Goal: Task Accomplishment & Management: Manage account settings

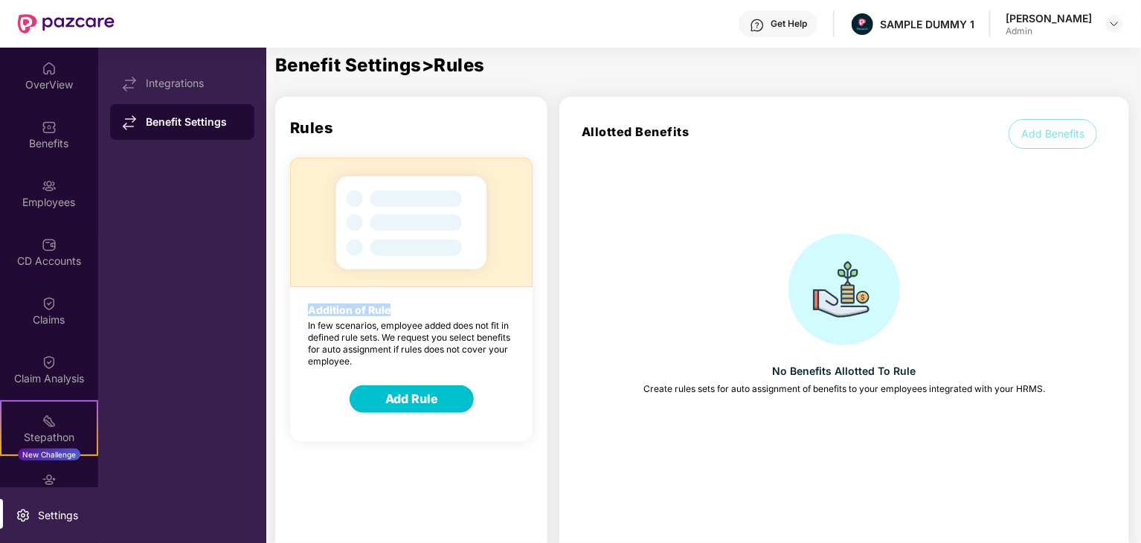
scroll to position [57, 0]
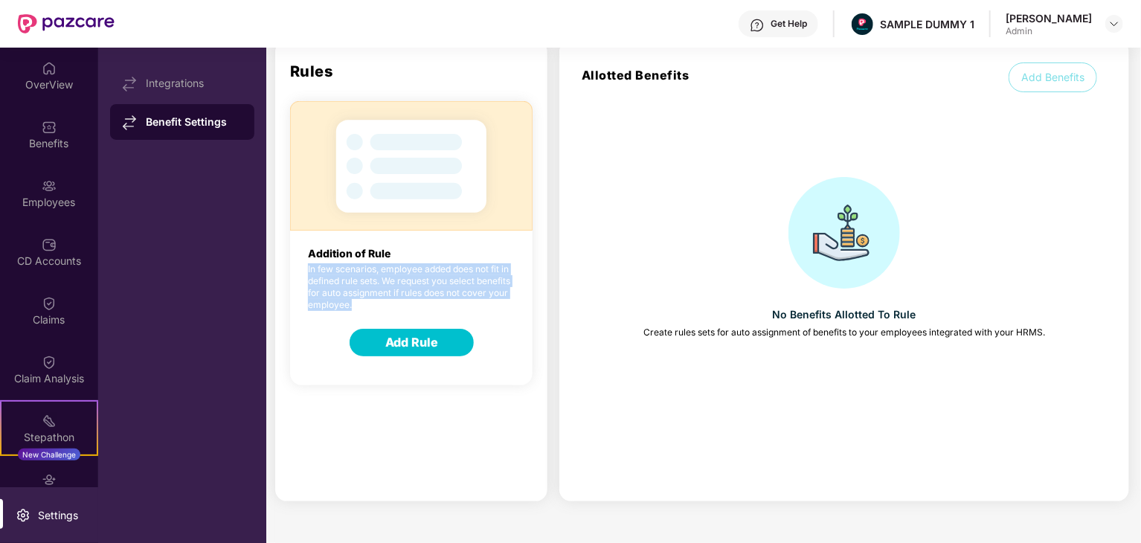
drag, startPoint x: 339, startPoint y: 275, endPoint x: 402, endPoint y: 304, distance: 69.6
click at [402, 304] on p "In few scenarios, employee added does not fit in defined rule sets. We request …" at bounding box center [411, 287] width 243 height 48
copy p "In few scenarios, employee added does not fit in defined rule sets. We request …"
drag, startPoint x: 387, startPoint y: 337, endPoint x: 470, endPoint y: 346, distance: 83.8
click at [470, 346] on button "Add Rule" at bounding box center [412, 343] width 124 height 28
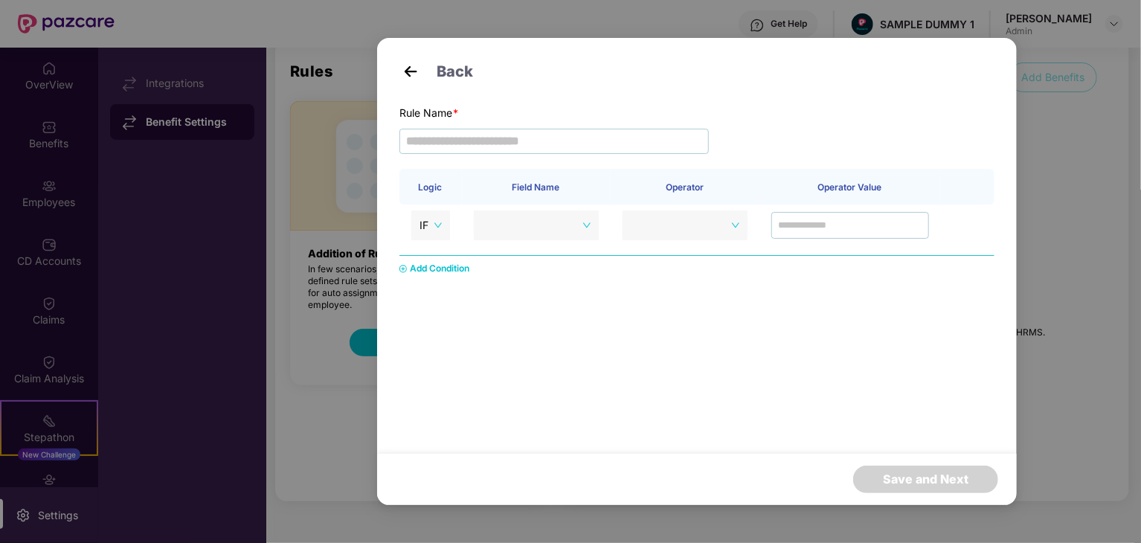
click at [352, 374] on div "Back Rule Name * Logic Field Name Operator Operator Value IF Add Condition Save…" at bounding box center [570, 271] width 1141 height 543
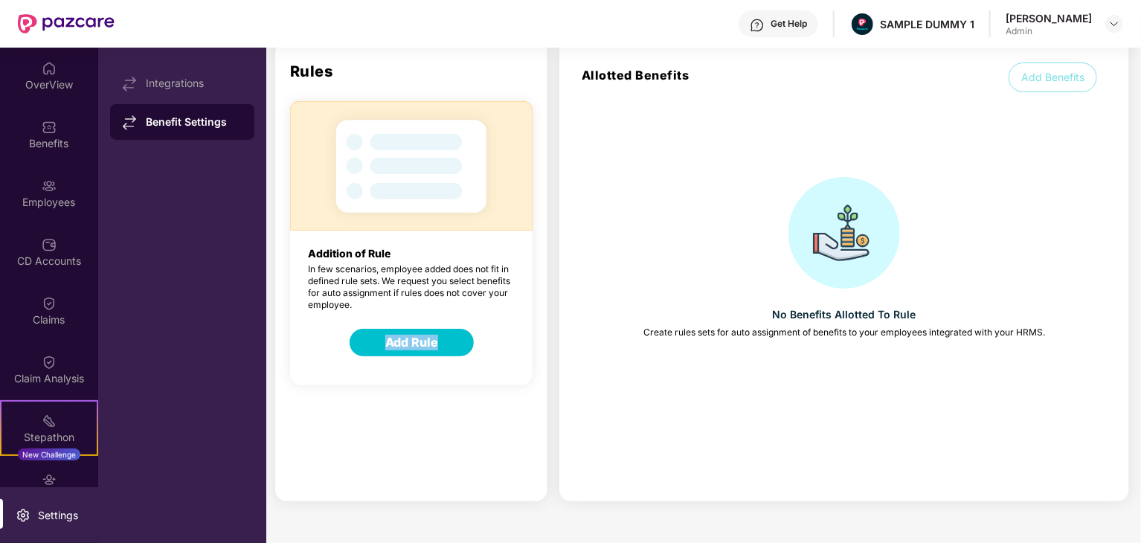
drag, startPoint x: 473, startPoint y: 345, endPoint x: 365, endPoint y: 328, distance: 110.0
click at [365, 329] on div "Add Rule" at bounding box center [421, 344] width 142 height 30
copy button "Add Rule"
drag, startPoint x: 577, startPoint y: 67, endPoint x: 705, endPoint y: 74, distance: 128.2
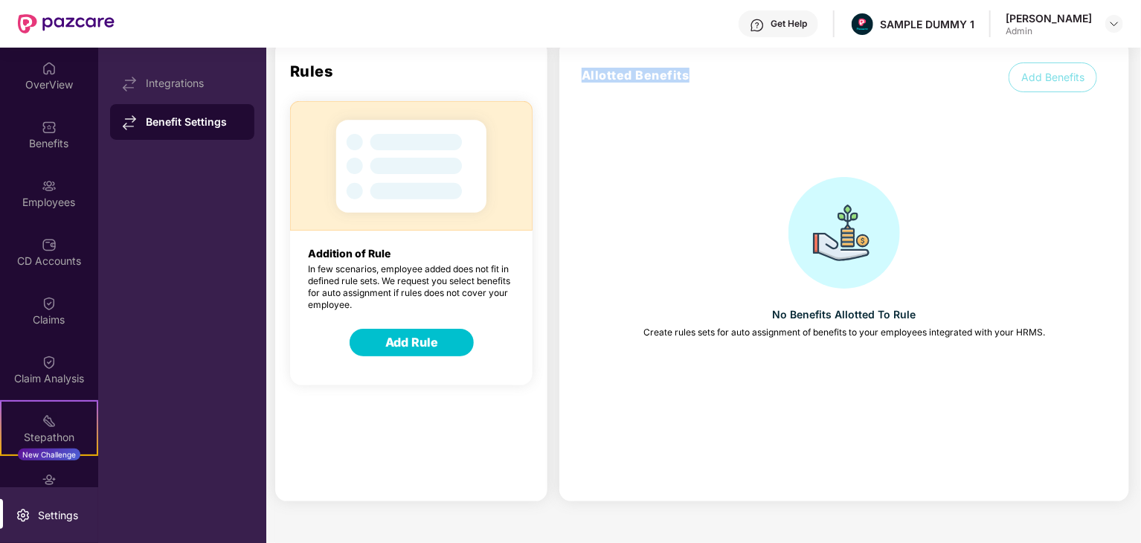
click at [705, 74] on div "Allotted Benefits Add Benefits" at bounding box center [845, 64] width 570 height 48
copy h1 "Allotted Benefits"
click at [690, 248] on div "No Benefits Allotted To Rule Create rules sets for auto assignment of benefits …" at bounding box center [845, 259] width 570 height 164
drag, startPoint x: 733, startPoint y: 311, endPoint x: 749, endPoint y: 308, distance: 16.6
click at [734, 311] on div "No Benefits Allotted To Rule Create rules sets for auto assignment of benefits …" at bounding box center [845, 259] width 570 height 164
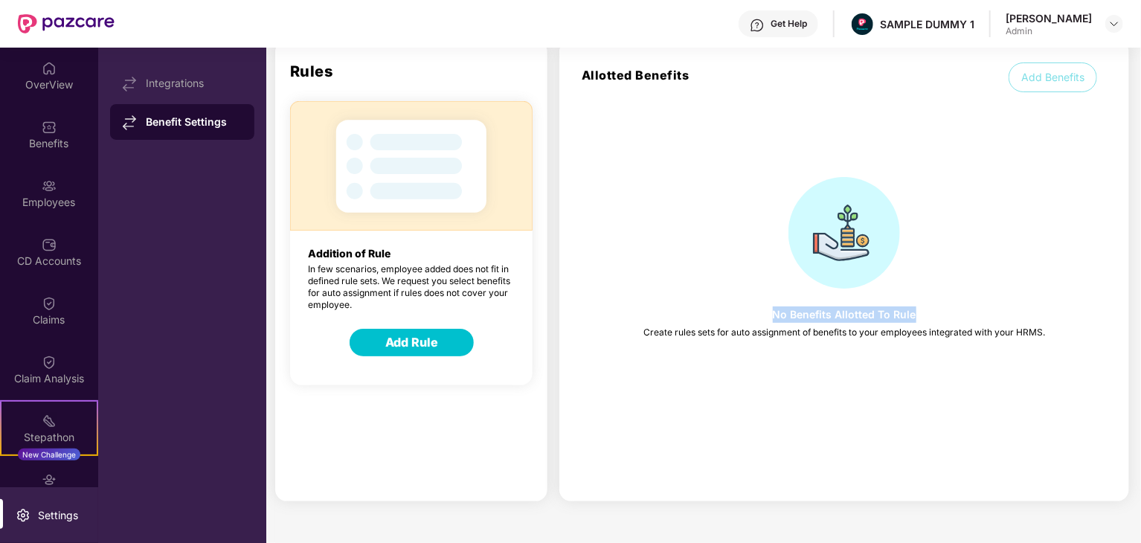
drag, startPoint x: 771, startPoint y: 312, endPoint x: 930, endPoint y: 295, distance: 160.1
click at [930, 295] on div "No Benefits Allotted To Rule Create rules sets for auto assignment of benefits …" at bounding box center [845, 259] width 570 height 164
copy p "No Benefits Allotted To Rule"
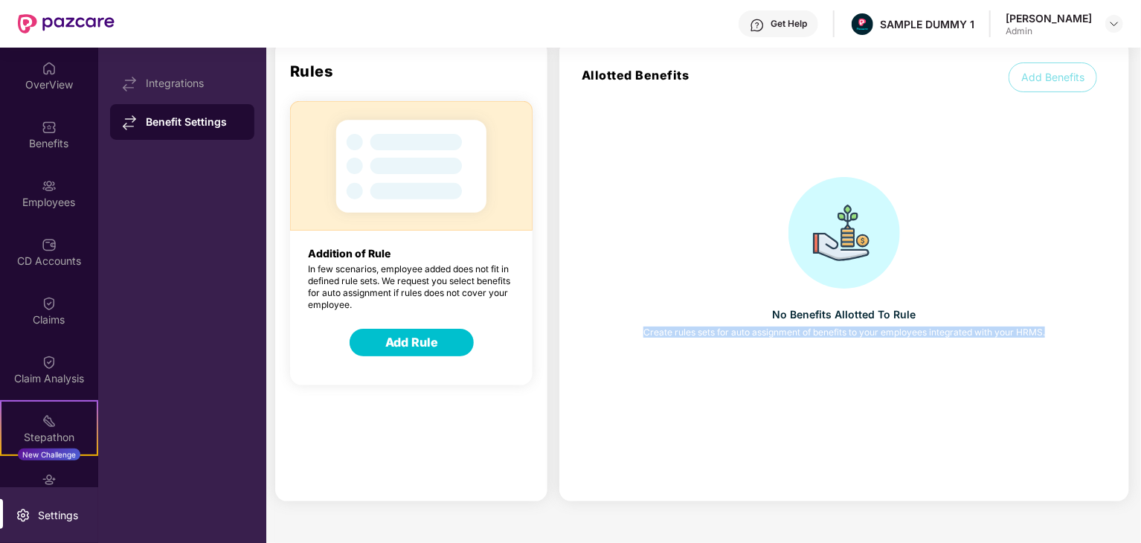
drag, startPoint x: 641, startPoint y: 328, endPoint x: 1049, endPoint y: 358, distance: 408.8
click at [1051, 362] on div "Allotted Benefits Add Benefits No Benefits Allotted To Rule Create rules sets f…" at bounding box center [845, 270] width 570 height 461
copy p "Create rules sets for auto assignment of benefits to your employees integrated …"
click at [652, 441] on div "Allotted Benefits Add Benefits No Benefits Allotted To Rule Create rules sets f…" at bounding box center [845, 270] width 570 height 461
click at [416, 334] on button "Add Rule" at bounding box center [412, 343] width 124 height 28
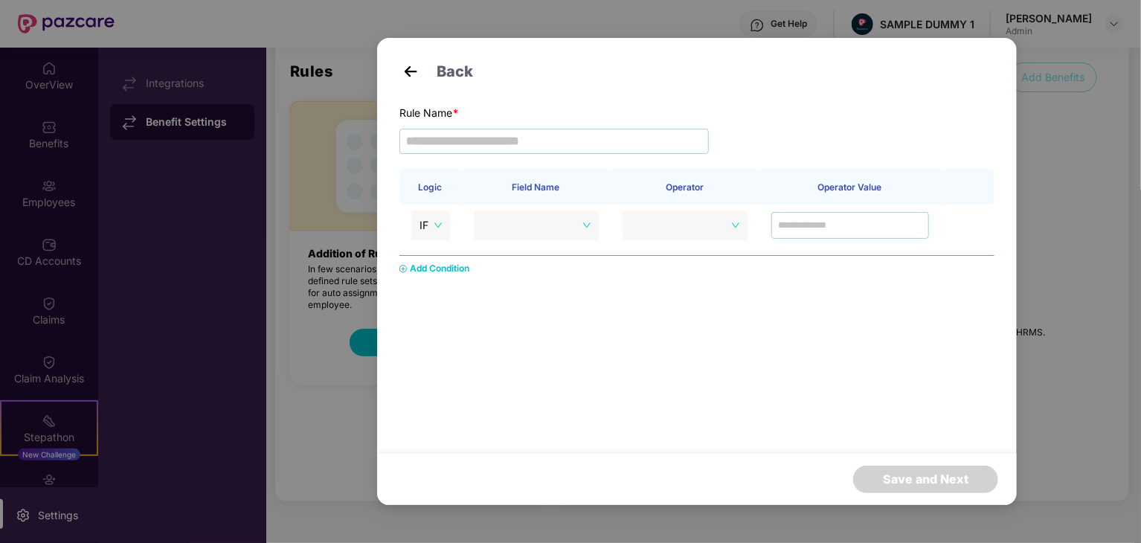
drag, startPoint x: 390, startPoint y: 111, endPoint x: 509, endPoint y: 144, distance: 123.5
click at [509, 144] on div "Back Rule Name * Logic Field Name Operator Operator Value IF Add Condition Save…" at bounding box center [697, 233] width 640 height 391
drag, startPoint x: 588, startPoint y: 147, endPoint x: 442, endPoint y: 141, distance: 146.0
click at [442, 141] on input "text" at bounding box center [555, 141] width 310 height 25
click at [446, 138] on input "text" at bounding box center [555, 141] width 310 height 25
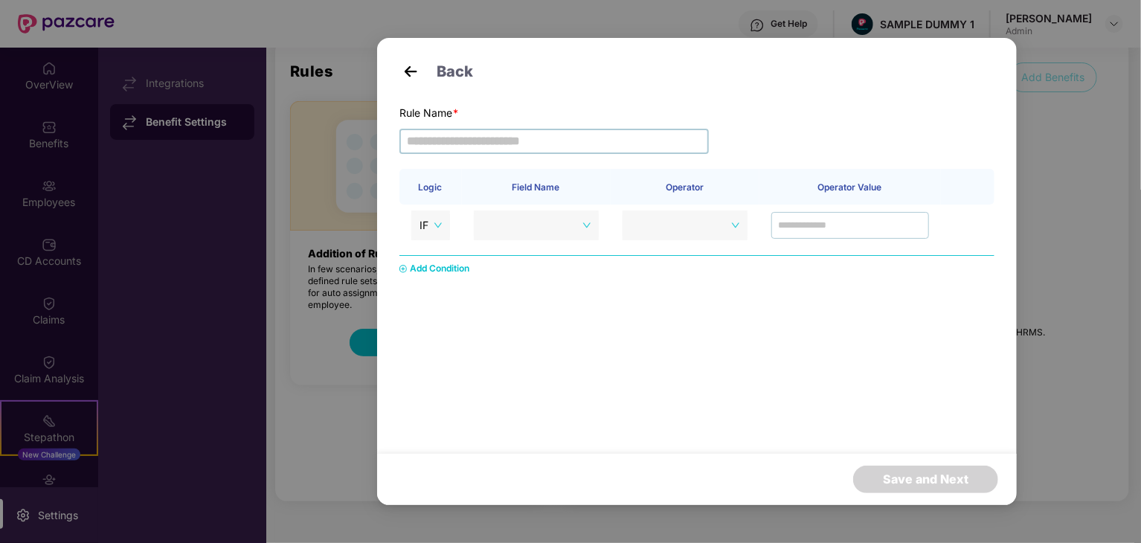
click at [446, 138] on input "text" at bounding box center [555, 141] width 310 height 25
click at [442, 139] on input "text" at bounding box center [555, 141] width 310 height 25
drag, startPoint x: 404, startPoint y: 139, endPoint x: 601, endPoint y: 147, distance: 197.3
click at [595, 155] on div "Rule Name *" at bounding box center [697, 137] width 595 height 64
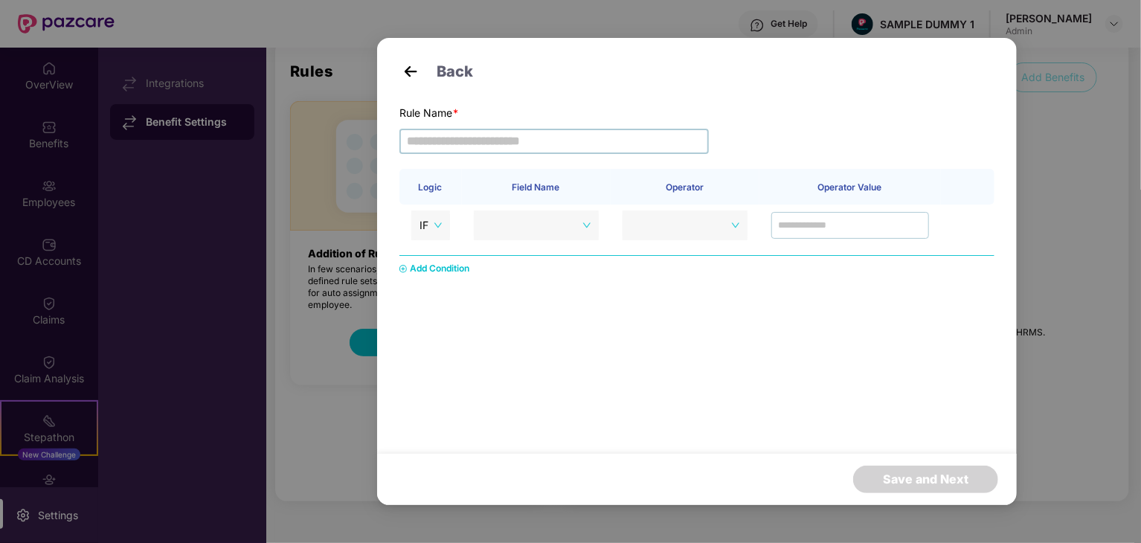
click at [601, 147] on input "text" at bounding box center [555, 141] width 310 height 25
click at [440, 100] on div "Back Rule Name * Logic Field Name Operator Operator Value IF Add Condition Save…" at bounding box center [697, 233] width 640 height 391
click at [439, 100] on div "Back Rule Name * Logic Field Name Operator Operator Value IF Add Condition Save…" at bounding box center [697, 233] width 640 height 391
click at [439, 104] on div "Back Rule Name * Logic Field Name Operator Operator Value IF Add Condition Save…" at bounding box center [697, 233] width 640 height 391
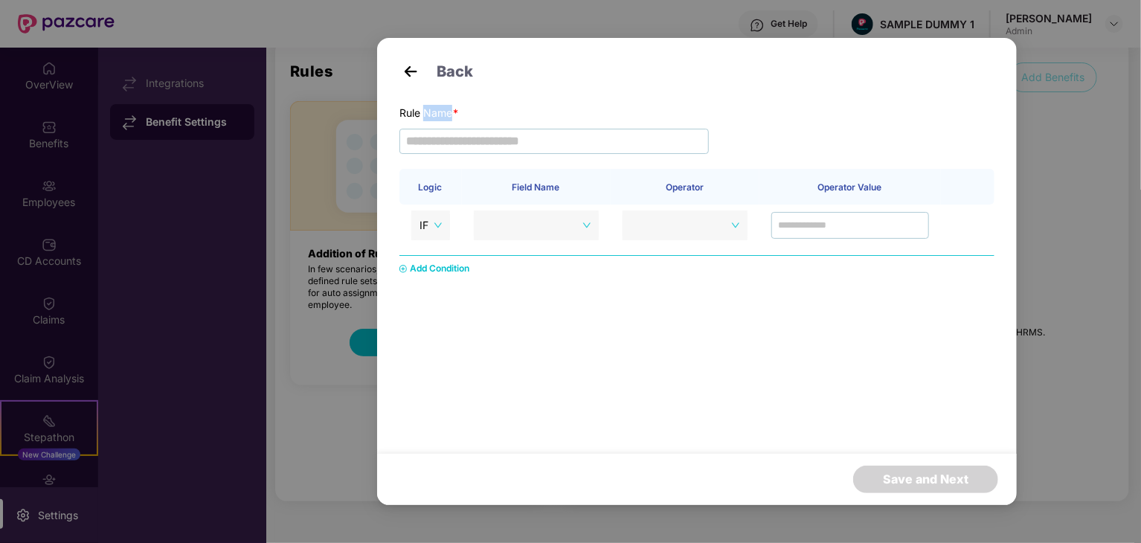
click at [439, 108] on div "Rule Name *" at bounding box center [697, 113] width 595 height 16
click at [422, 110] on div "Rule Name *" at bounding box center [697, 113] width 595 height 16
copy div "Rule Name"
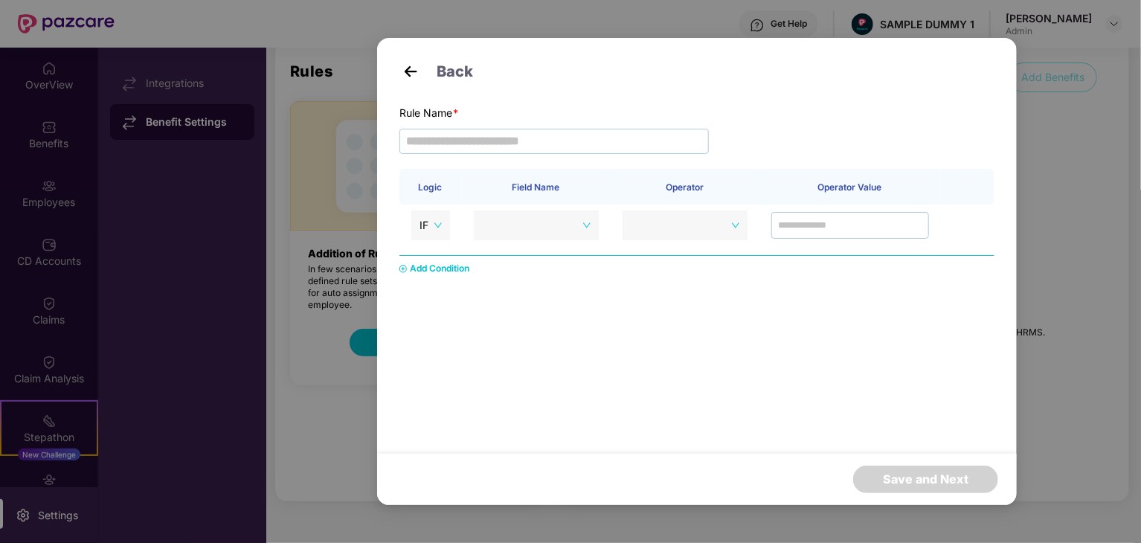
click at [425, 189] on th "Logic" at bounding box center [431, 187] width 62 height 36
copy th "Logic"
drag, startPoint x: 513, startPoint y: 185, endPoint x: 617, endPoint y: 203, distance: 105.7
click at [617, 203] on tr "Logic Field Name Operator Operator Value" at bounding box center [697, 187] width 595 height 36
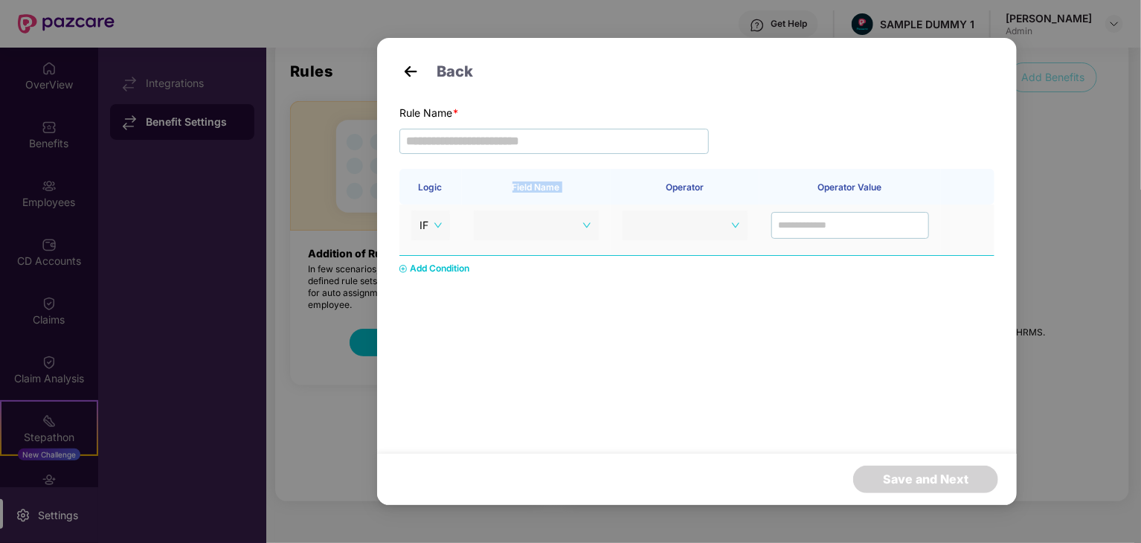
copy th "Field Name"
drag, startPoint x: 730, startPoint y: 188, endPoint x: 627, endPoint y: 193, distance: 102.8
click at [627, 193] on th "Operator" at bounding box center [685, 187] width 149 height 36
copy th "Operator"
drag, startPoint x: 818, startPoint y: 187, endPoint x: 920, endPoint y: 193, distance: 102.2
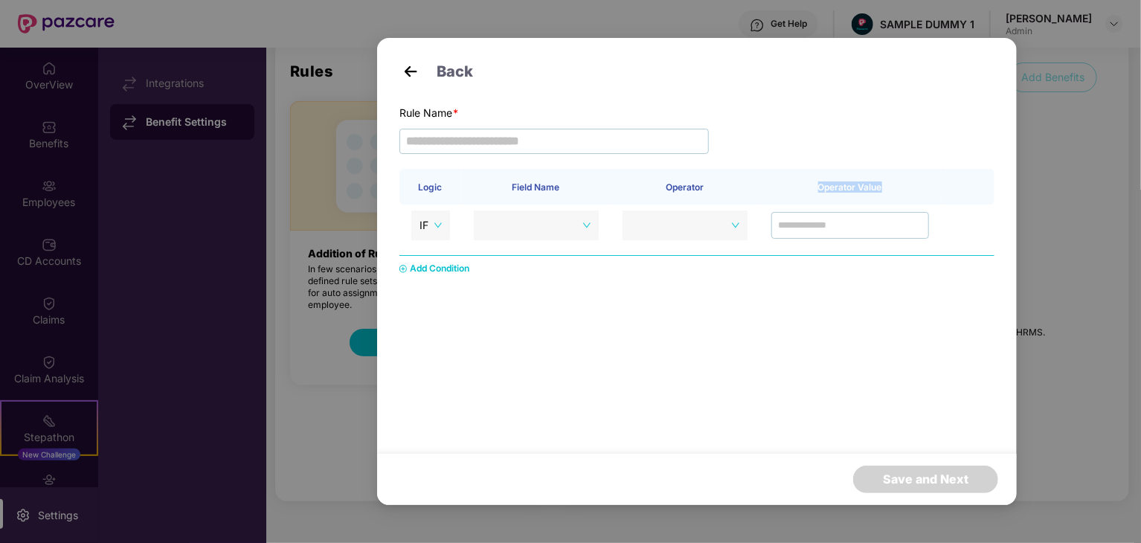
click at [920, 193] on th "Operator Value" at bounding box center [851, 187] width 182 height 36
click at [433, 224] on span "IF" at bounding box center [431, 225] width 22 height 22
drag, startPoint x: 437, startPoint y: 227, endPoint x: 504, endPoint y: 236, distance: 67.6
click at [437, 227] on span "IF" at bounding box center [431, 225] width 22 height 22
click at [593, 225] on div at bounding box center [537, 226] width 125 height 30
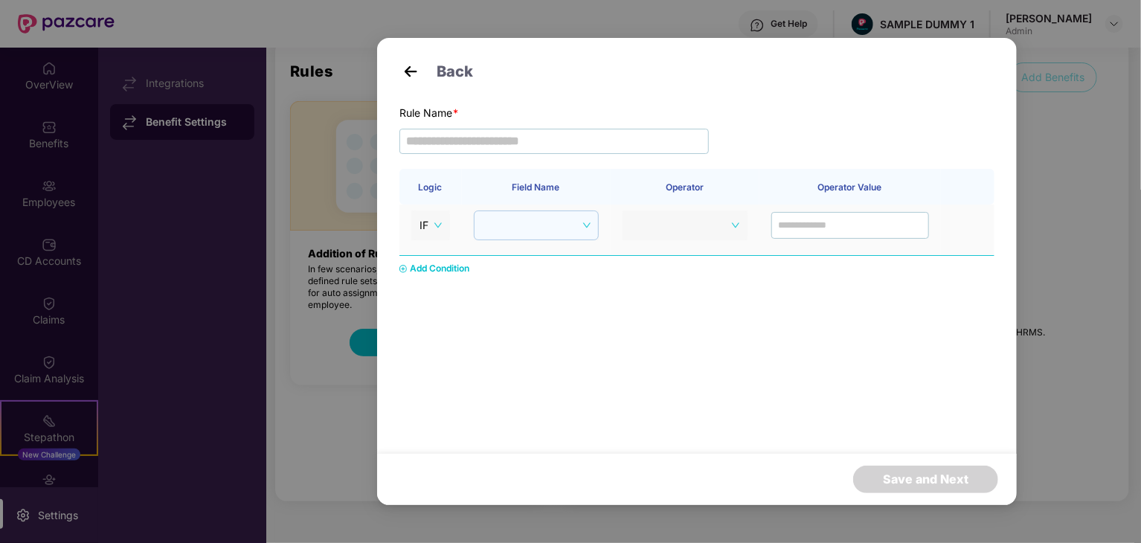
click at [594, 229] on div at bounding box center [536, 226] width 125 height 30
click at [729, 222] on span at bounding box center [685, 225] width 109 height 22
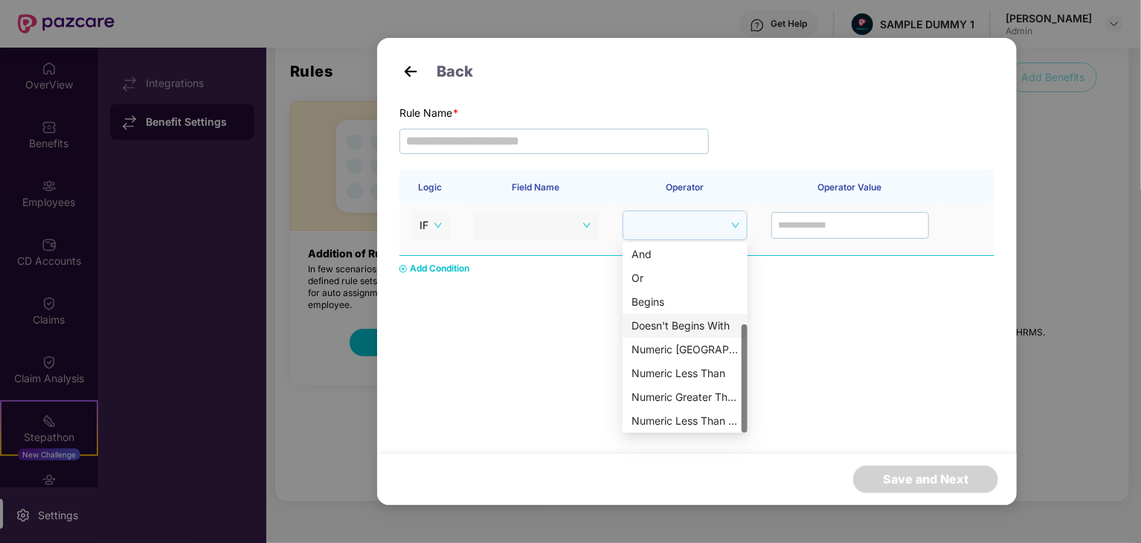
scroll to position [0, 0]
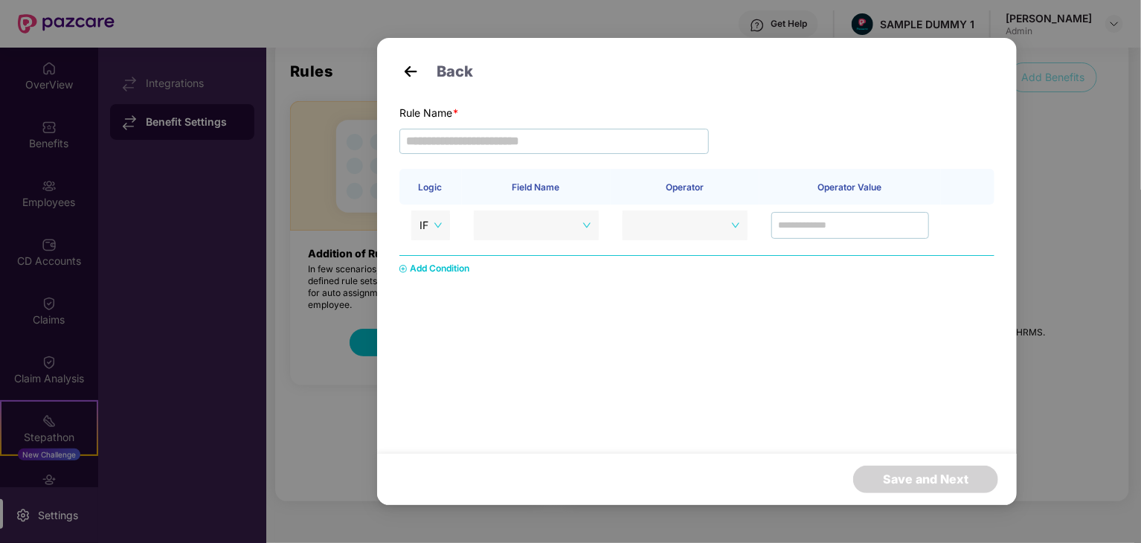
click at [827, 310] on div "Logic Field Name Operator Operator Value IF Add Condition" at bounding box center [697, 288] width 595 height 238
click at [39, 86] on div "Back Rule Name * Logic Field Name Operator Operator Value IF Add Condition Save…" at bounding box center [570, 271] width 1141 height 543
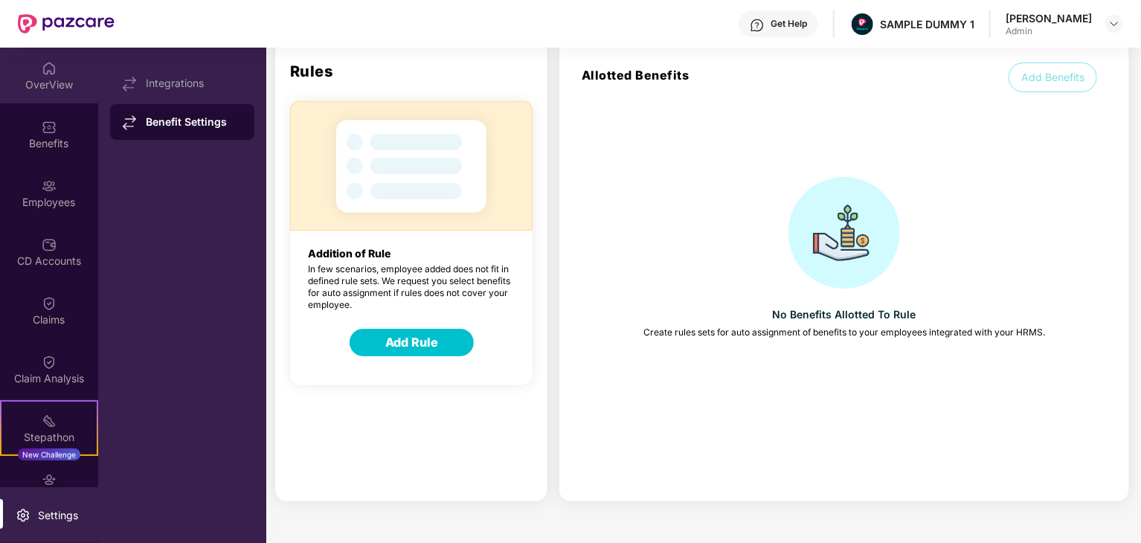
click at [65, 84] on div "OverView" at bounding box center [49, 84] width 98 height 15
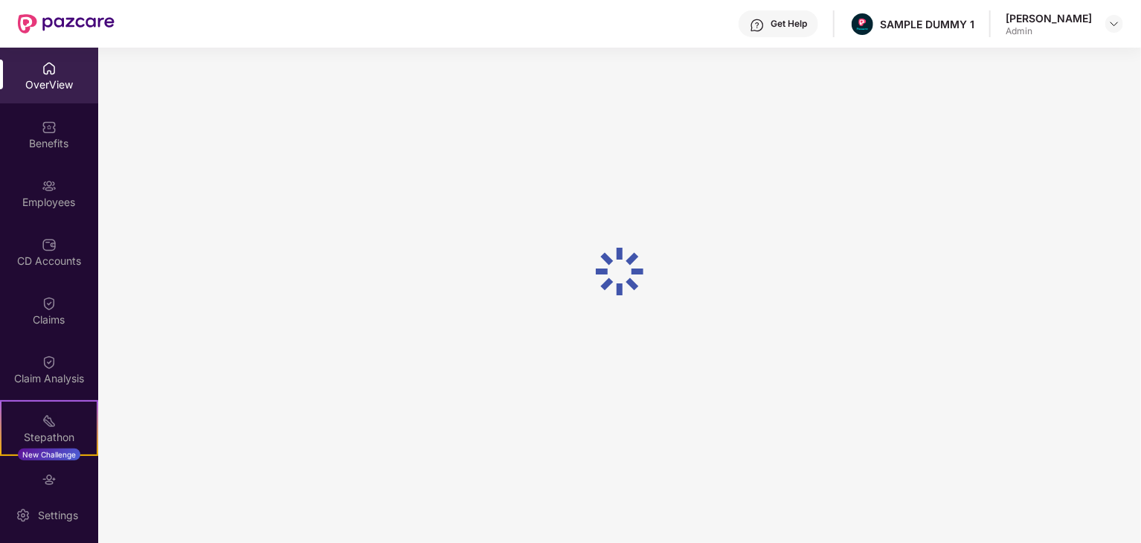
scroll to position [48, 0]
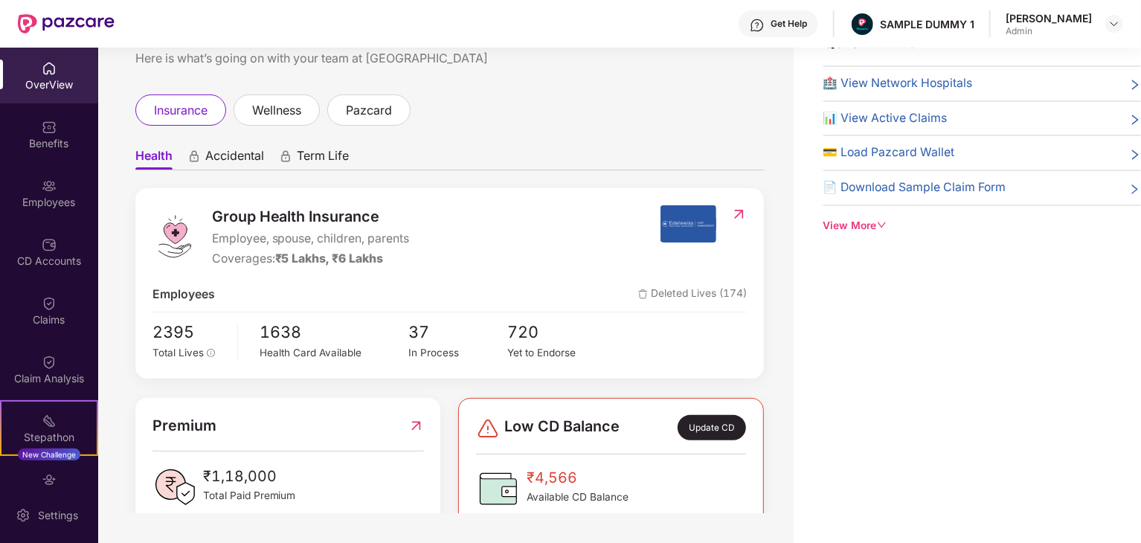
click at [864, 219] on div "View More" at bounding box center [983, 226] width 318 height 16
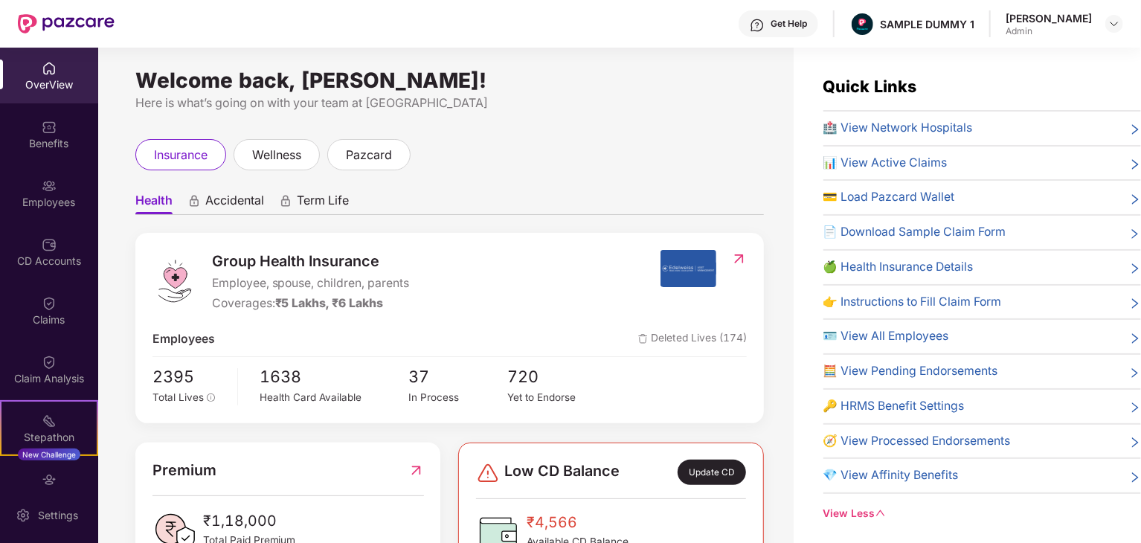
scroll to position [0, 0]
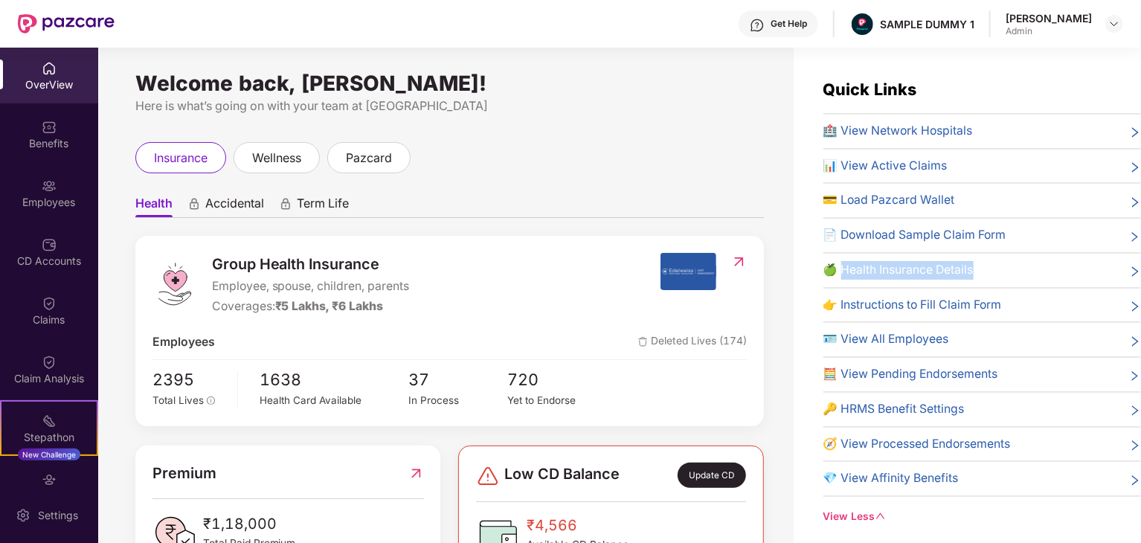
drag, startPoint x: 842, startPoint y: 264, endPoint x: 1012, endPoint y: 284, distance: 170.8
click at [1012, 284] on div "🏥 View Network Hospitals 📊 View Active Claims 💳 Load Pazcard Wallet 📄 Download …" at bounding box center [983, 309] width 318 height 375
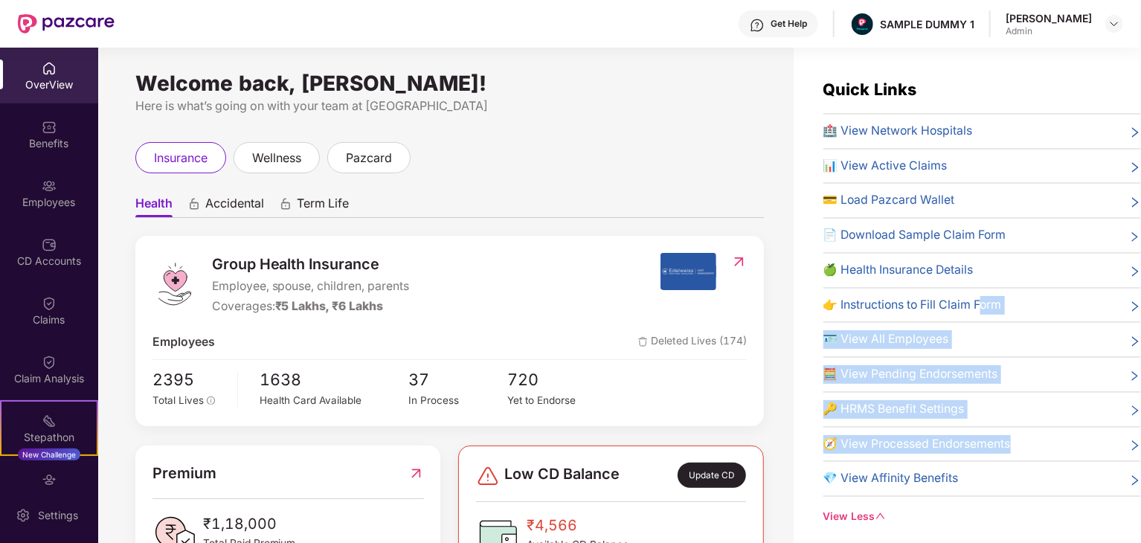
drag, startPoint x: 972, startPoint y: 310, endPoint x: 792, endPoint y: 495, distance: 258.9
click at [831, 464] on div "🏥 View Network Hospitals 📊 View Active Claims 💳 Load Pazcard Wallet 📄 Download …" at bounding box center [983, 309] width 318 height 375
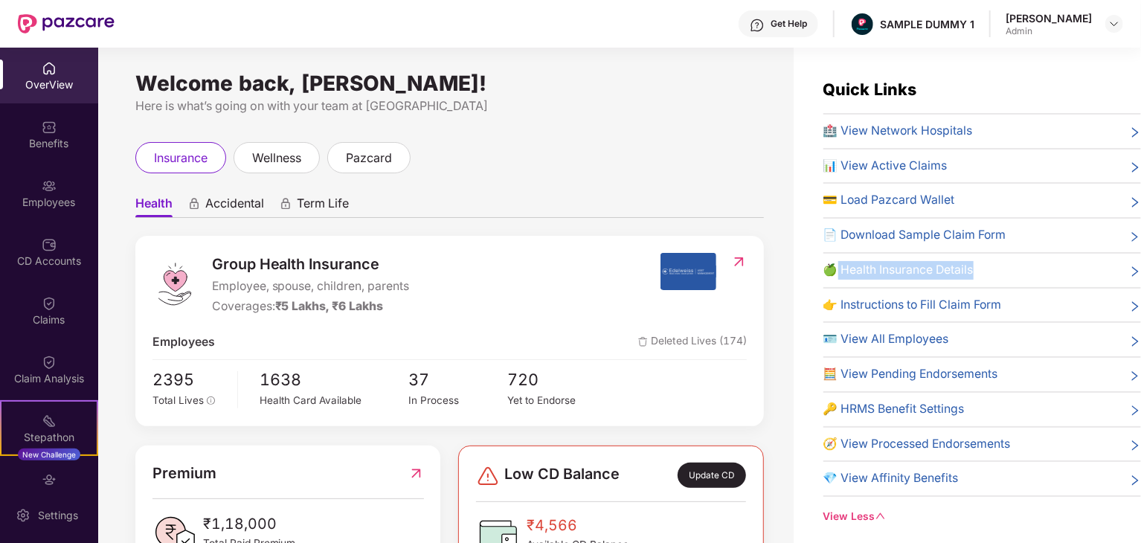
drag, startPoint x: 836, startPoint y: 262, endPoint x: 979, endPoint y: 268, distance: 143.0
click at [979, 268] on div "🍏 Health Insurance Details" at bounding box center [983, 270] width 318 height 19
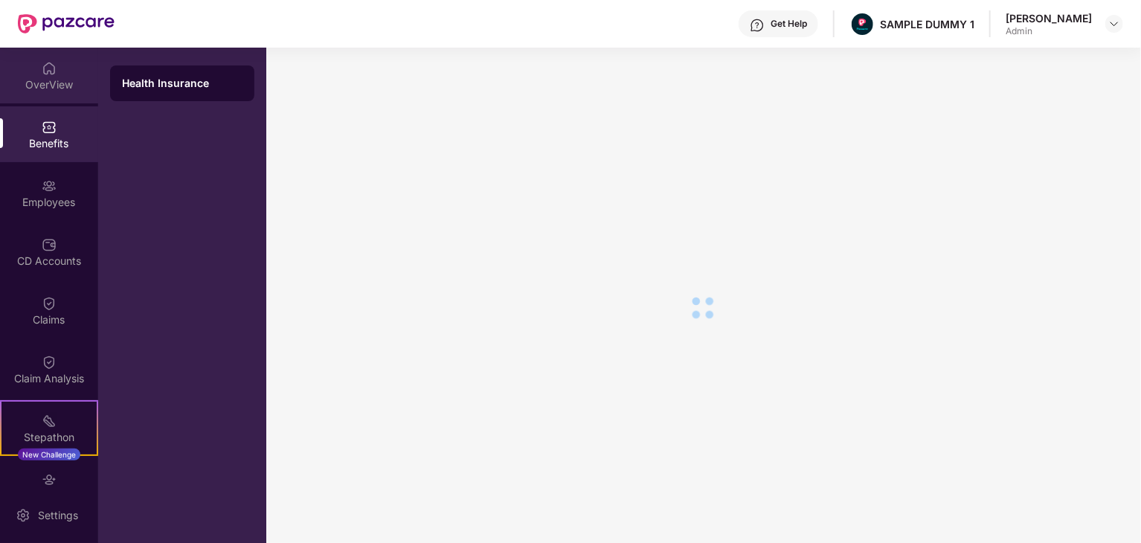
click at [72, 74] on div "OverView" at bounding box center [49, 76] width 98 height 56
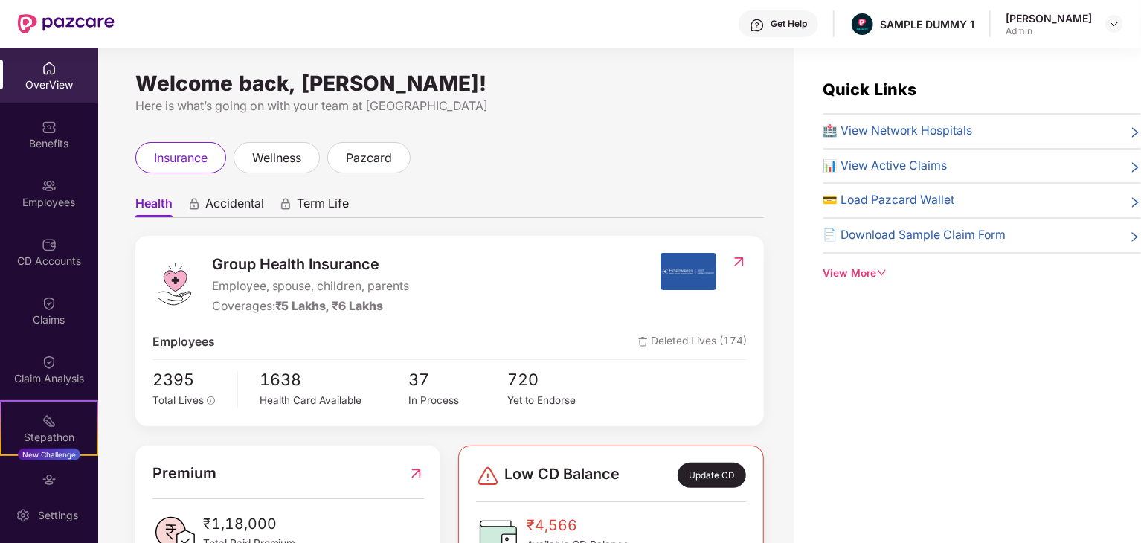
click at [885, 275] on icon "down" at bounding box center [882, 273] width 10 height 10
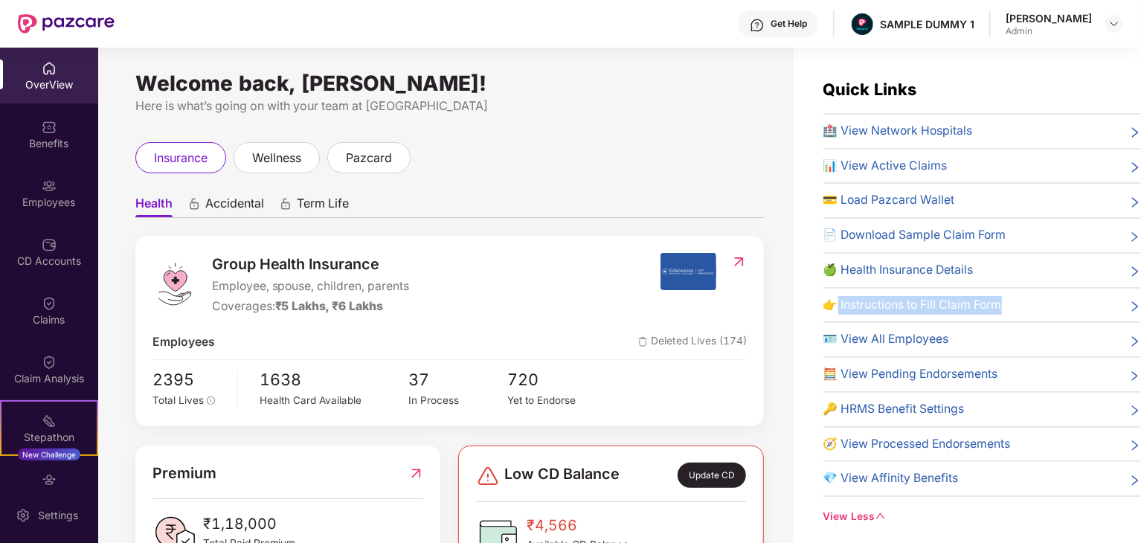
drag, startPoint x: 1018, startPoint y: 304, endPoint x: 839, endPoint y: 310, distance: 179.4
click at [839, 310] on div "👉 Instructions to Fill Claim Form" at bounding box center [983, 305] width 318 height 19
click at [845, 335] on span "🪪 View All Employees" at bounding box center [887, 339] width 126 height 19
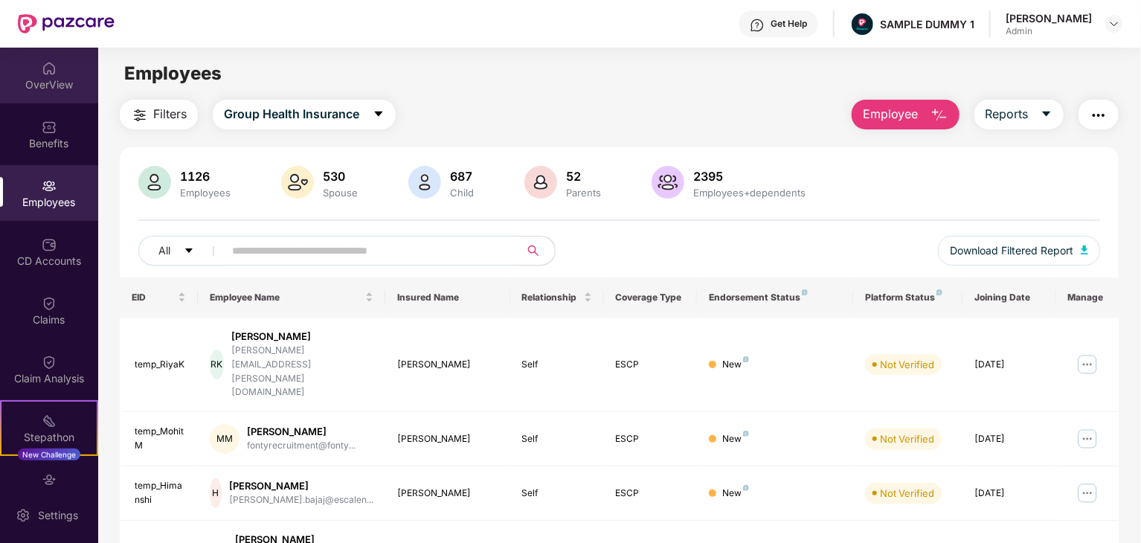
click at [48, 68] on img at bounding box center [49, 68] width 15 height 15
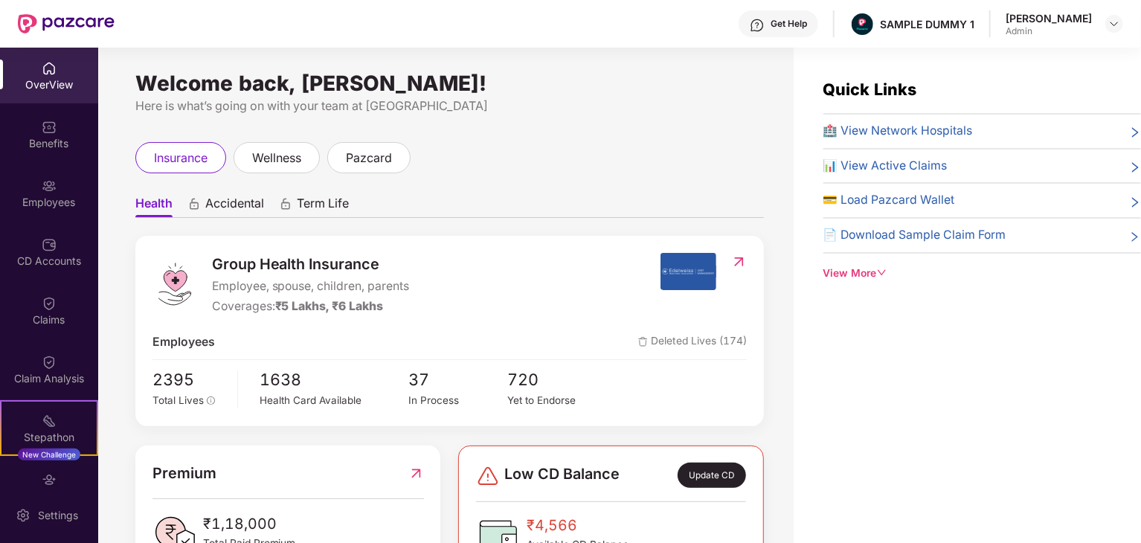
click at [875, 277] on div "View More" at bounding box center [983, 274] width 318 height 16
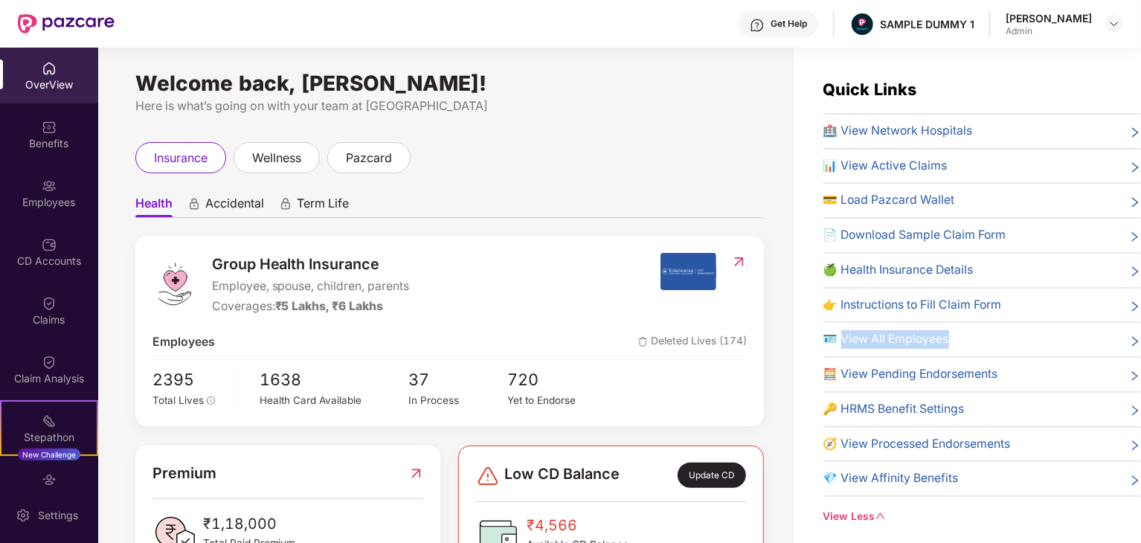
drag, startPoint x: 961, startPoint y: 334, endPoint x: 843, endPoint y: 330, distance: 118.4
click at [843, 330] on div "🪪 View All Employees" at bounding box center [983, 339] width 318 height 19
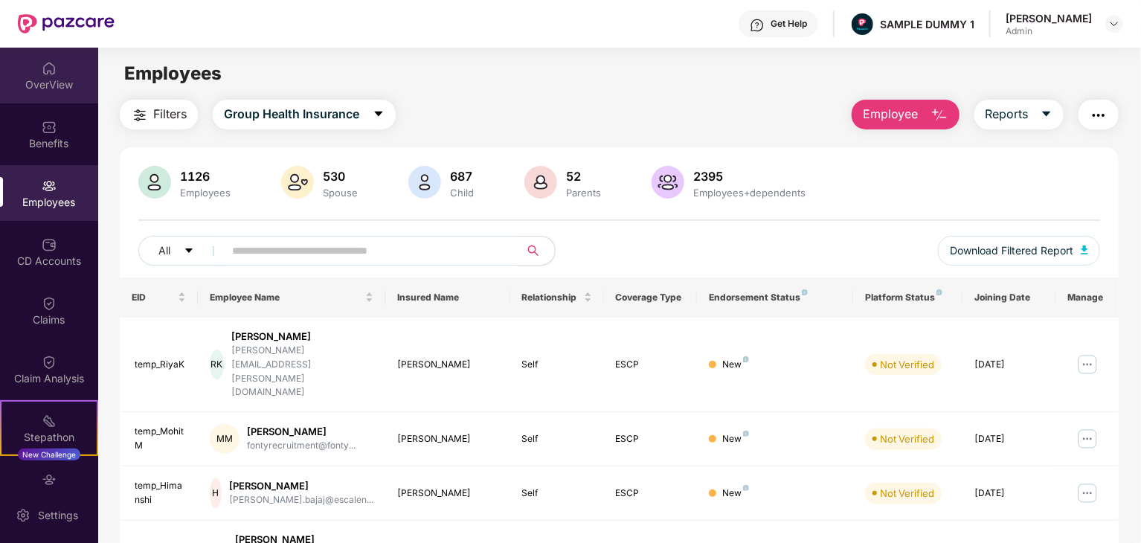
click at [45, 81] on div "OverView" at bounding box center [49, 84] width 98 height 15
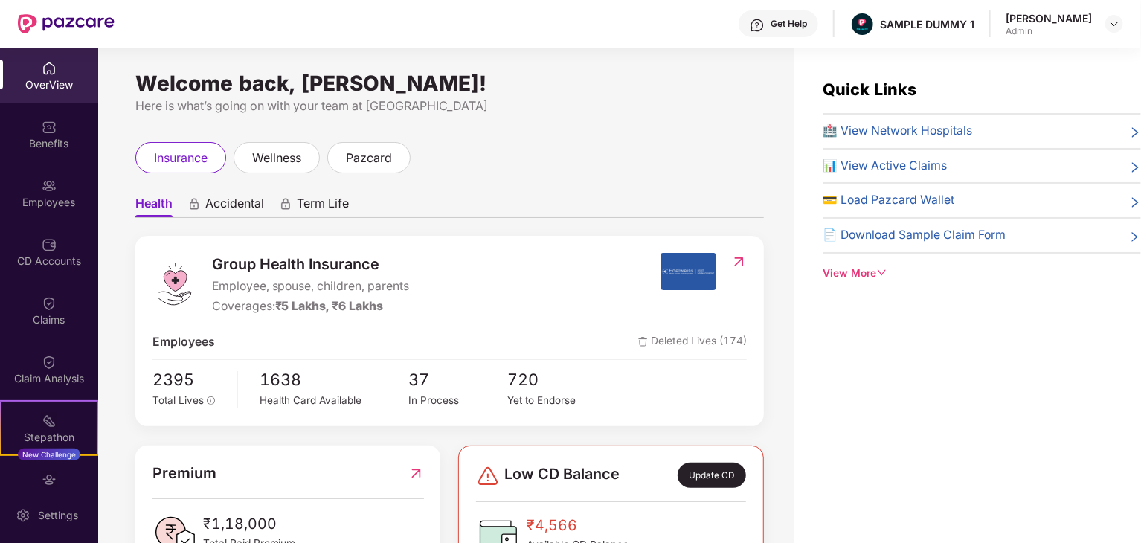
click at [856, 273] on div "View More" at bounding box center [983, 274] width 318 height 16
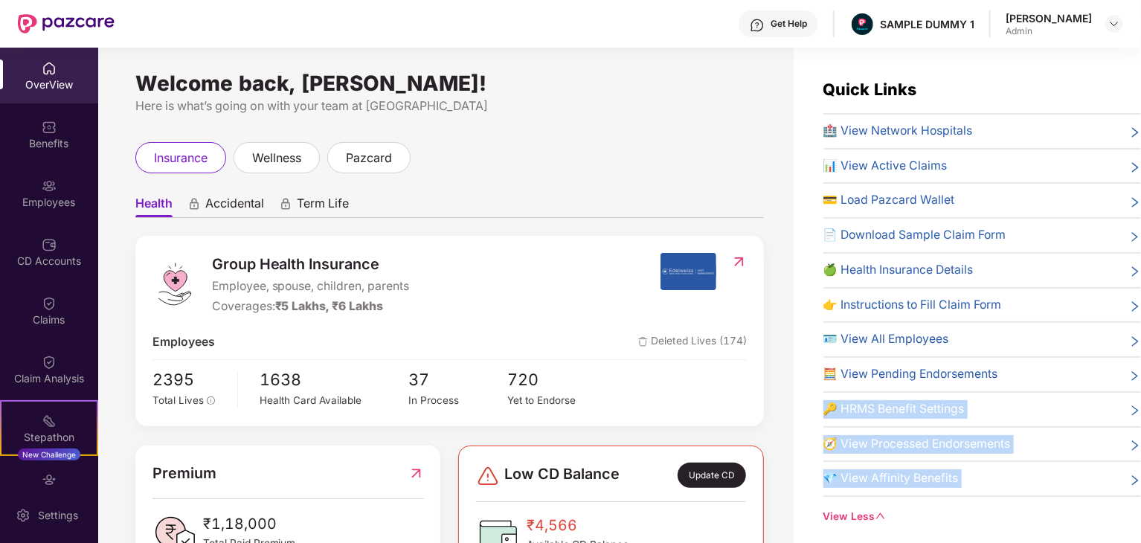
drag, startPoint x: 1004, startPoint y: 370, endPoint x: 997, endPoint y: 363, distance: 9.5
click at [997, 365] on div "🧮 View Pending Endorsements" at bounding box center [983, 374] width 318 height 19
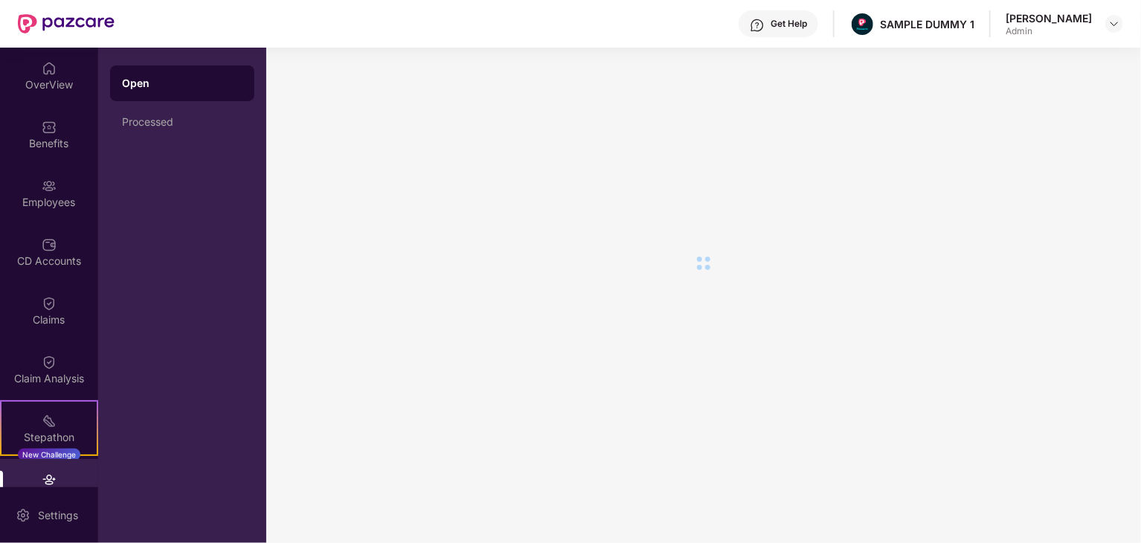
drag, startPoint x: 45, startPoint y: 60, endPoint x: 97, endPoint y: 82, distance: 56.0
click at [48, 60] on div at bounding box center [49, 67] width 15 height 15
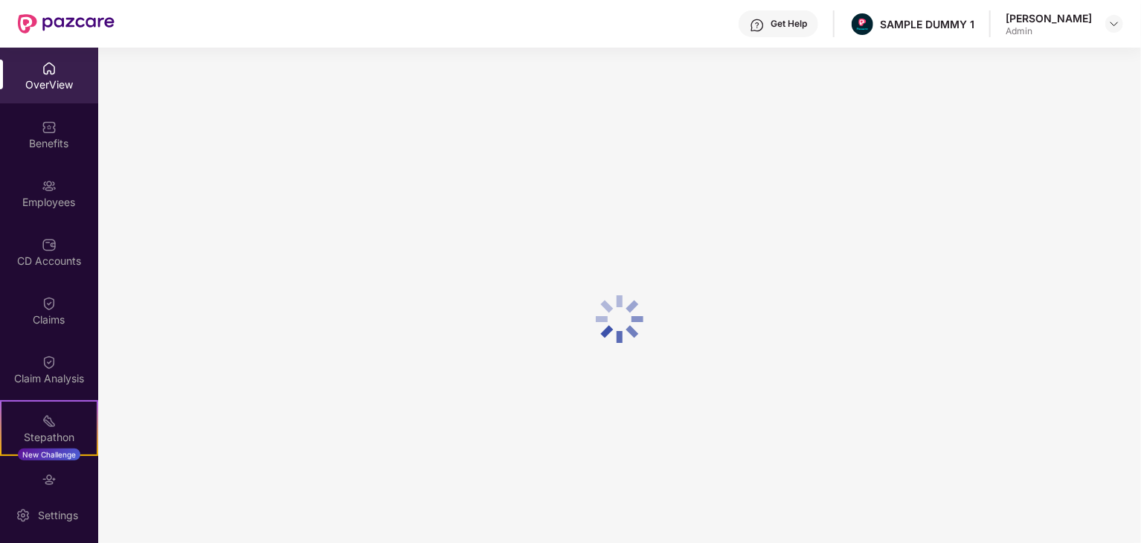
drag, startPoint x: 62, startPoint y: 42, endPoint x: 42, endPoint y: 78, distance: 41.3
click at [56, 50] on div "Get Help SAMPLE DUMMY 1 [PERSON_NAME] Admin OverView Benefits Employees CD Acco…" at bounding box center [570, 271] width 1141 height 543
click at [33, 111] on div "Benefits" at bounding box center [49, 134] width 98 height 56
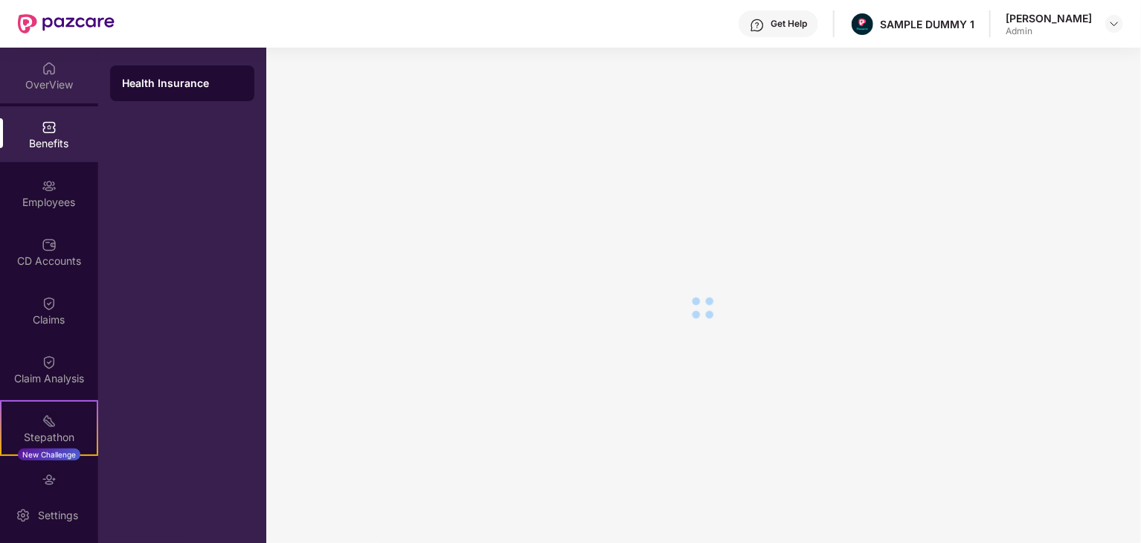
click at [56, 87] on div "OverView" at bounding box center [49, 84] width 98 height 15
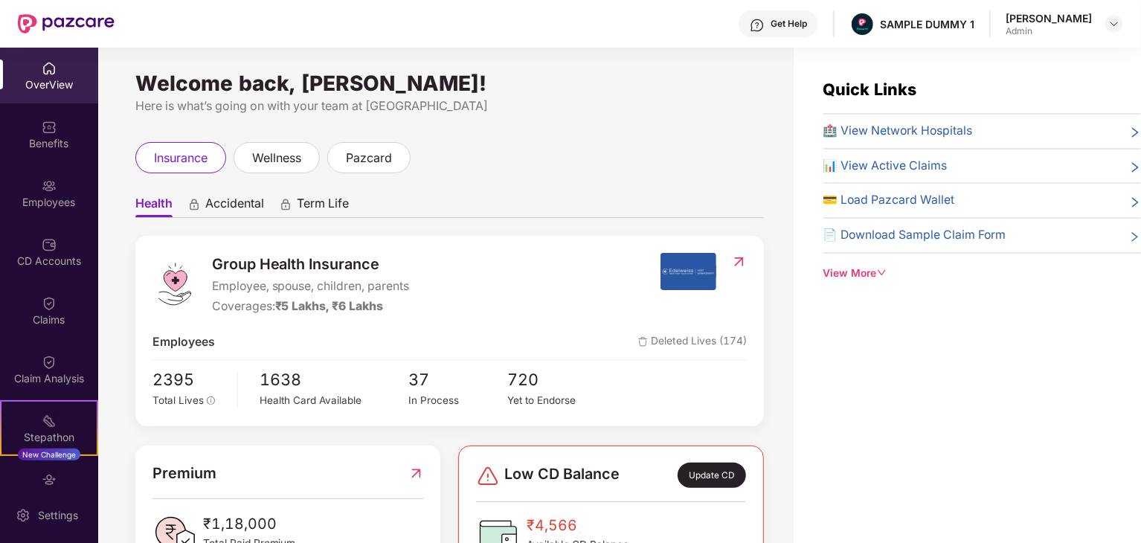
click at [839, 270] on div "View More" at bounding box center [983, 274] width 318 height 16
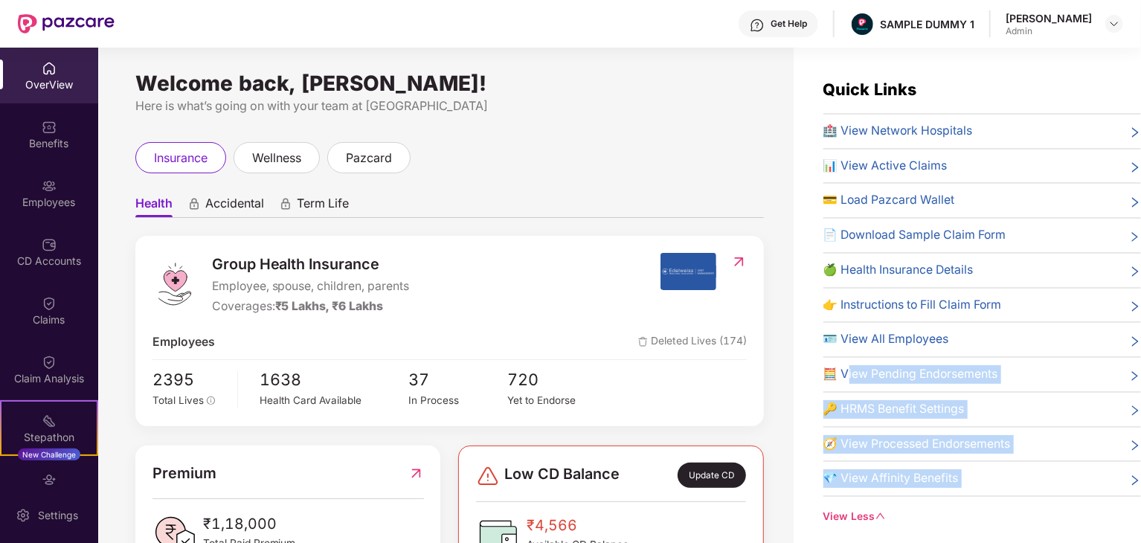
click at [848, 368] on span "🧮 View Pending Endorsements" at bounding box center [911, 374] width 175 height 19
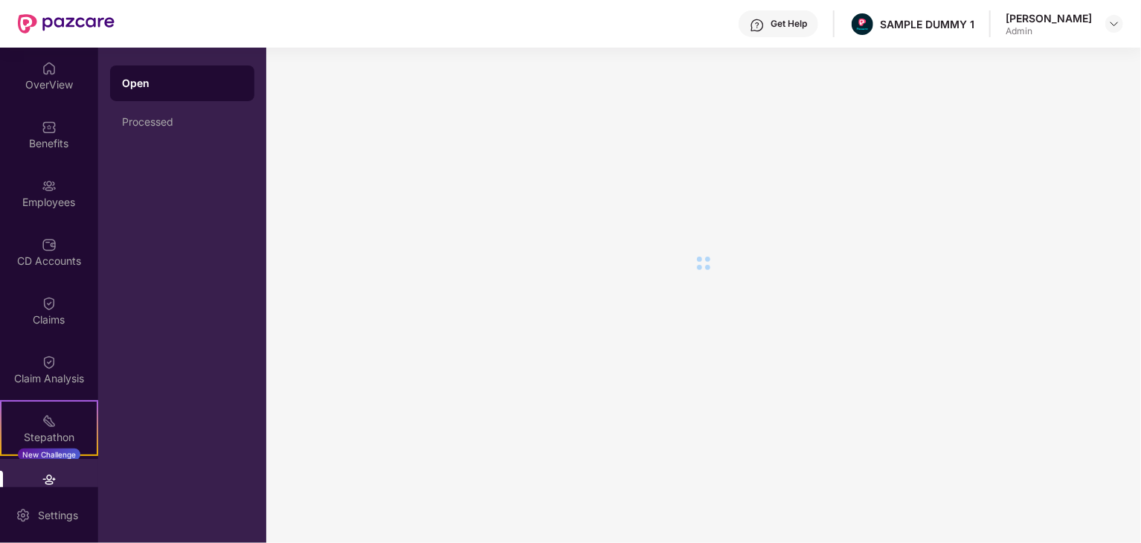
drag, startPoint x: 238, startPoint y: 207, endPoint x: 516, endPoint y: 204, distance: 278.3
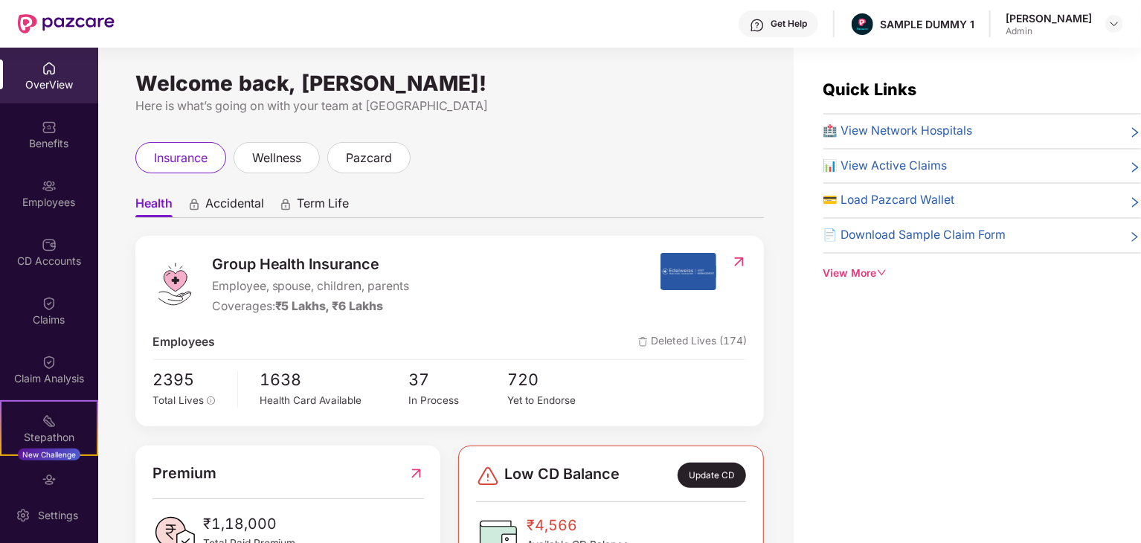
click at [872, 280] on div "View More" at bounding box center [983, 274] width 318 height 16
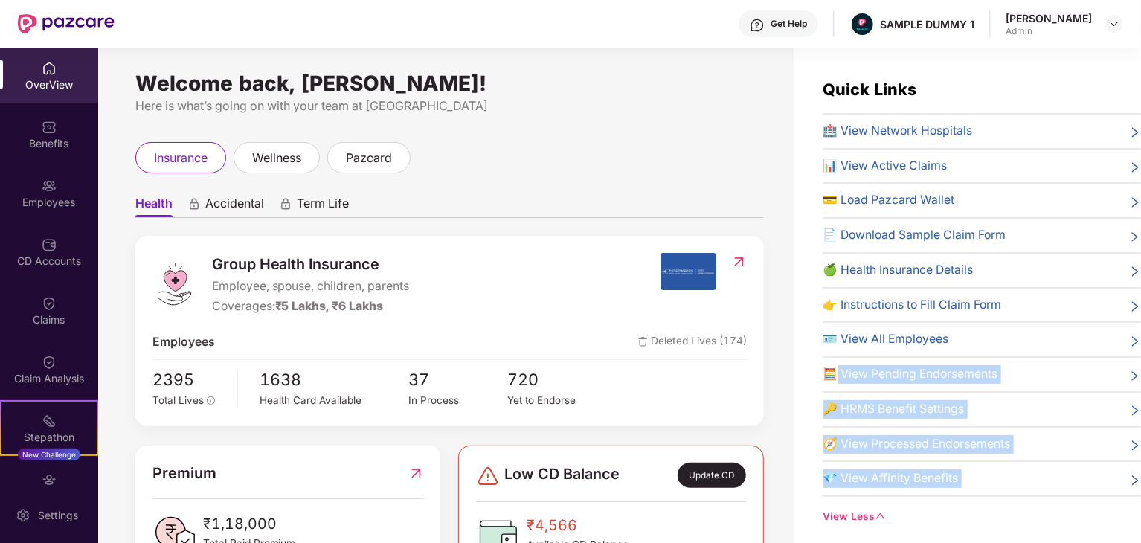
drag, startPoint x: 1008, startPoint y: 374, endPoint x: 836, endPoint y: 366, distance: 172.0
click at [836, 366] on div "🧮 View Pending Endorsements" at bounding box center [983, 374] width 318 height 19
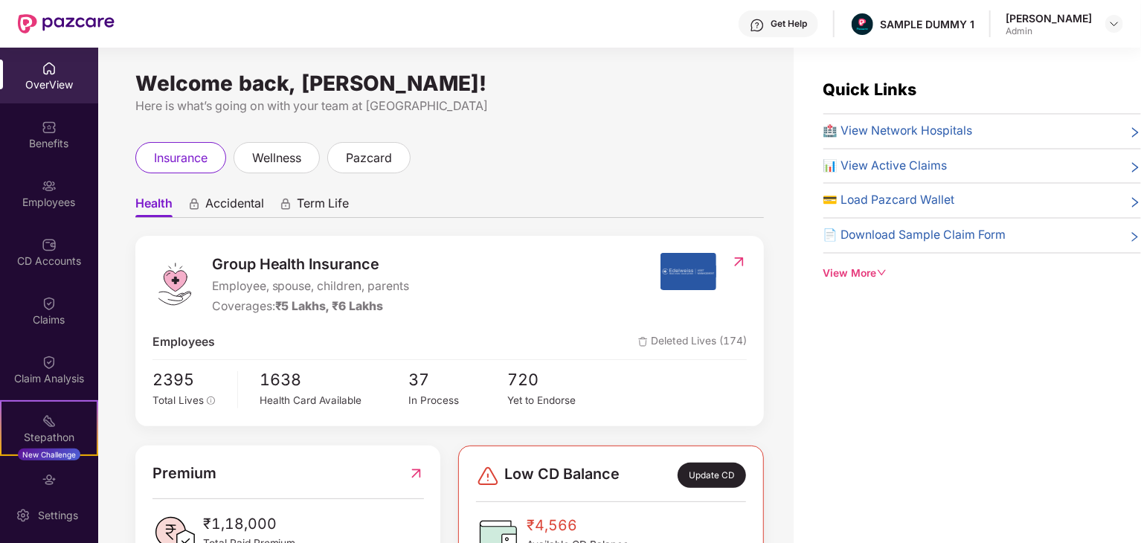
click at [857, 271] on div "View More" at bounding box center [983, 274] width 318 height 16
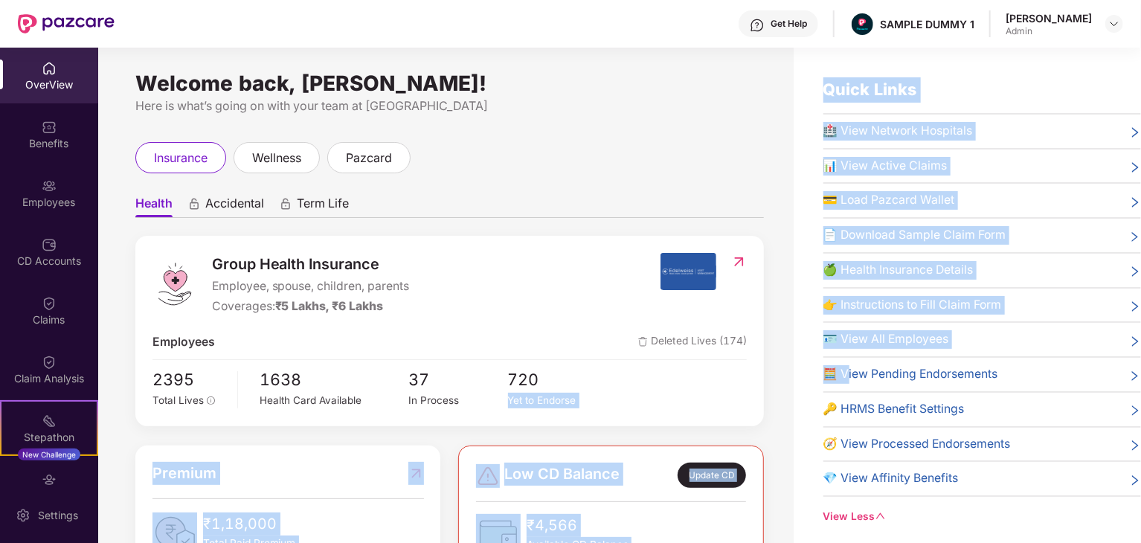
drag, startPoint x: 848, startPoint y: 370, endPoint x: 777, endPoint y: 364, distance: 71.7
click at [777, 363] on div "Welcome back, [PERSON_NAME]! Here is what’s going on with your team at Pazcare …" at bounding box center [619, 319] width 1043 height 543
click at [777, 364] on div "Welcome back, [PERSON_NAME]! Here is what’s going on with your team at Pazcare …" at bounding box center [446, 304] width 696 height 513
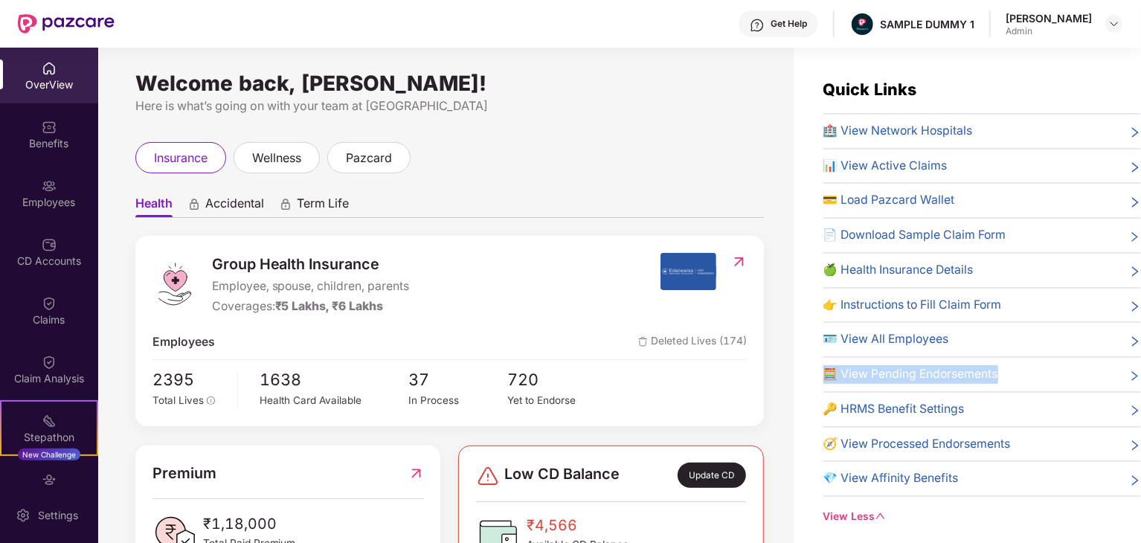
drag, startPoint x: 819, startPoint y: 369, endPoint x: 1002, endPoint y: 368, distance: 183.0
click at [1002, 368] on div "Quick Links 🏥 View Network Hospitals 📊 View Active Claims 💳 Load Pazcard Wallet…" at bounding box center [967, 301] width 347 height 448
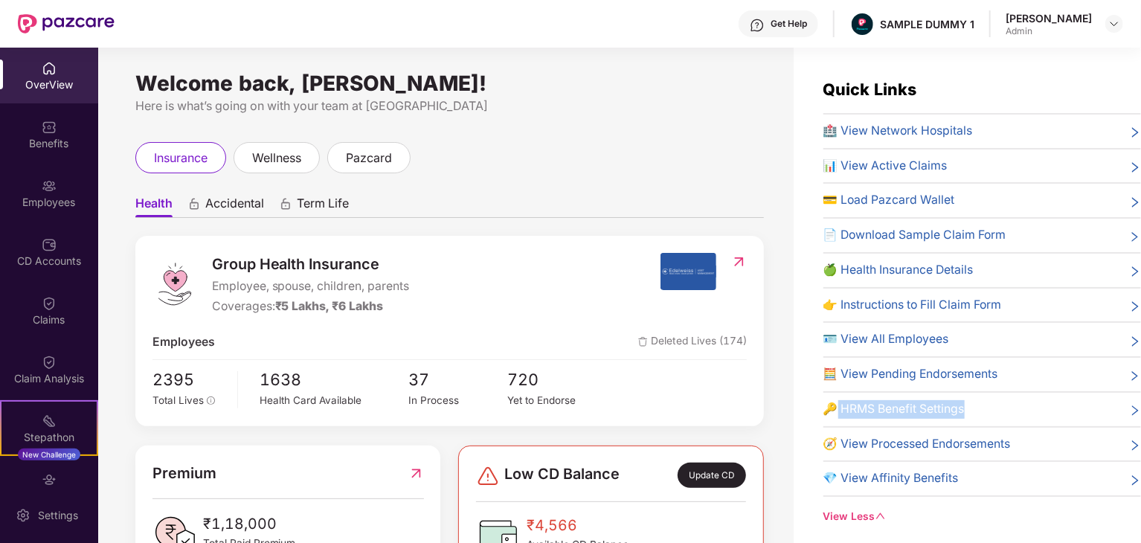
drag, startPoint x: 838, startPoint y: 403, endPoint x: 986, endPoint y: 406, distance: 148.1
click at [986, 406] on div "🔑 HRMS Benefit Settings" at bounding box center [983, 409] width 318 height 19
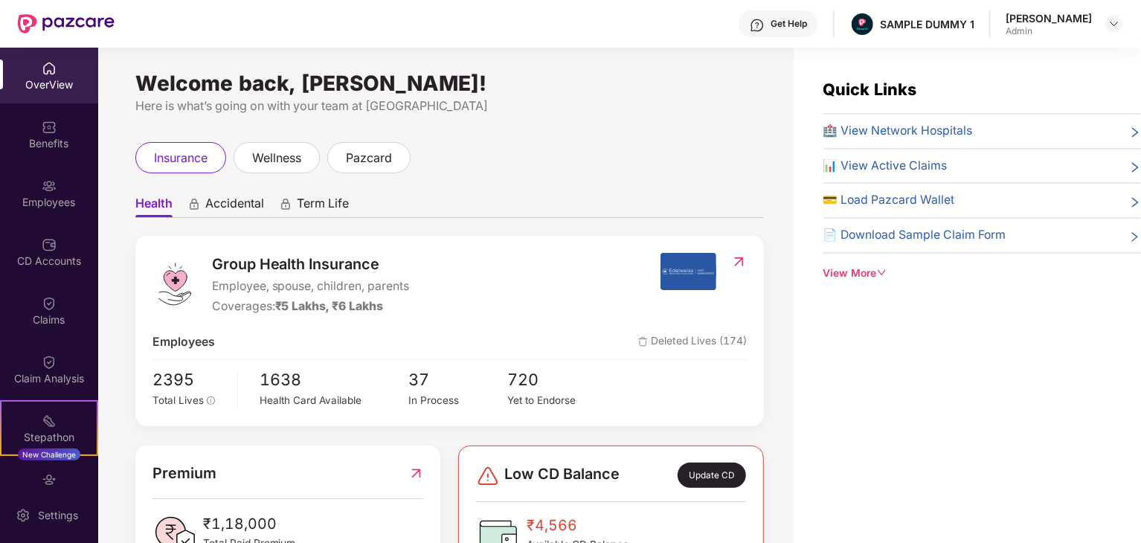
click at [862, 269] on div "View More" at bounding box center [983, 274] width 318 height 16
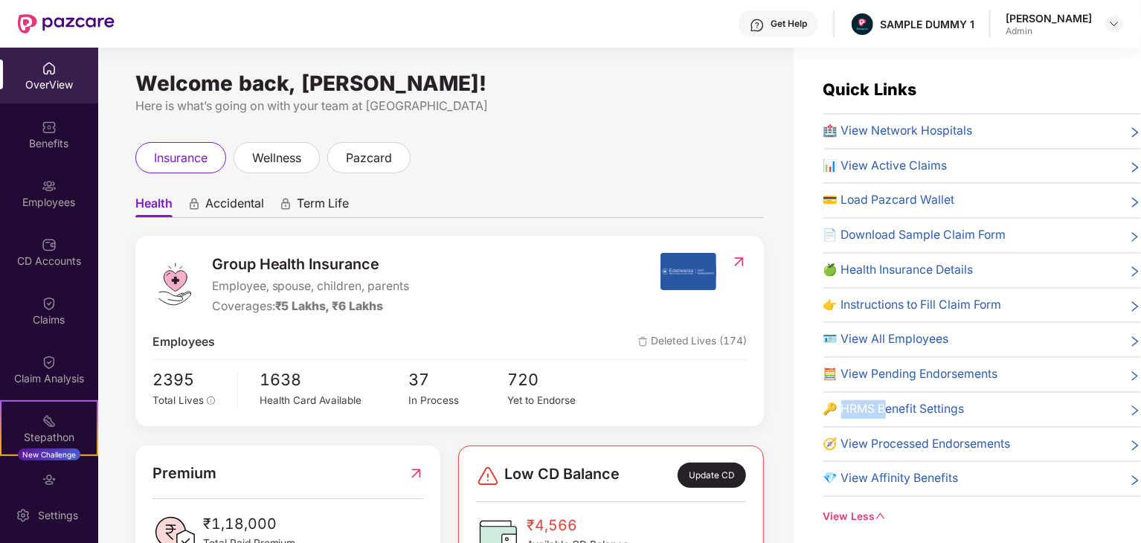
click at [837, 403] on span "🔑 HRMS Benefit Settings" at bounding box center [894, 409] width 141 height 19
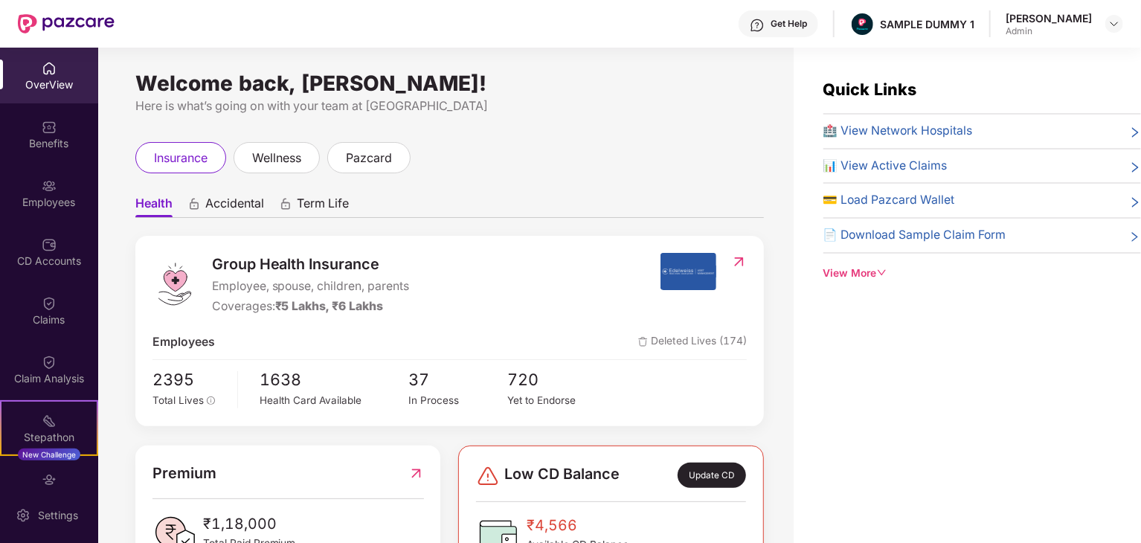
click at [852, 274] on div "View More" at bounding box center [983, 274] width 318 height 16
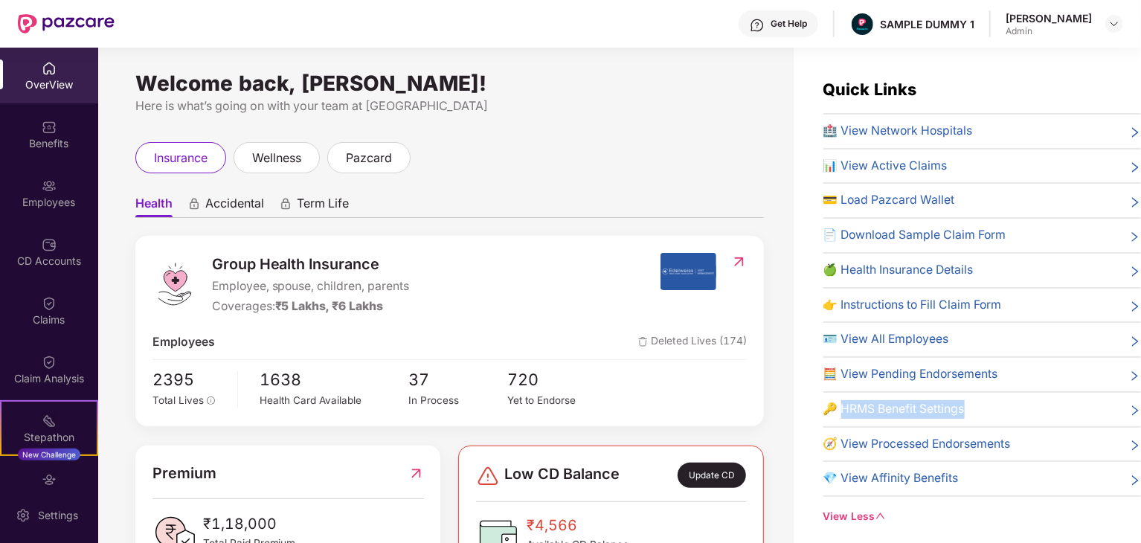
drag, startPoint x: 842, startPoint y: 406, endPoint x: 981, endPoint y: 406, distance: 139.9
click at [981, 406] on div "🔑 HRMS Benefit Settings" at bounding box center [983, 409] width 318 height 19
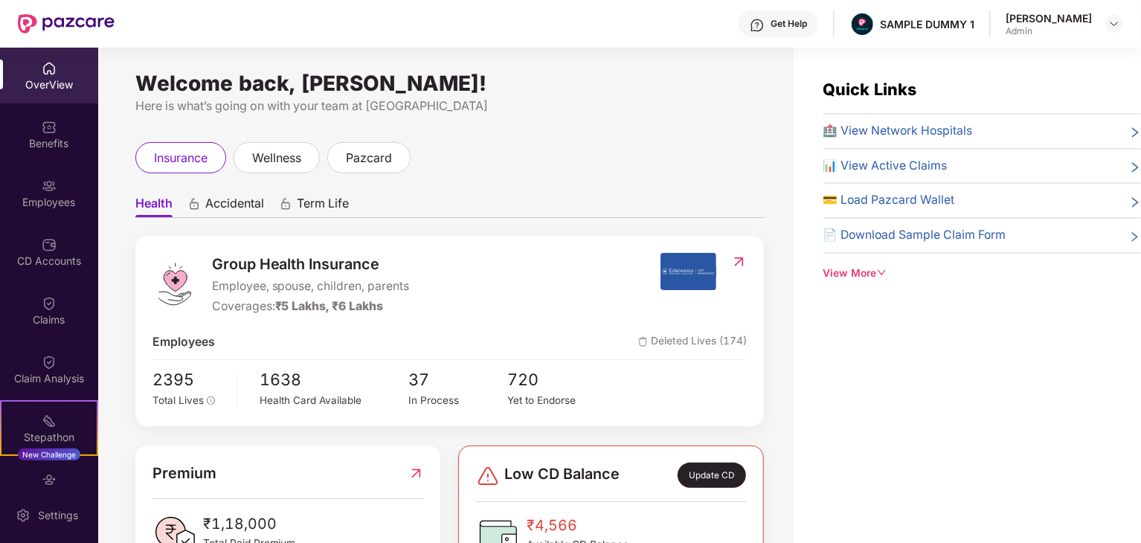
click at [867, 278] on div "View More" at bounding box center [983, 274] width 318 height 16
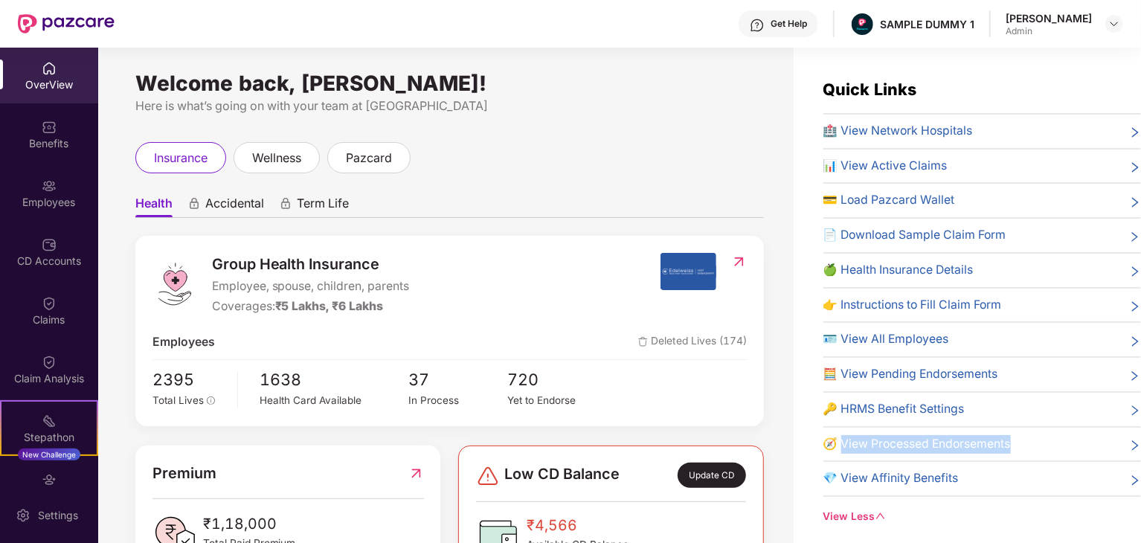
drag, startPoint x: 842, startPoint y: 442, endPoint x: 1022, endPoint y: 438, distance: 180.1
click at [1022, 438] on div "🧭 View Processed Endorsements" at bounding box center [983, 444] width 318 height 19
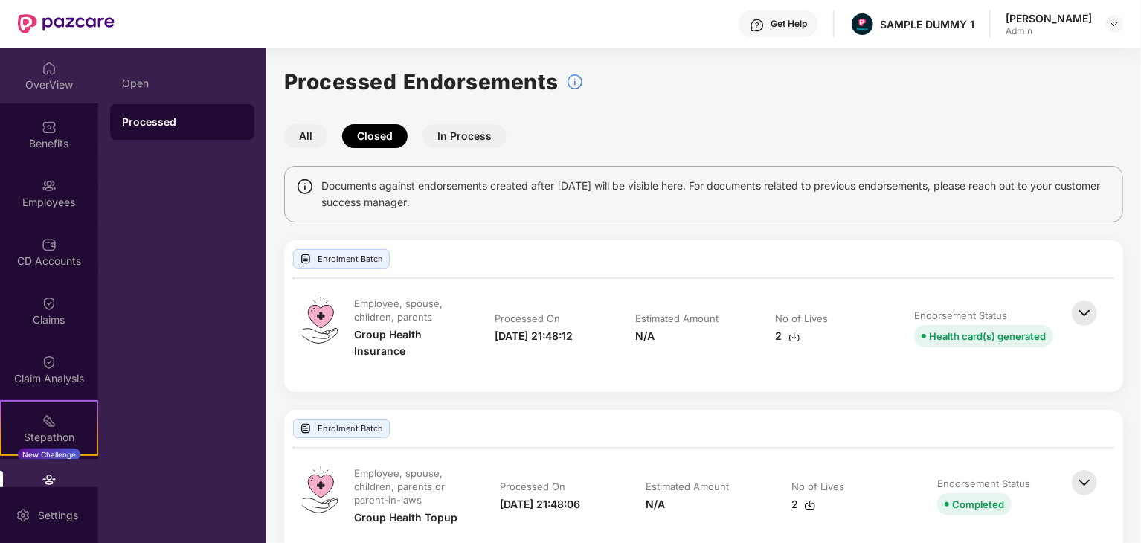
click at [54, 82] on div "OverView" at bounding box center [49, 84] width 98 height 15
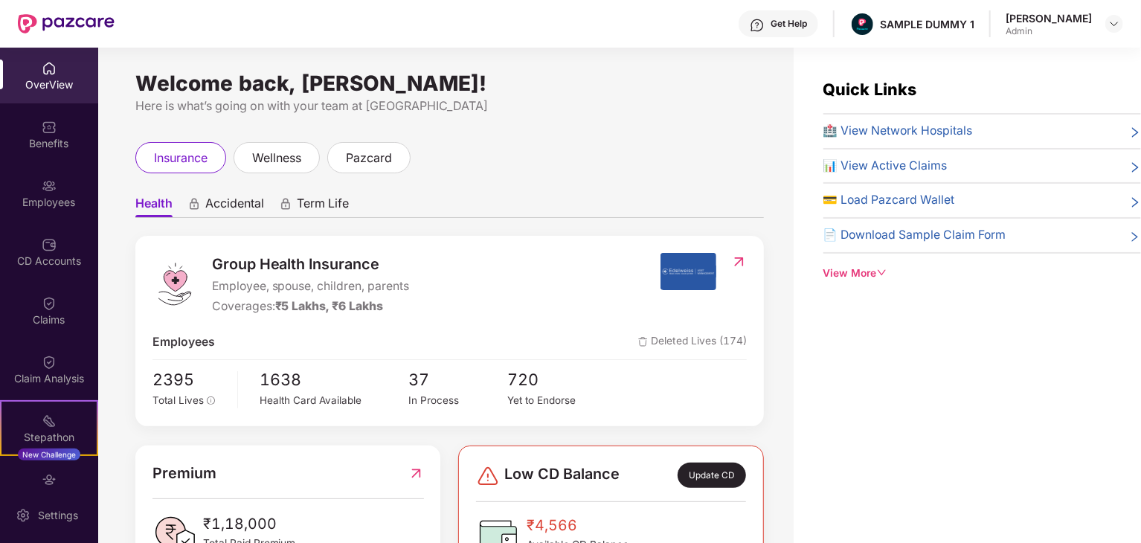
click at [863, 282] on div "Quick Links 🏥 View Network Hospitals 📊 View Active Claims 💳 Load Pazcard Wallet…" at bounding box center [967, 319] width 347 height 543
click at [859, 268] on div "View More" at bounding box center [983, 274] width 318 height 16
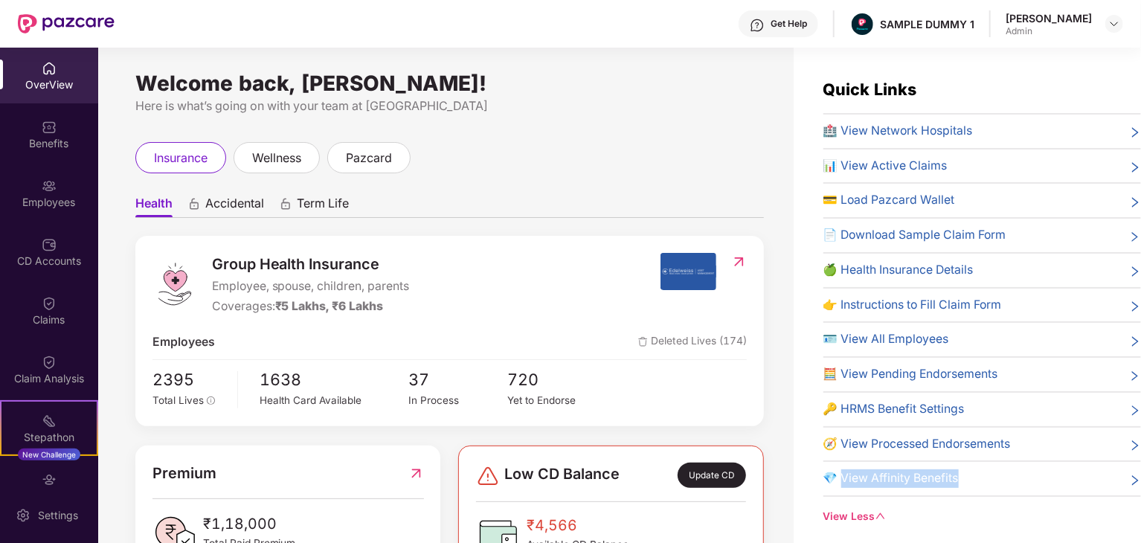
drag, startPoint x: 841, startPoint y: 476, endPoint x: 967, endPoint y: 471, distance: 126.6
click at [968, 471] on div "💎 View Affinity Benefits" at bounding box center [983, 478] width 318 height 19
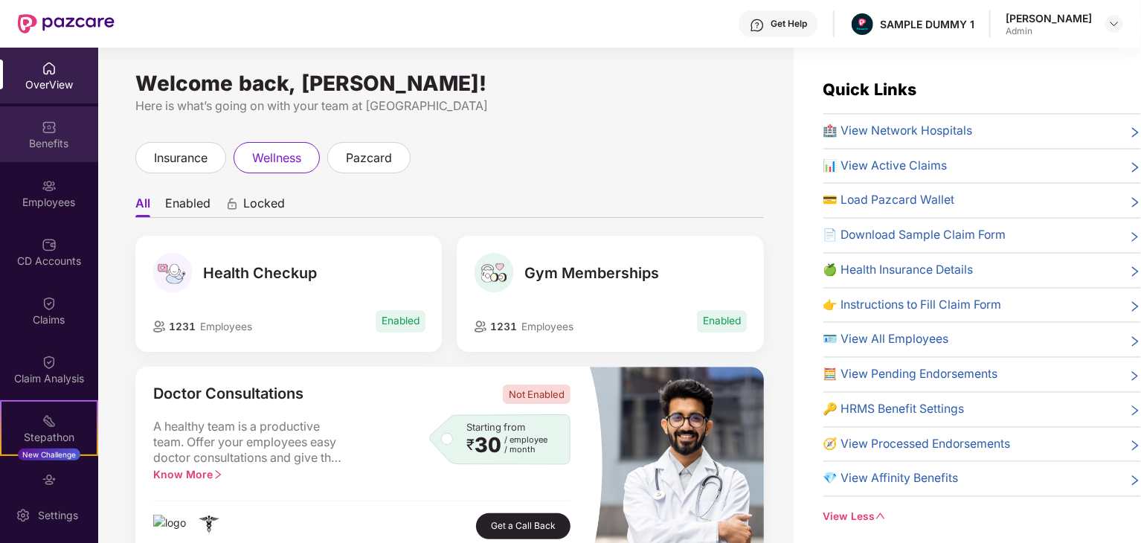
click at [60, 138] on div "Benefits" at bounding box center [49, 143] width 98 height 15
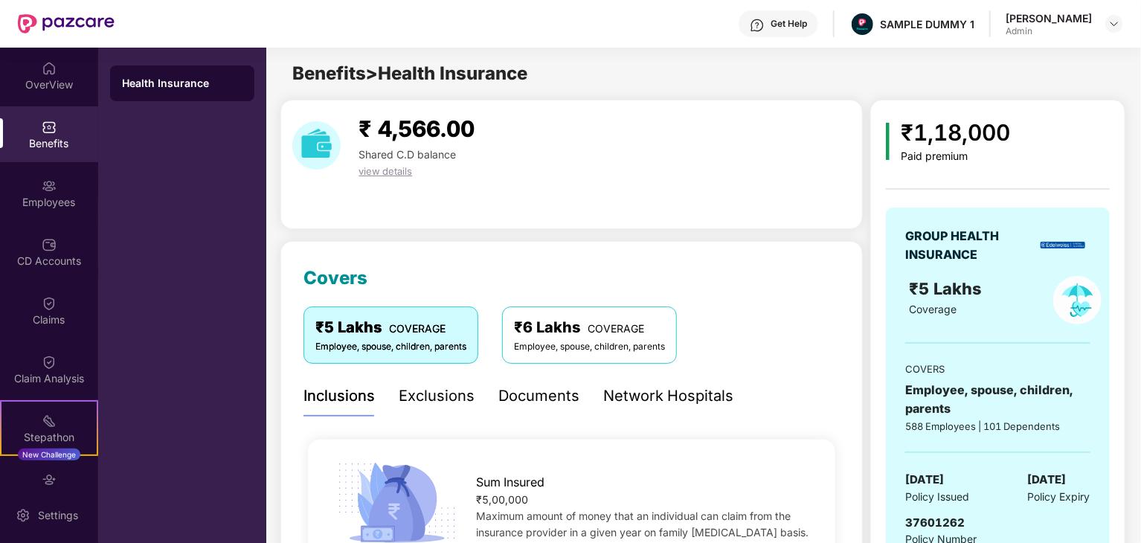
click at [408, 173] on span "view details" at bounding box center [386, 171] width 54 height 12
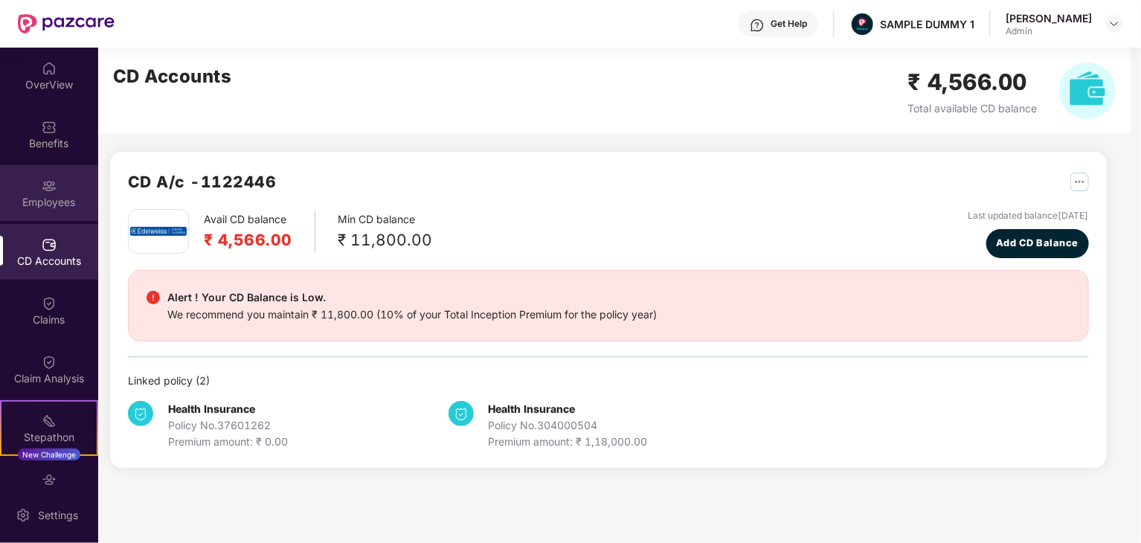
click at [45, 193] on div "Employees" at bounding box center [49, 193] width 98 height 56
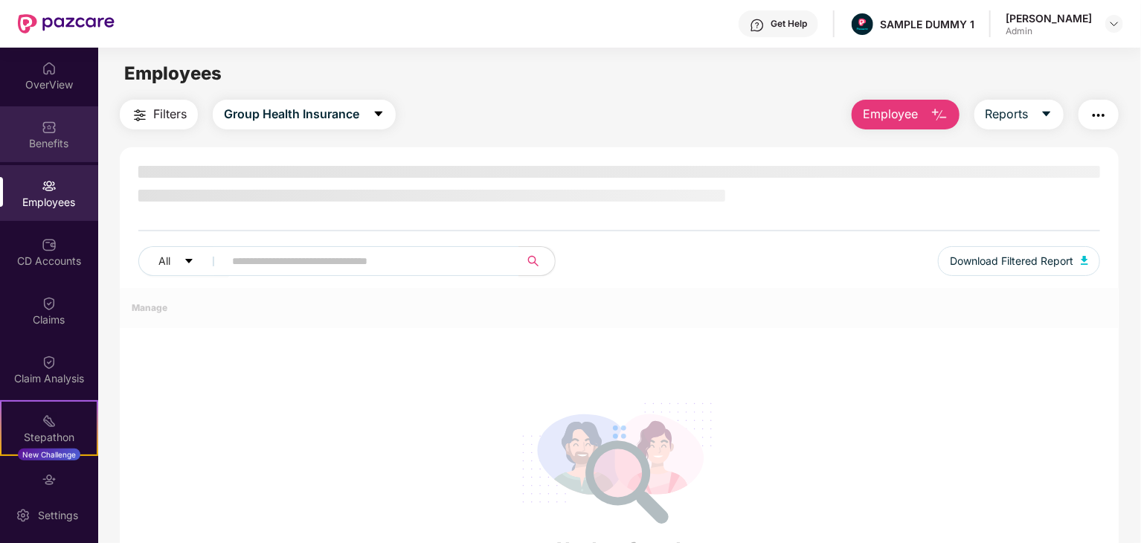
click at [49, 132] on img at bounding box center [49, 127] width 15 height 15
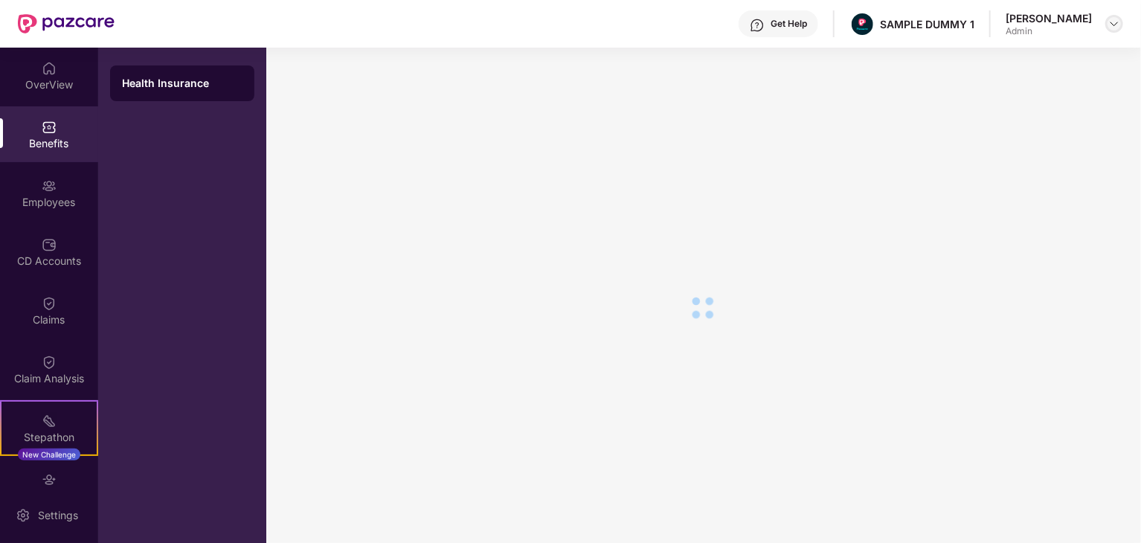
click at [1113, 30] on div at bounding box center [1115, 24] width 18 height 18
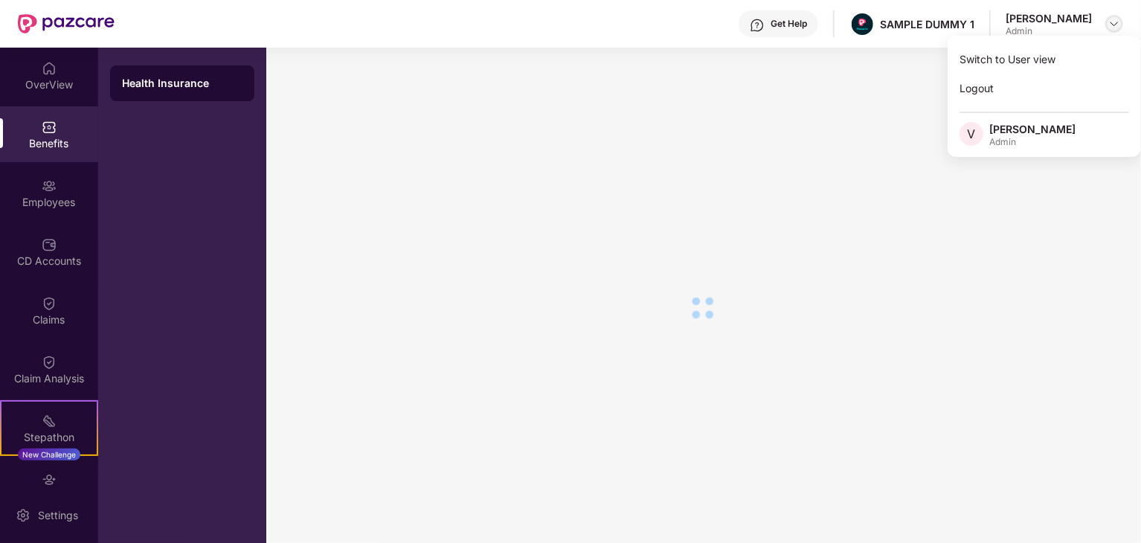
click at [1113, 30] on div at bounding box center [1115, 24] width 18 height 18
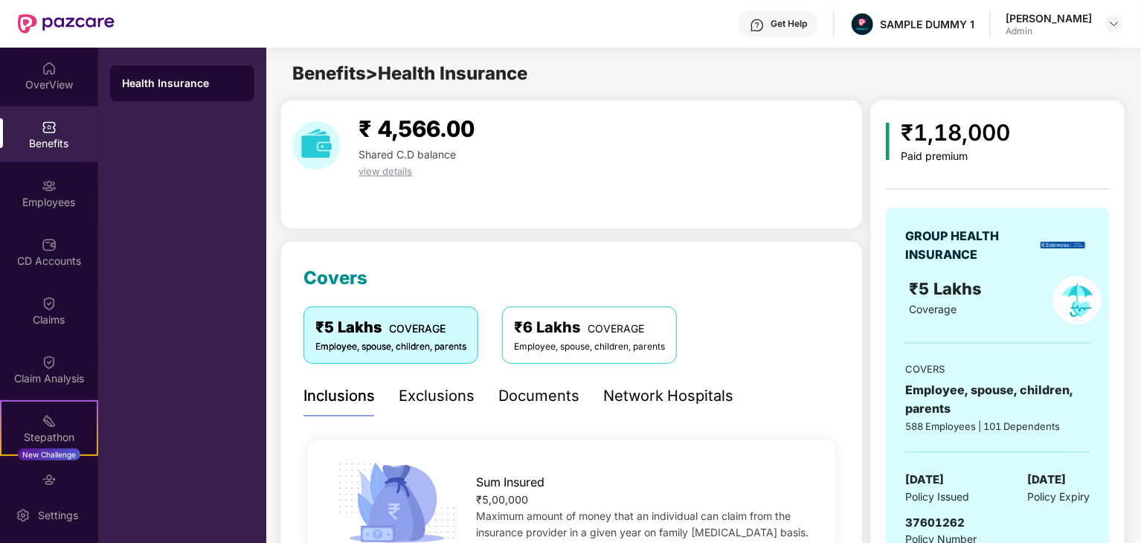
drag, startPoint x: 1110, startPoint y: 30, endPoint x: 1110, endPoint y: 40, distance: 10.4
click at [1110, 39] on div "Get Help SAMPLE DUMMY 1 [PERSON_NAME] Admin" at bounding box center [619, 24] width 1009 height 48
drag, startPoint x: 1107, startPoint y: 29, endPoint x: 1092, endPoint y: 36, distance: 16.6
click at [1106, 31] on div at bounding box center [1115, 24] width 18 height 18
click at [1107, 25] on div at bounding box center [1115, 24] width 18 height 18
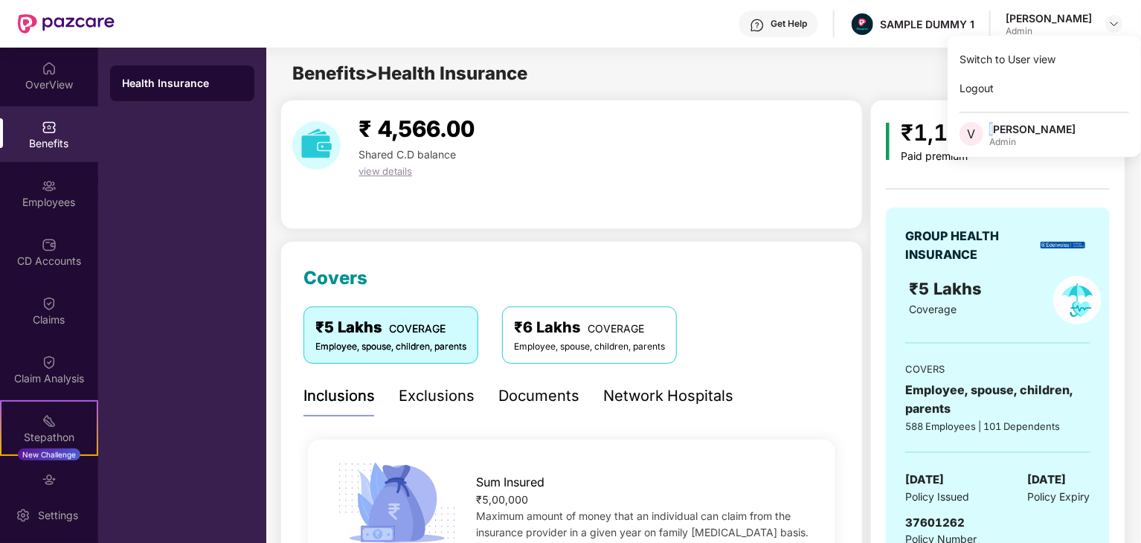
drag, startPoint x: 996, startPoint y: 134, endPoint x: 974, endPoint y: 138, distance: 21.9
click at [974, 138] on div "V [PERSON_NAME] Admin" at bounding box center [1044, 135] width 193 height 26
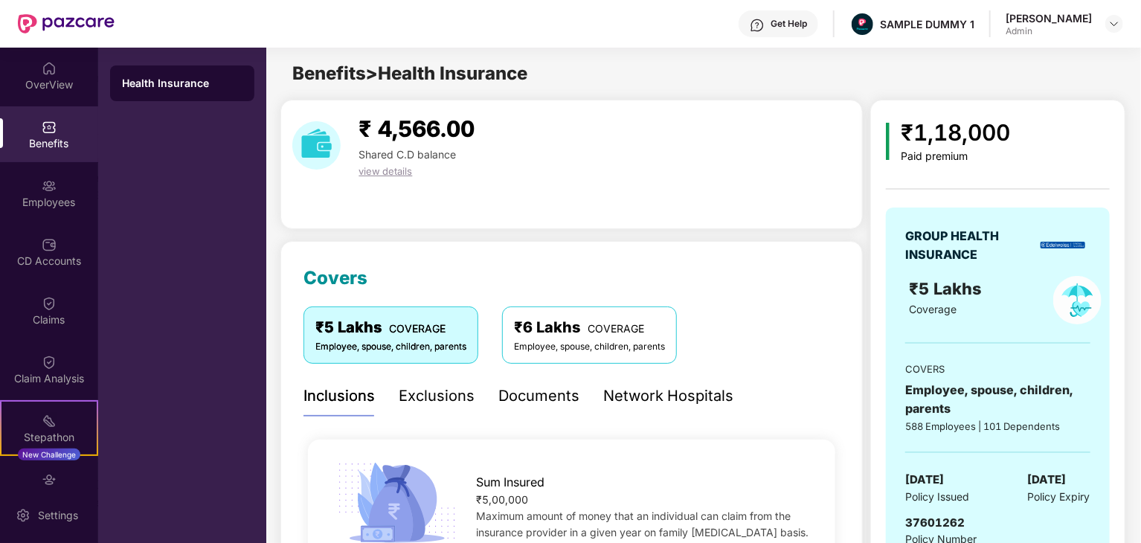
click at [974, 138] on div "₹1,18,000" at bounding box center [956, 132] width 109 height 35
click at [1118, 22] on img at bounding box center [1115, 24] width 12 height 12
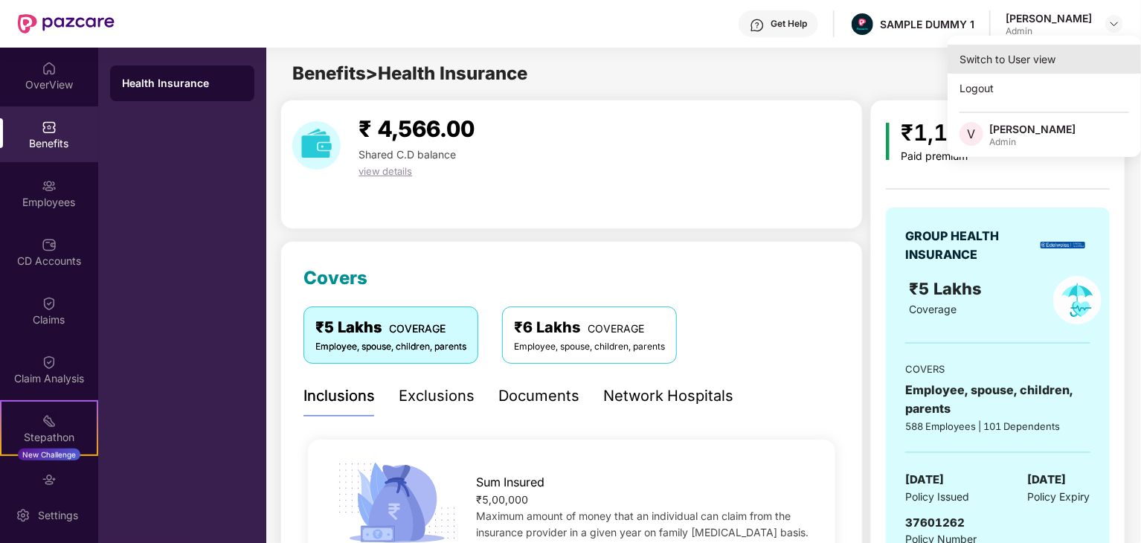
click at [1046, 51] on div "Switch to User view" at bounding box center [1044, 59] width 193 height 29
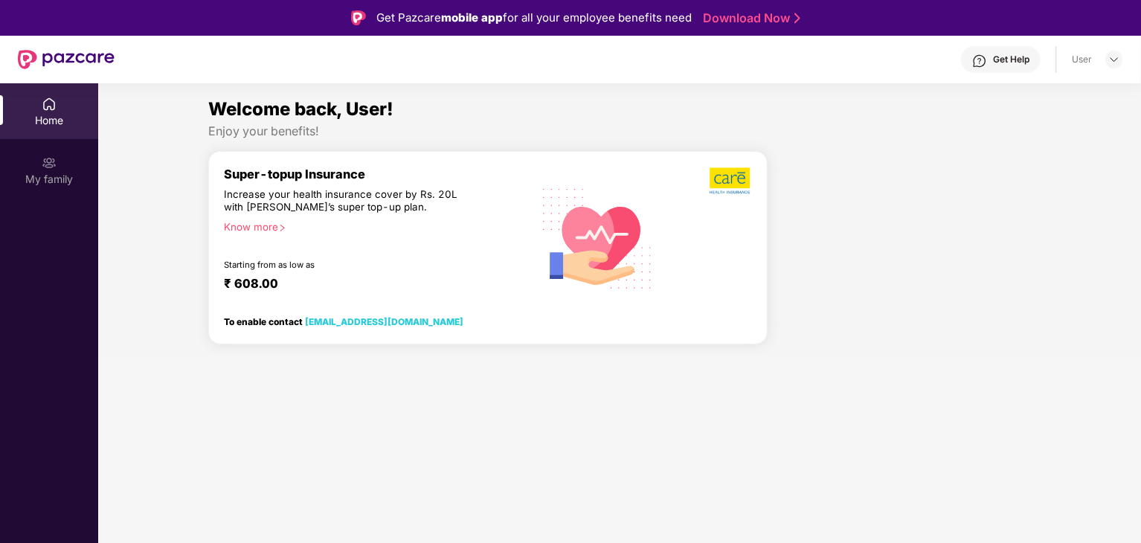
click at [909, 180] on div at bounding box center [906, 254] width 264 height 206
click at [48, 181] on div "My family" at bounding box center [49, 179] width 98 height 15
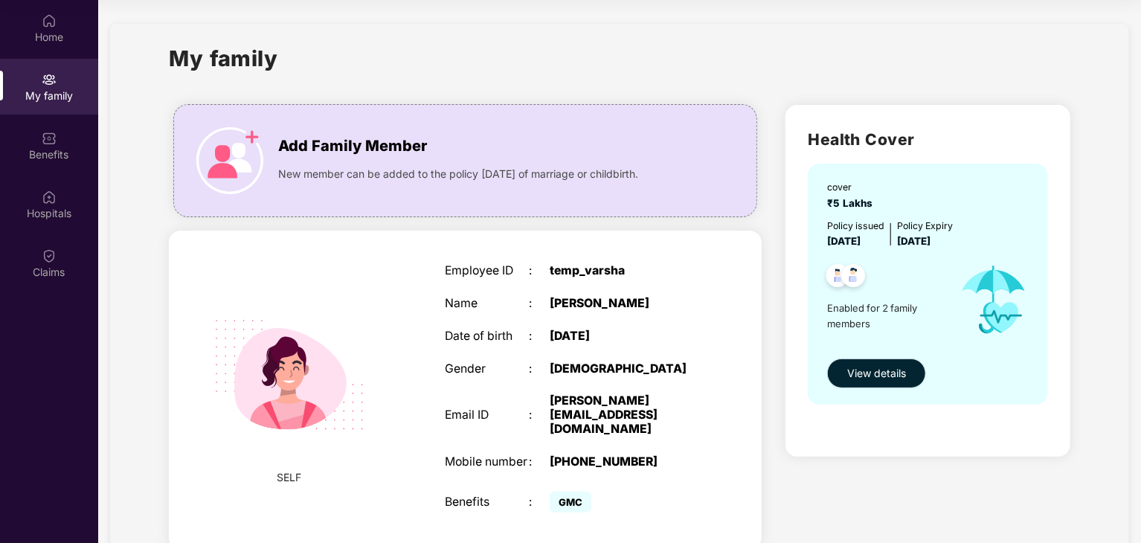
click at [853, 364] on button "View details" at bounding box center [876, 374] width 99 height 30
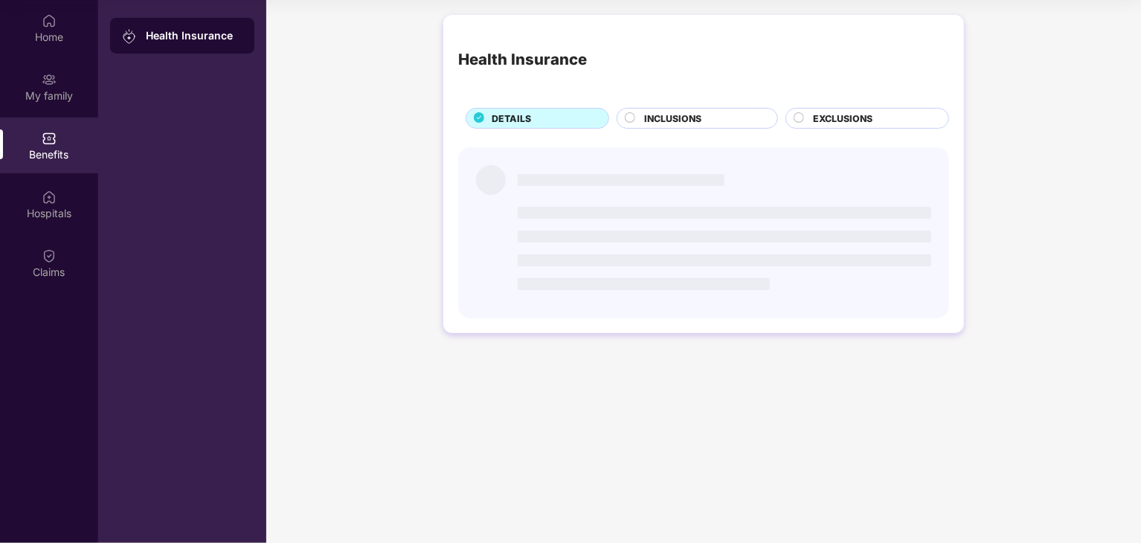
click at [646, 112] on span "INCLUSIONS" at bounding box center [672, 119] width 57 height 14
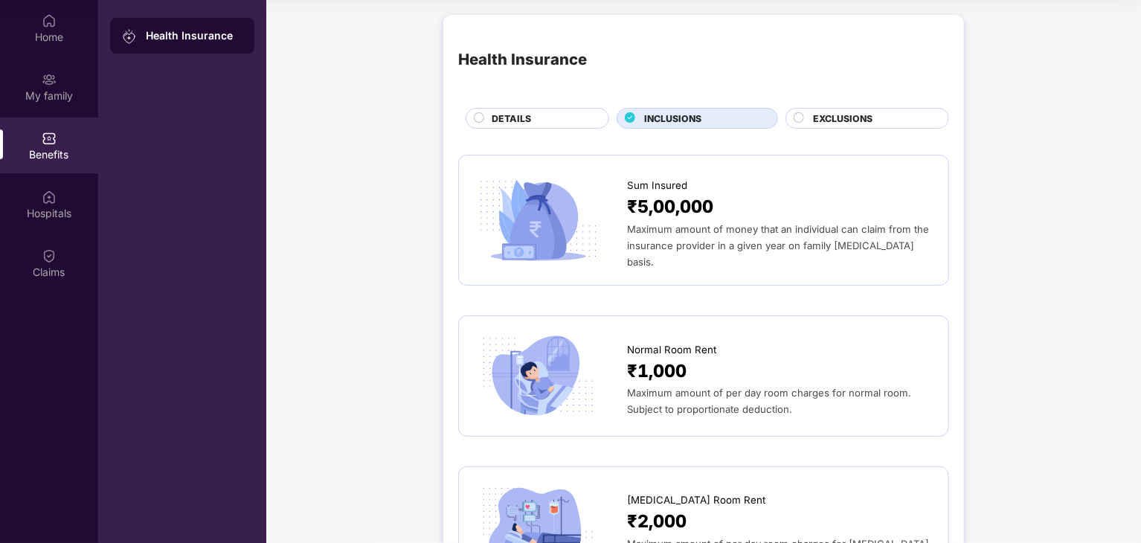
click at [832, 128] on div "EXCLUSIONS" at bounding box center [873, 120] width 135 height 16
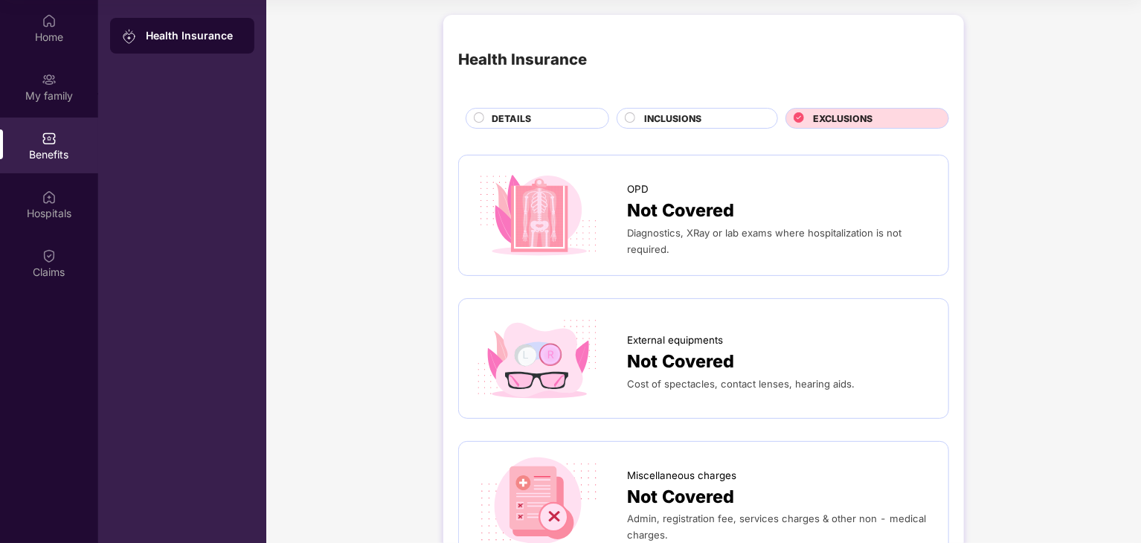
click at [586, 108] on div "DETAILS" at bounding box center [538, 118] width 144 height 21
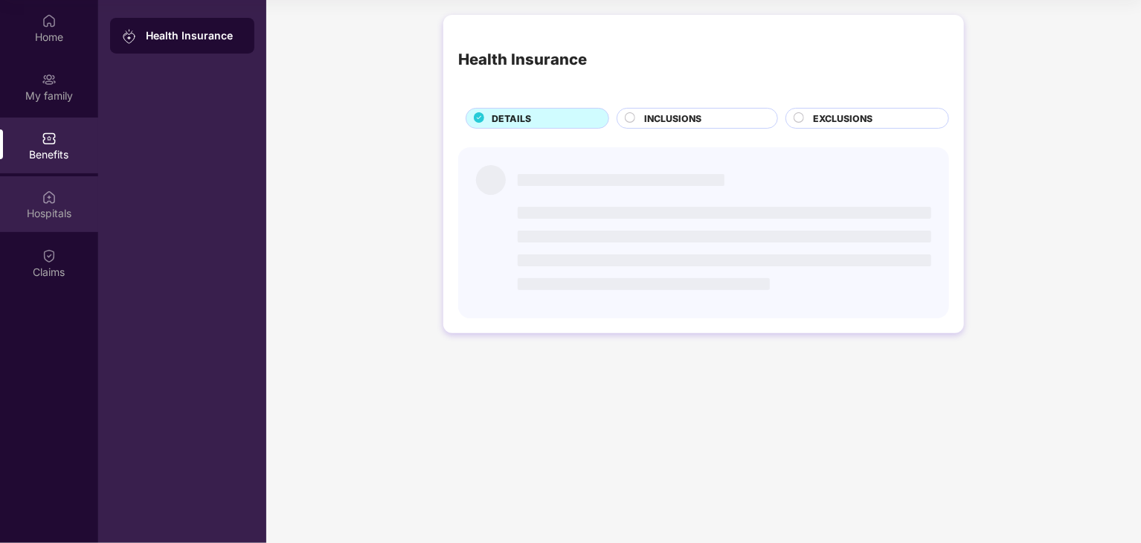
click at [26, 206] on div "Hospitals" at bounding box center [49, 213] width 98 height 15
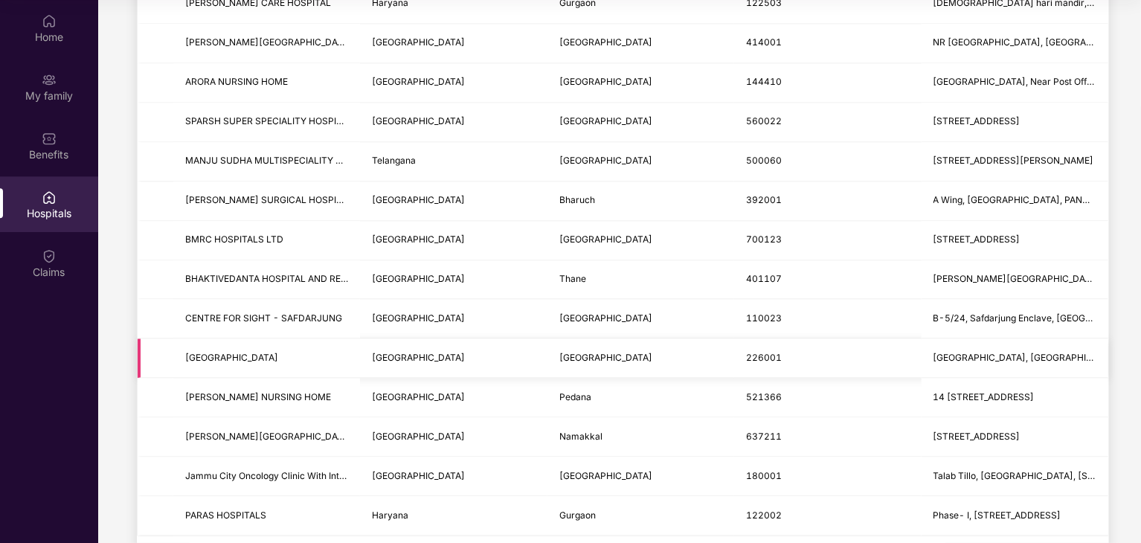
scroll to position [1744, 0]
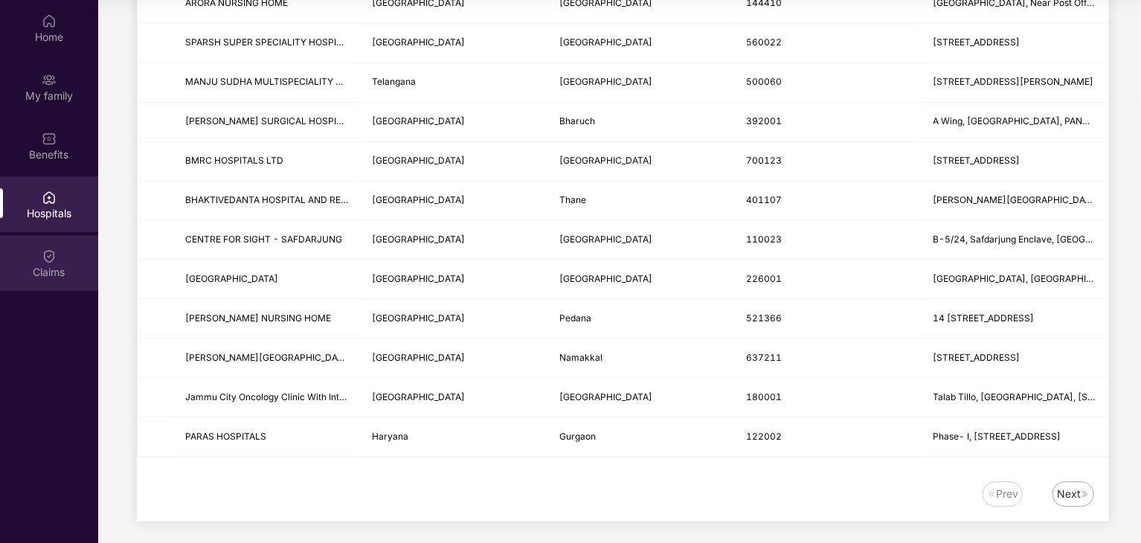
click at [31, 274] on div "Claims" at bounding box center [49, 272] width 98 height 15
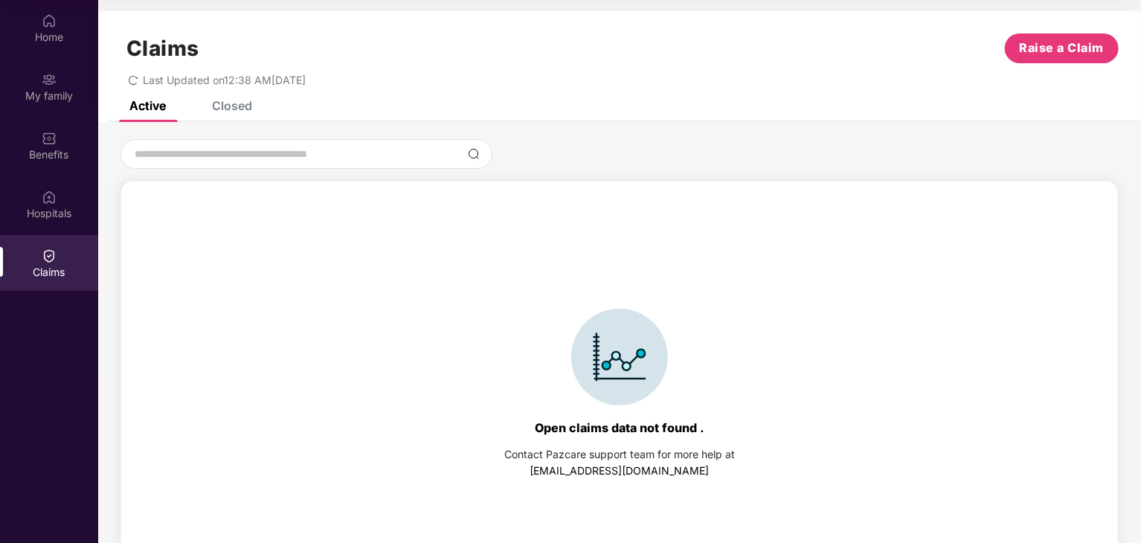
scroll to position [0, 0]
click at [1048, 51] on span "Raise a Claim" at bounding box center [1062, 48] width 85 height 19
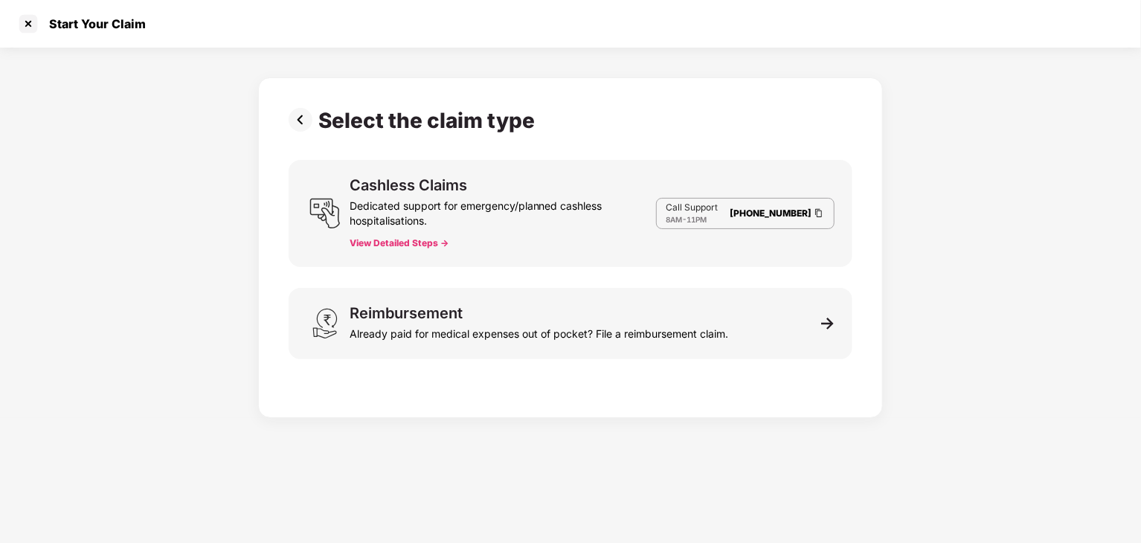
scroll to position [36, 0]
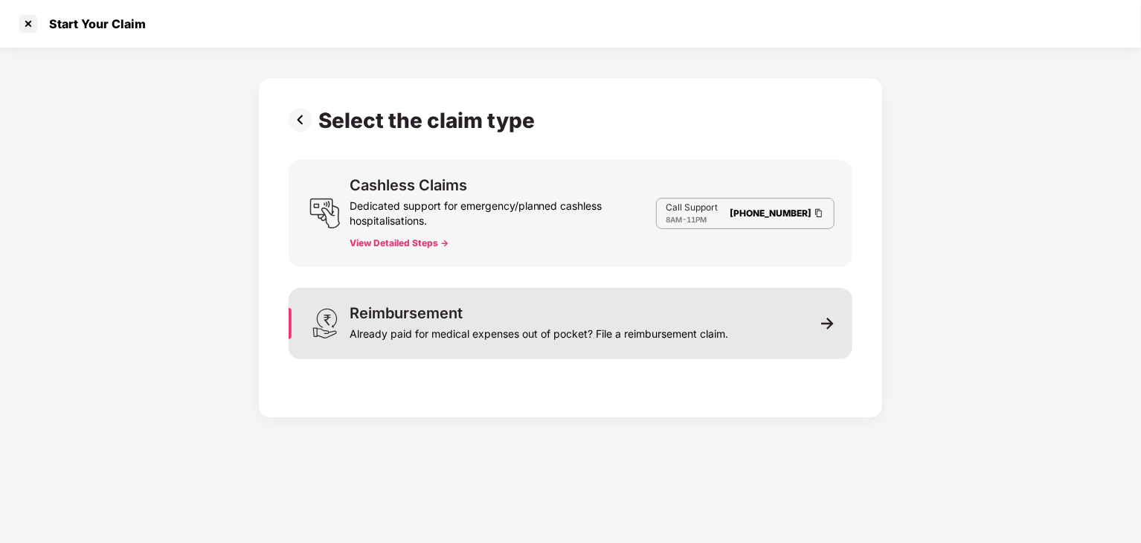
click at [833, 326] on img at bounding box center [827, 323] width 13 height 13
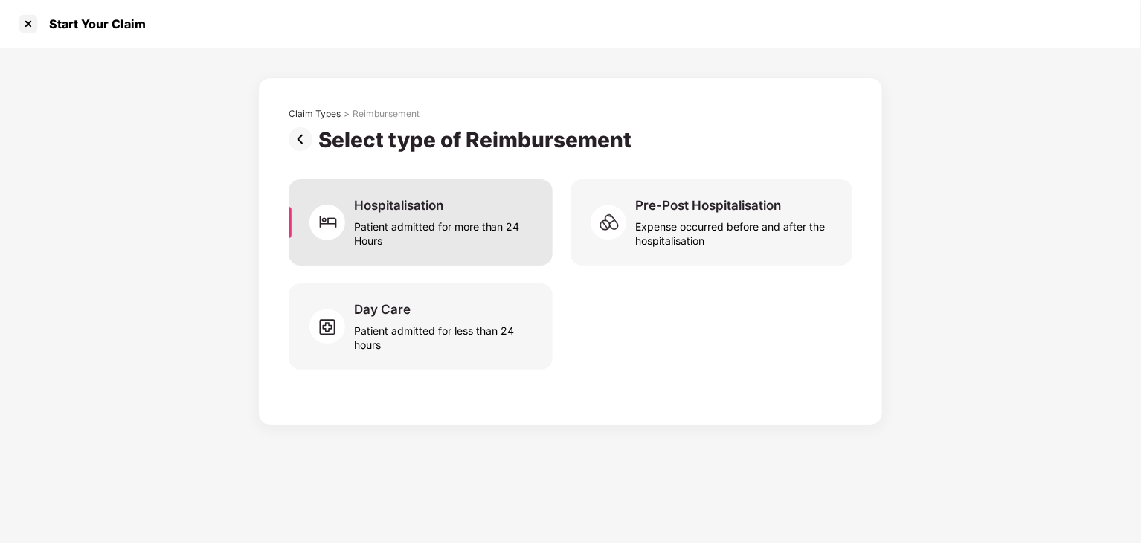
click at [354, 206] on div "Hospitalisation" at bounding box center [398, 205] width 89 height 16
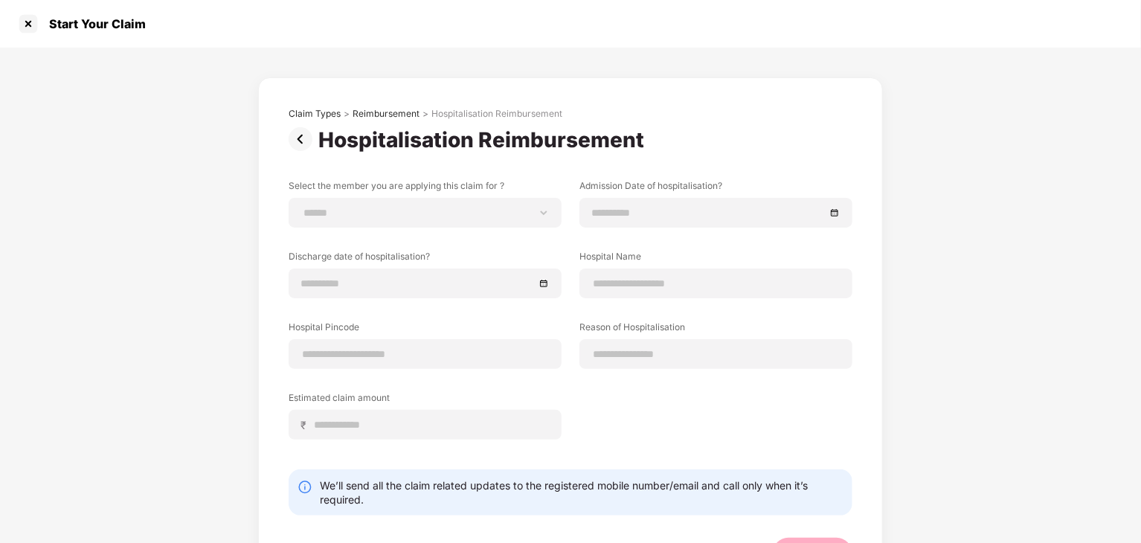
click at [301, 138] on img at bounding box center [304, 139] width 30 height 24
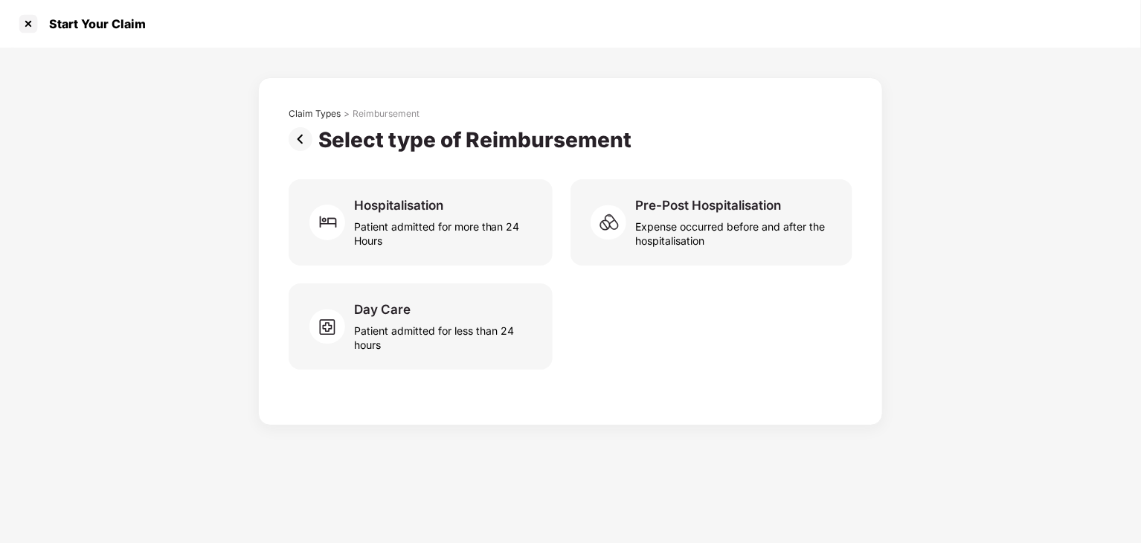
click at [303, 138] on img at bounding box center [304, 139] width 30 height 24
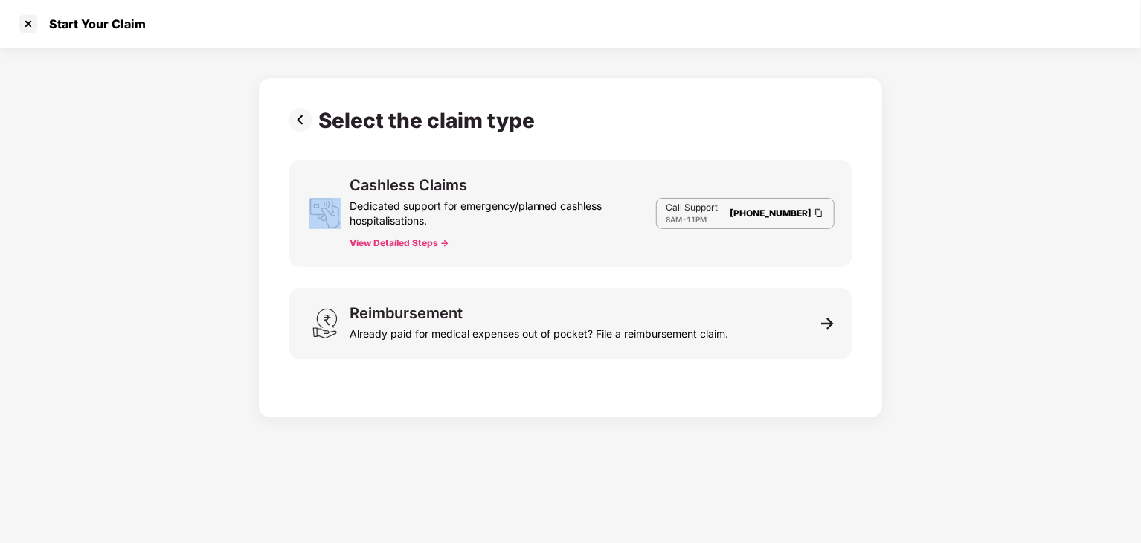
click at [304, 138] on div "Select the claim type Cashless Claims Dedicated support for emergency/planned c…" at bounding box center [571, 244] width 564 height 272
click at [305, 115] on img at bounding box center [304, 120] width 30 height 24
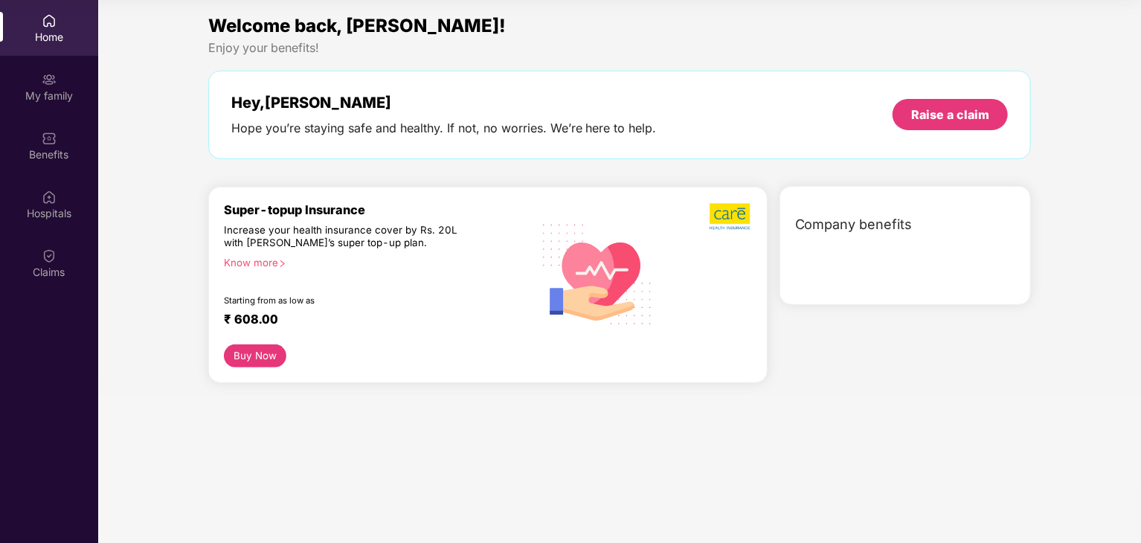
click at [137, 187] on div "Welcome back, [PERSON_NAME]! Enjoy your benefits! Hey, [PERSON_NAME] you’re sta…" at bounding box center [619, 203] width 1055 height 383
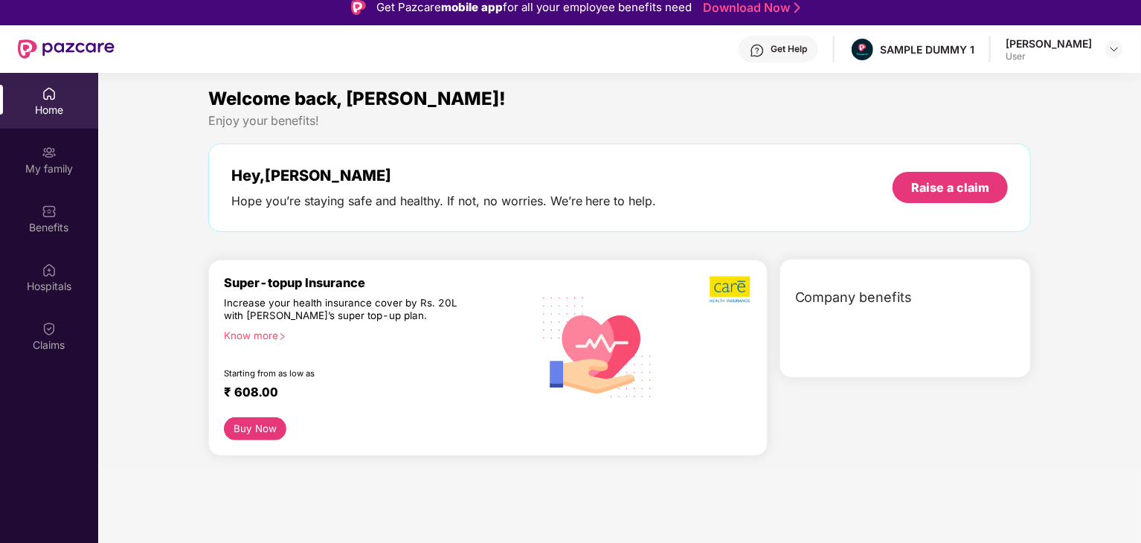
scroll to position [0, 0]
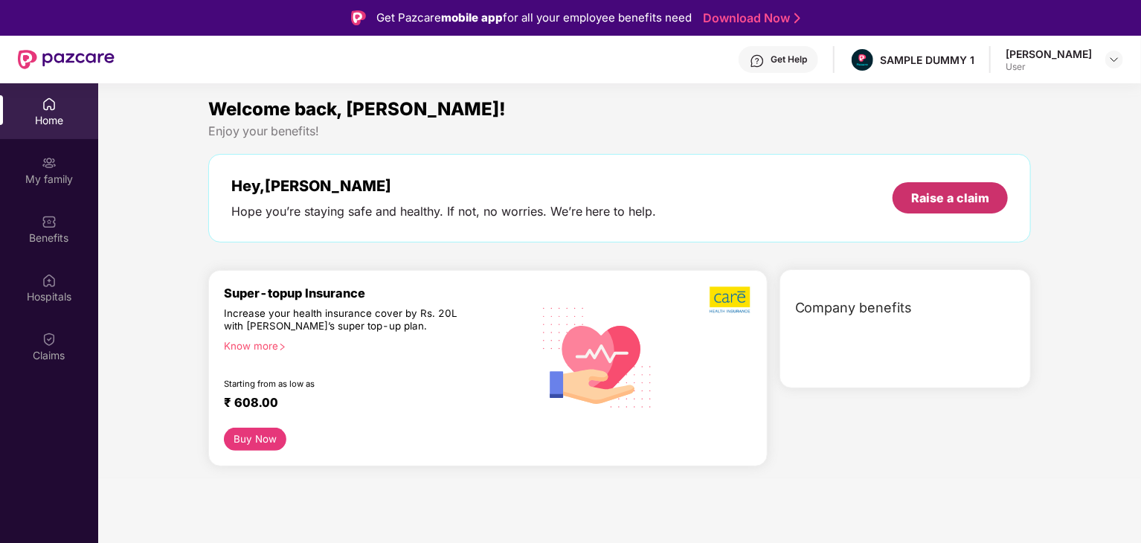
click at [958, 196] on div "Raise a claim" at bounding box center [950, 198] width 78 height 16
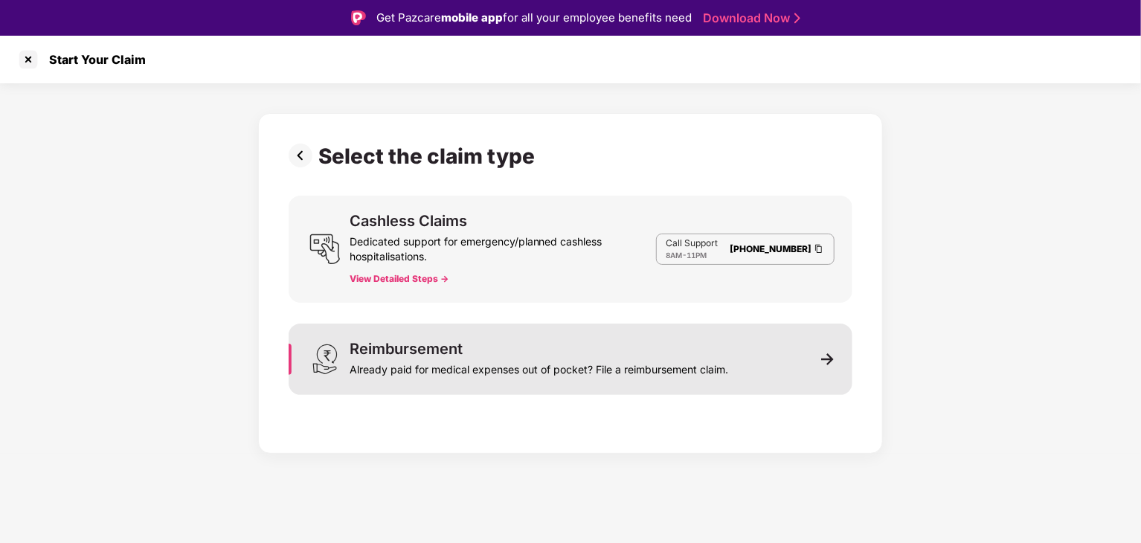
click at [525, 361] on div "Already paid for medical expenses out of pocket? File a reimbursement claim." at bounding box center [539, 366] width 379 height 21
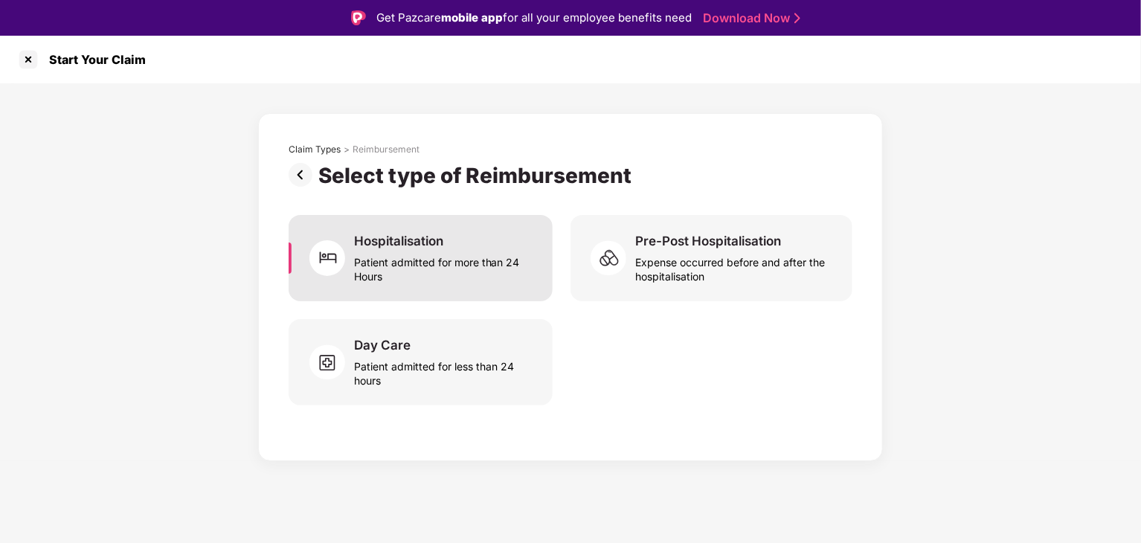
click at [441, 266] on div "Patient admitted for more than 24 Hours" at bounding box center [444, 266] width 181 height 34
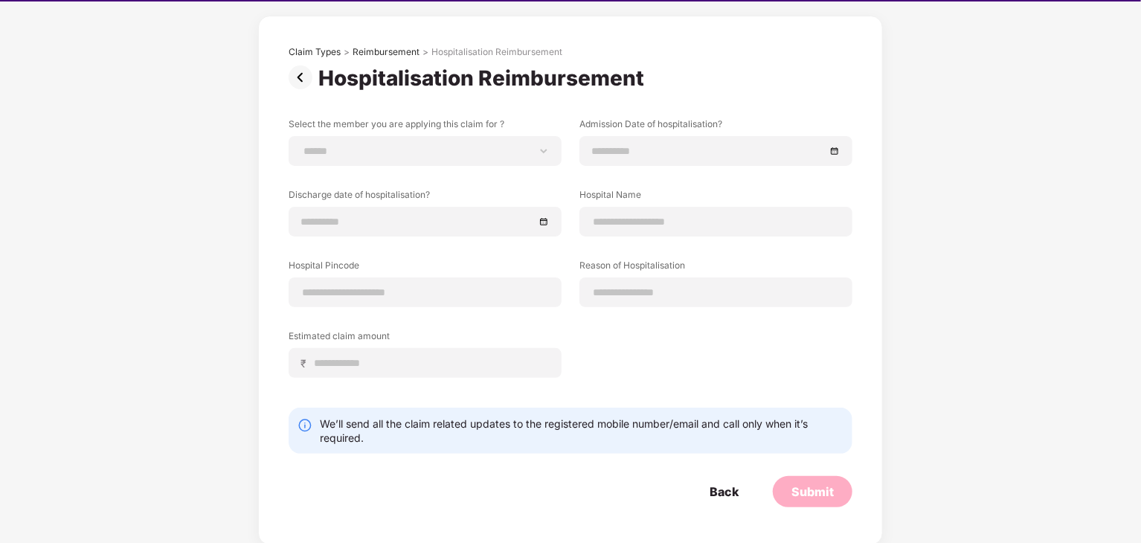
scroll to position [36, 0]
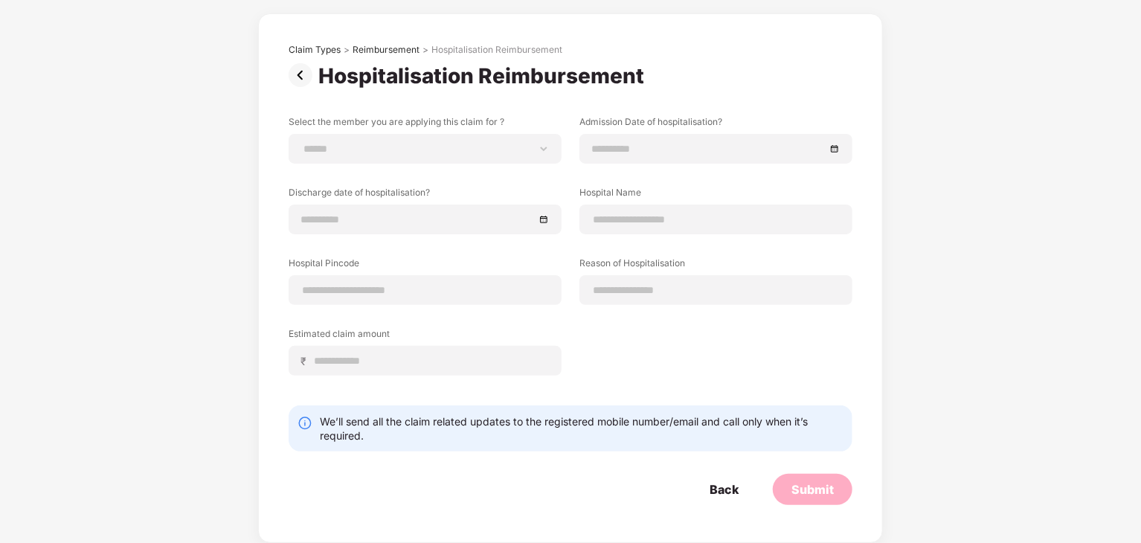
click at [792, 457] on form "Select the member you are applying this claim for ? ****** Admission Date of ho…" at bounding box center [571, 310] width 564 height 390
click at [729, 337] on div "Select the member you are applying this claim for ? ****** Admission Date of ho…" at bounding box center [571, 256] width 564 height 283
drag, startPoint x: 587, startPoint y: 278, endPoint x: 638, endPoint y: 287, distance: 51.4
click at [628, 286] on div at bounding box center [716, 290] width 273 height 30
click at [705, 243] on div "Select the member you are applying this claim for ? ****** Admission Date of ho…" at bounding box center [571, 256] width 564 height 283
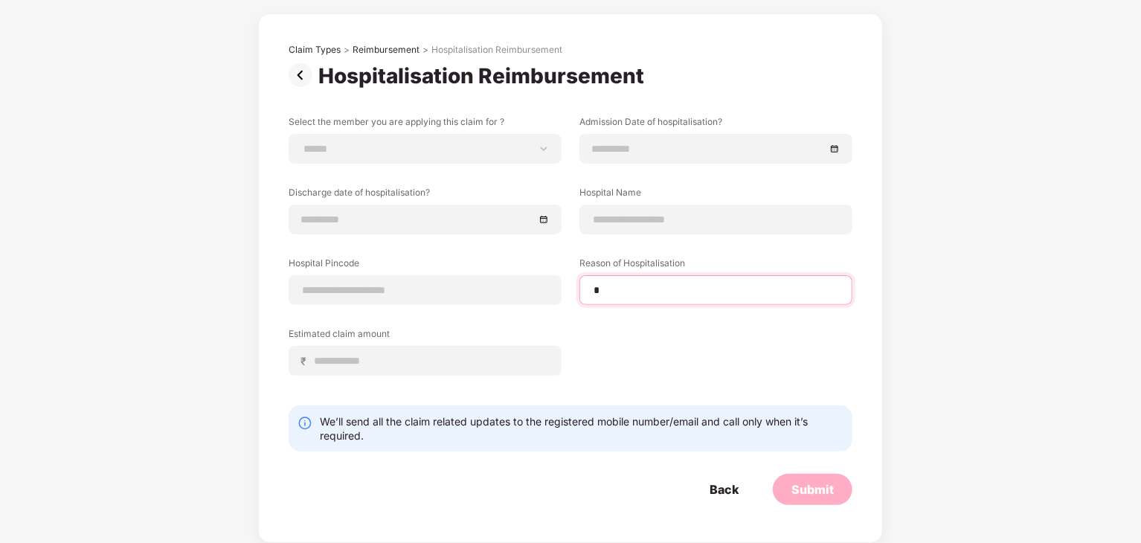
click at [661, 284] on input "*" at bounding box center [716, 291] width 248 height 16
type input "******"
click at [738, 202] on label "Hospital Name" at bounding box center [716, 195] width 273 height 19
click at [724, 214] on input at bounding box center [716, 220] width 248 height 16
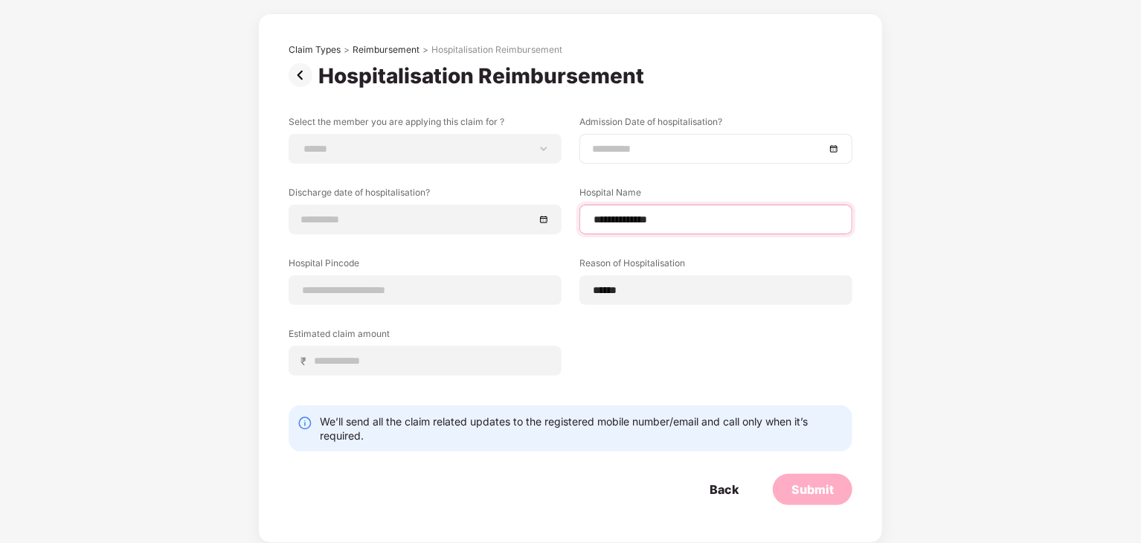
type input "**********"
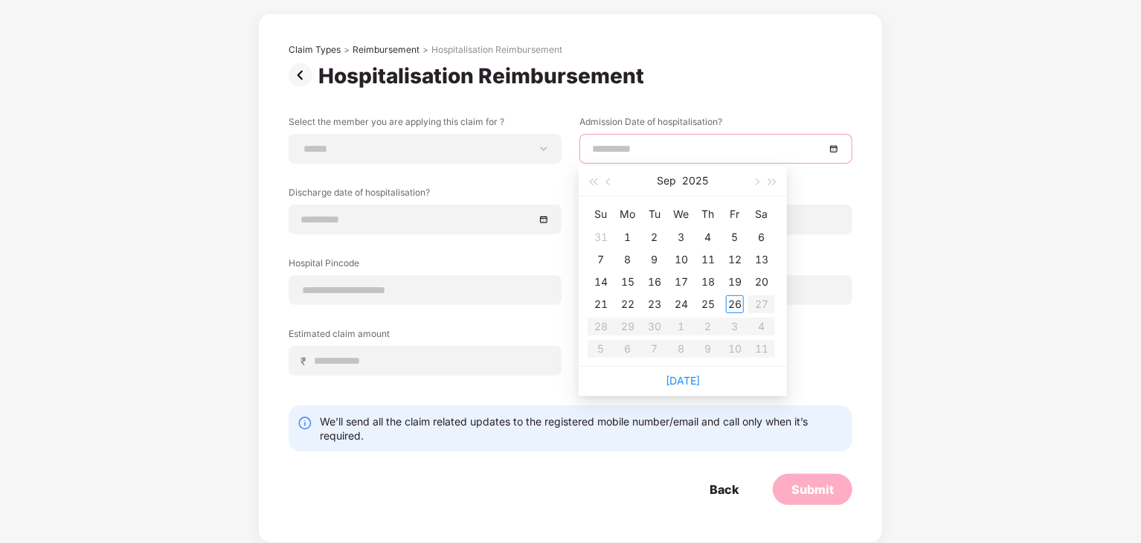
click at [690, 153] on input at bounding box center [708, 149] width 233 height 16
click at [646, 215] on th "Tu" at bounding box center [654, 214] width 27 height 24
type input "**********"
drag, startPoint x: 755, startPoint y: 298, endPoint x: 738, endPoint y: 302, distance: 17.5
click at [748, 299] on table "Su Mo Tu We Th Fr Sa 31 1 2 3 4 5 6 7 8 9 10 11 12 13 14 15 16 17 18 19 20 21 2…" at bounding box center [681, 281] width 187 height 158
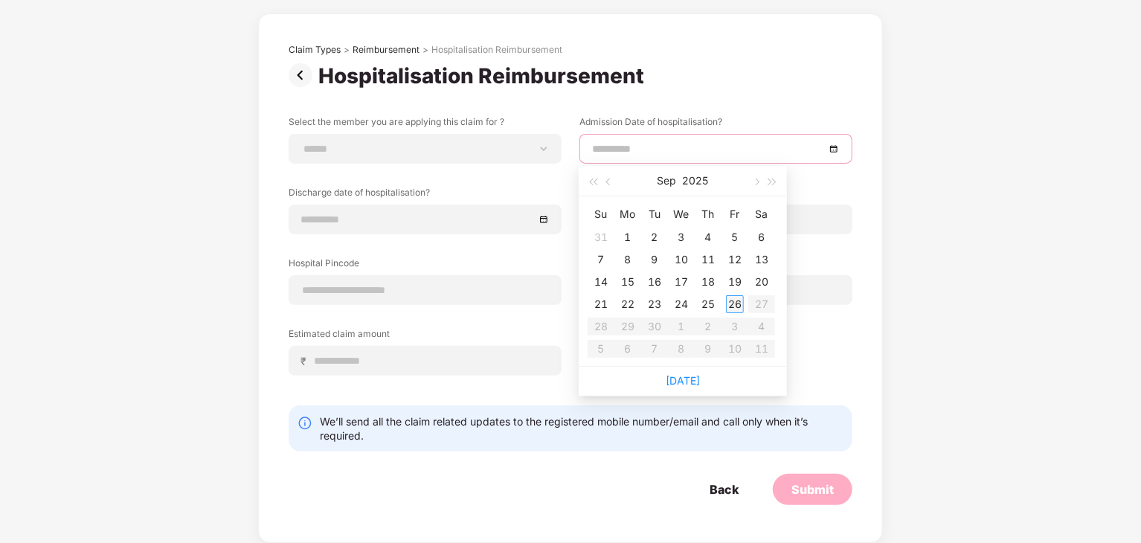
type input "**********"
click at [728, 302] on div "26" at bounding box center [735, 304] width 18 height 18
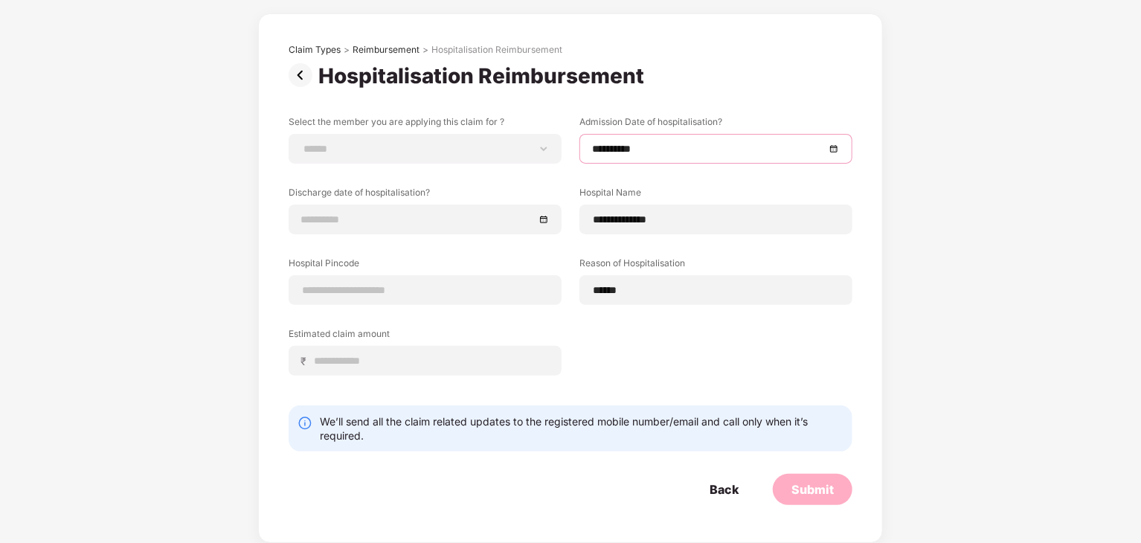
click at [440, 337] on label "Estimated claim amount" at bounding box center [425, 336] width 273 height 19
click at [432, 362] on input at bounding box center [431, 361] width 236 height 16
type input "*****"
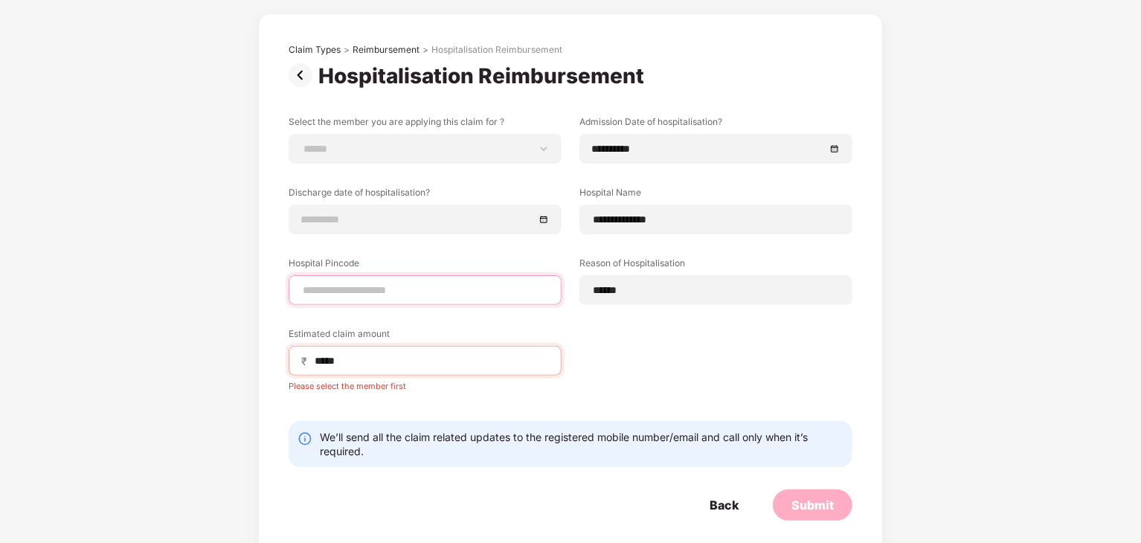
click at [396, 286] on input at bounding box center [425, 291] width 248 height 16
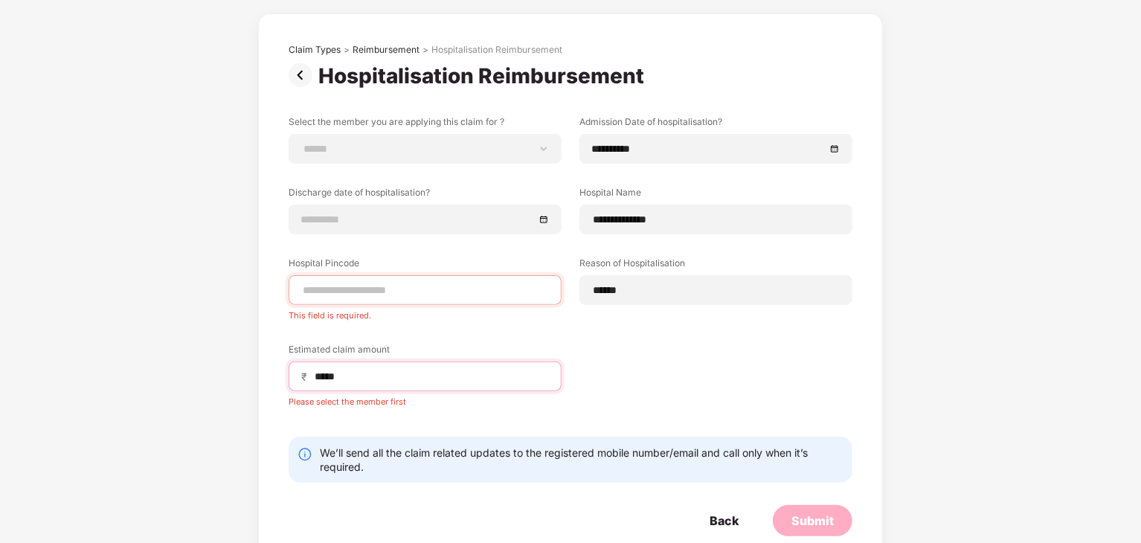
click at [351, 362] on div "₹ *****" at bounding box center [425, 377] width 273 height 30
click at [403, 302] on div at bounding box center [425, 290] width 273 height 30
click at [402, 286] on input at bounding box center [425, 291] width 248 height 16
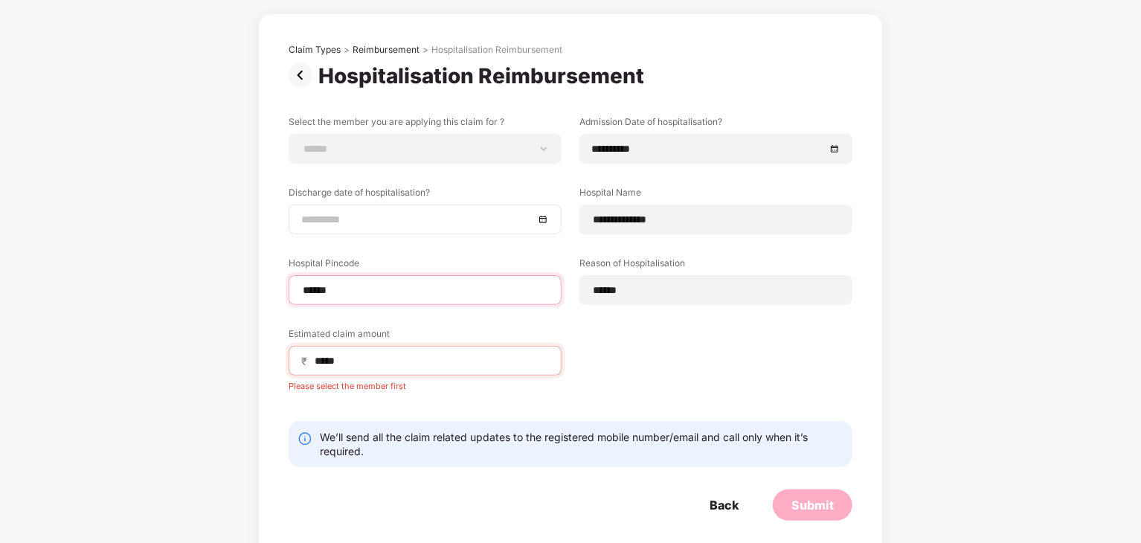
type input "******"
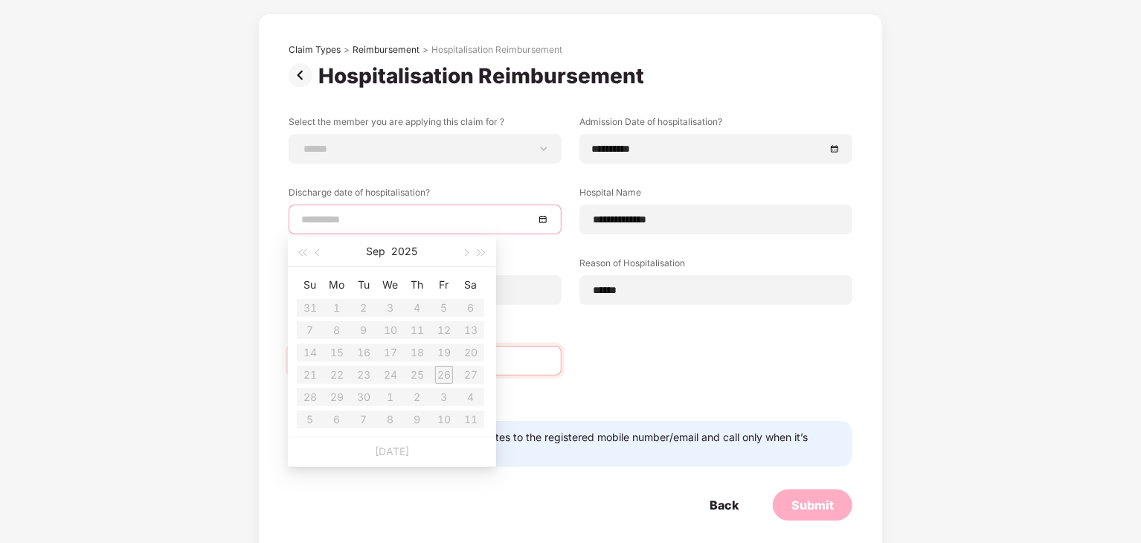
click at [437, 224] on input at bounding box center [417, 219] width 233 height 16
click at [487, 257] on button "button" at bounding box center [482, 252] width 16 height 30
click at [484, 260] on button "button" at bounding box center [482, 252] width 16 height 30
click at [408, 309] on table "Su Mo Tu We Th Fr Sa 29 30 31 1 2 3 4 5 6 7 8 9 10 11 12 13 14 15 16 17 18 19 2…" at bounding box center [390, 352] width 187 height 158
click at [408, 316] on table "Su Mo Tu We Th Fr Sa 29 30 31 1 2 3 4 5 6 7 8 9 10 11 12 13 14 15 16 17 18 19 2…" at bounding box center [390, 352] width 187 height 158
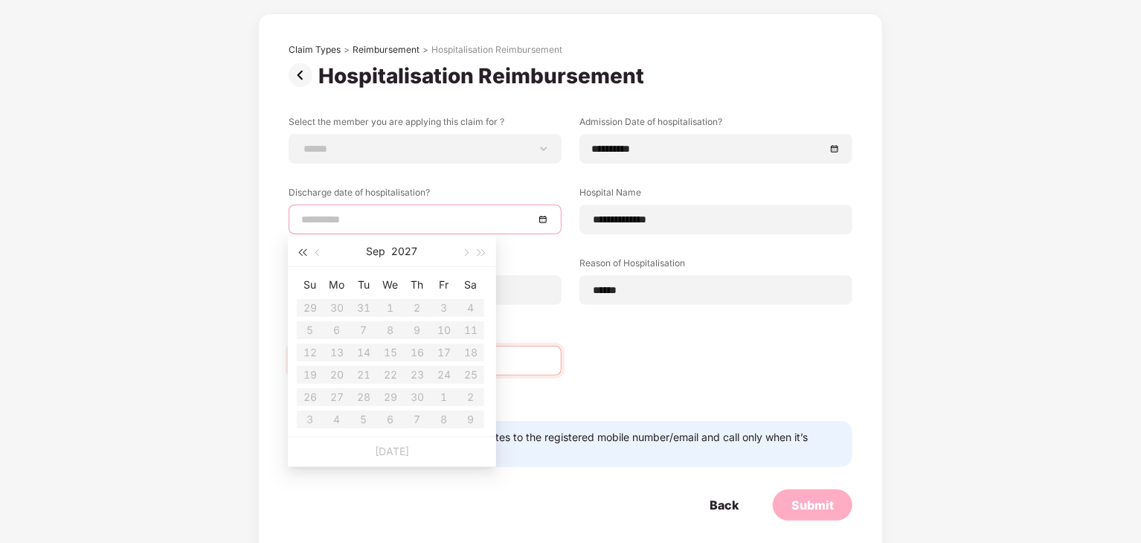
click at [308, 257] on button "button" at bounding box center [302, 252] width 16 height 30
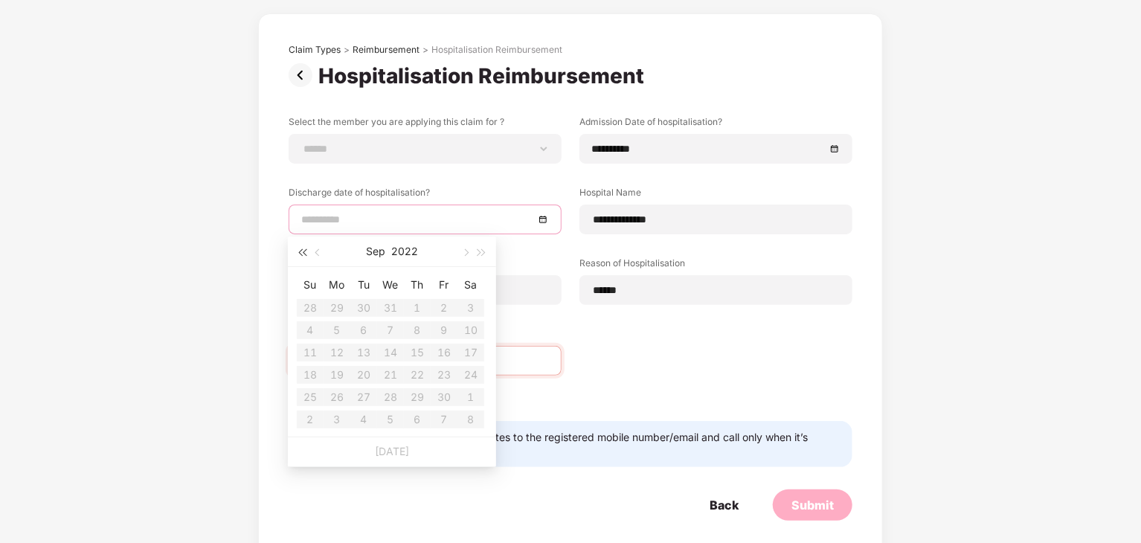
drag, startPoint x: 308, startPoint y: 257, endPoint x: 369, endPoint y: 304, distance: 76.9
click at [308, 257] on button "button" at bounding box center [302, 252] width 16 height 30
drag, startPoint x: 398, startPoint y: 382, endPoint x: 431, endPoint y: 344, distance: 50.1
click at [399, 381] on table "Su Mo Tu We Th Fr Sa 29 30 31 1 2 3 4 5 6 7 8 9 10 11 12 13 14 15 16 17 18 19 2…" at bounding box center [390, 352] width 187 height 158
drag, startPoint x: 438, startPoint y: 346, endPoint x: 362, endPoint y: 362, distance: 77.6
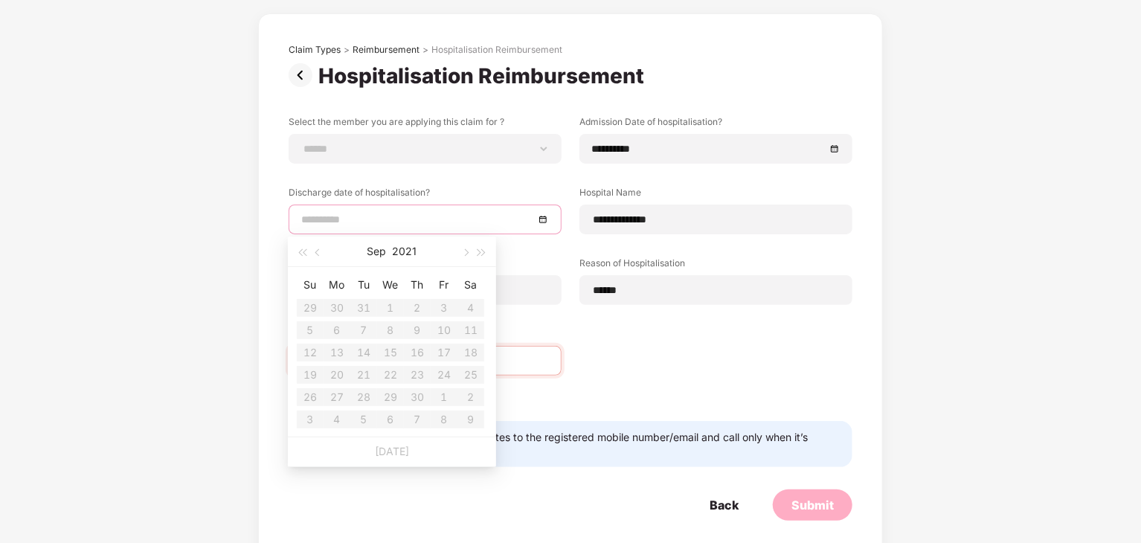
click at [340, 374] on table "Su Mo Tu We Th Fr Sa 29 30 31 1 2 3 4 5 6 7 8 9 10 11 12 13 14 15 16 17 18 19 2…" at bounding box center [390, 352] width 187 height 158
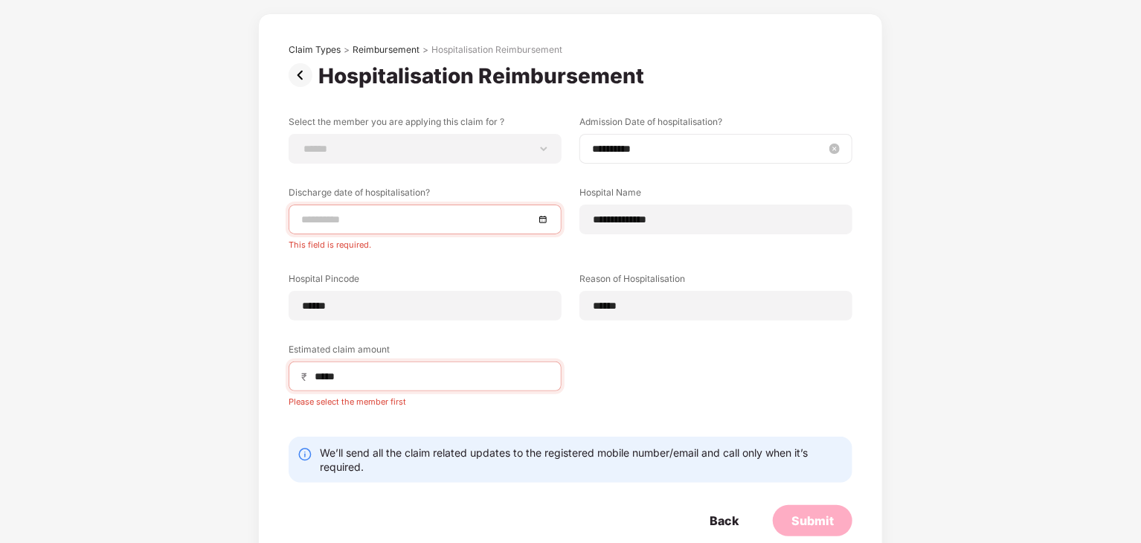
click at [828, 150] on div "**********" at bounding box center [716, 149] width 248 height 16
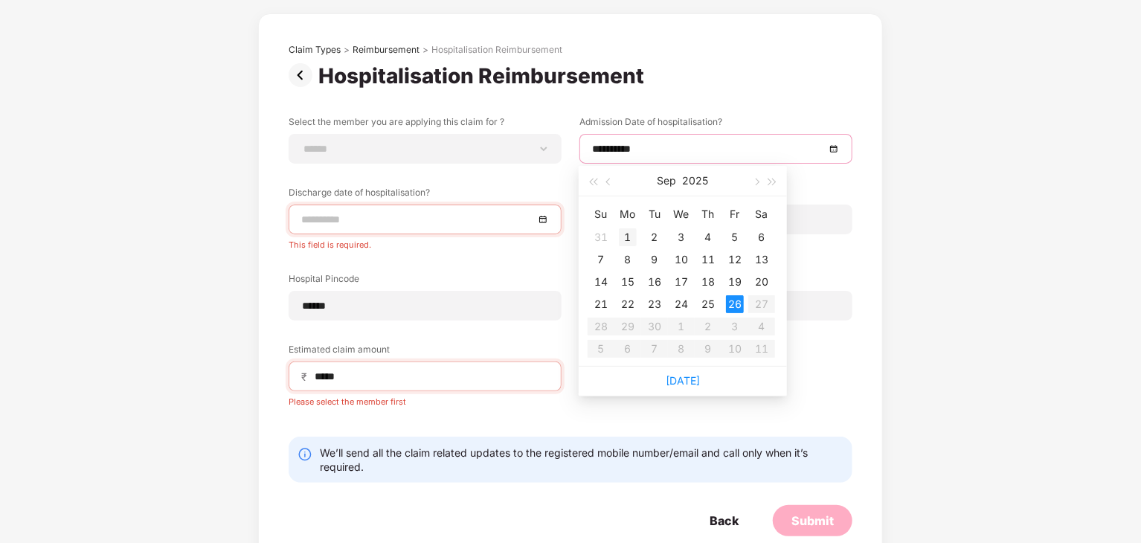
type input "**********"
click at [636, 236] on div "1" at bounding box center [628, 237] width 18 height 18
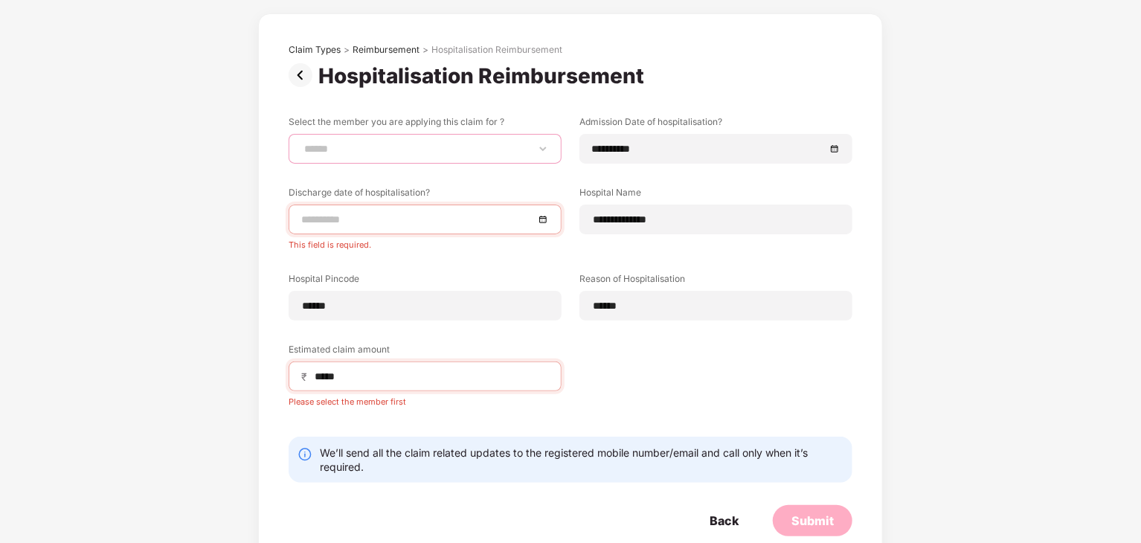
click at [531, 150] on select "**********" at bounding box center [425, 149] width 248 height 12
select select "**********"
click at [301, 143] on select "**********" at bounding box center [425, 149] width 248 height 12
click at [420, 230] on div at bounding box center [425, 220] width 273 height 30
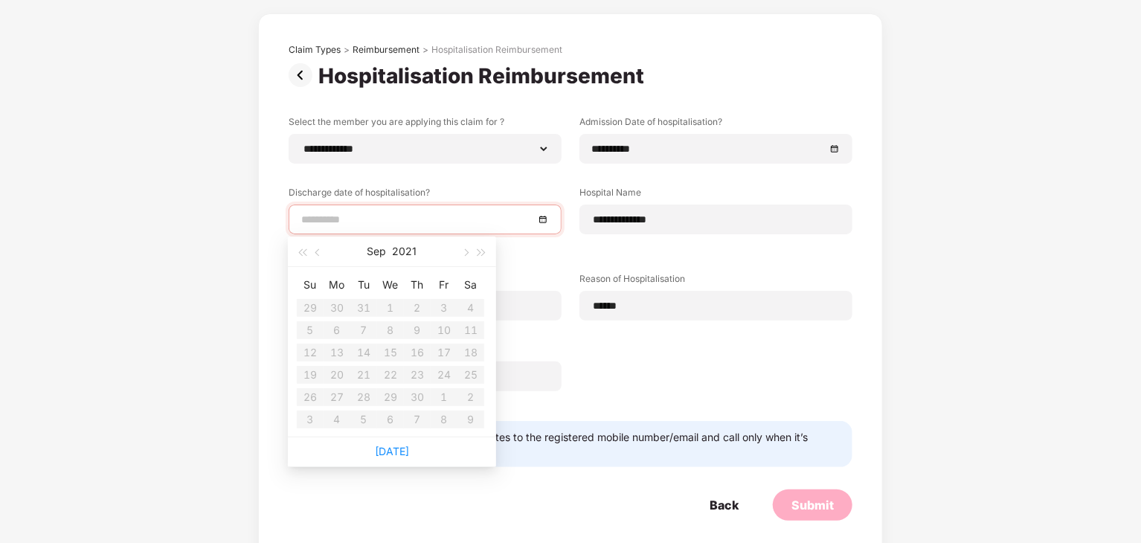
click at [462, 286] on th "Sa" at bounding box center [471, 285] width 27 height 24
drag, startPoint x: 379, startPoint y: 458, endPoint x: 387, endPoint y: 446, distance: 14.4
click at [387, 446] on div "[DATE]" at bounding box center [392, 452] width 208 height 30
click at [385, 447] on link "[DATE]" at bounding box center [392, 451] width 34 height 13
type input "**********"
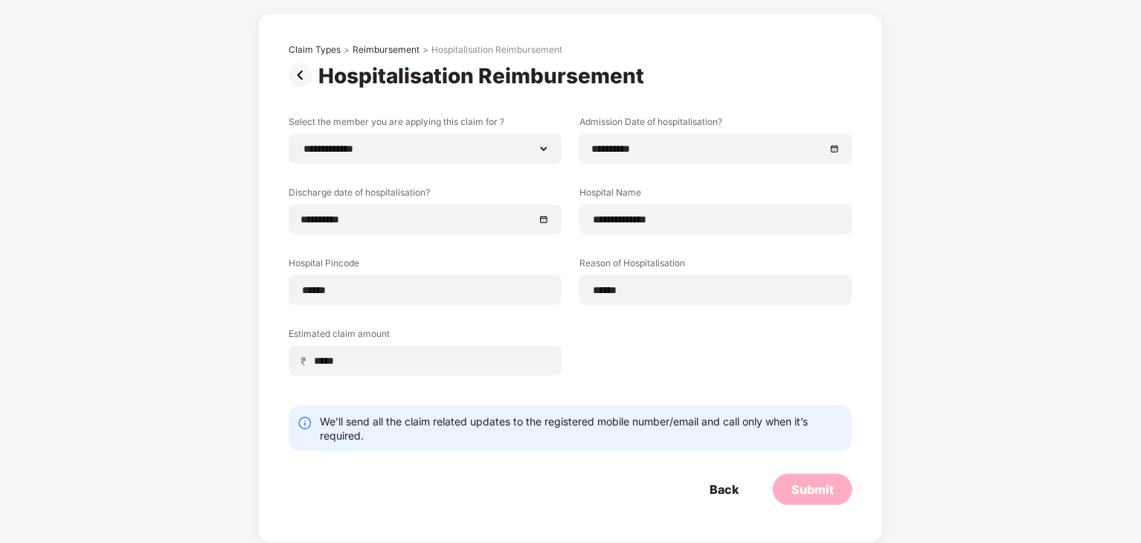
click at [619, 336] on div "**********" at bounding box center [571, 256] width 564 height 283
drag, startPoint x: 437, startPoint y: 431, endPoint x: 571, endPoint y: 425, distance: 134.8
click at [563, 429] on div "We’ll send all the claim related updates to the registered mobile number/email …" at bounding box center [582, 428] width 524 height 28
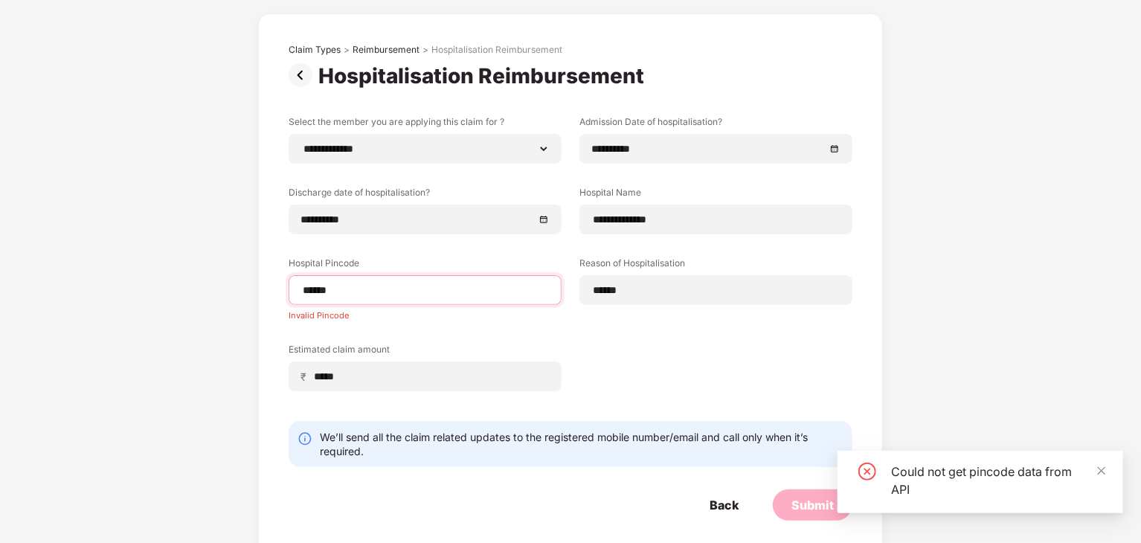
click at [512, 285] on input "******" at bounding box center [425, 291] width 248 height 16
click at [1101, 468] on icon "close" at bounding box center [1102, 471] width 10 height 10
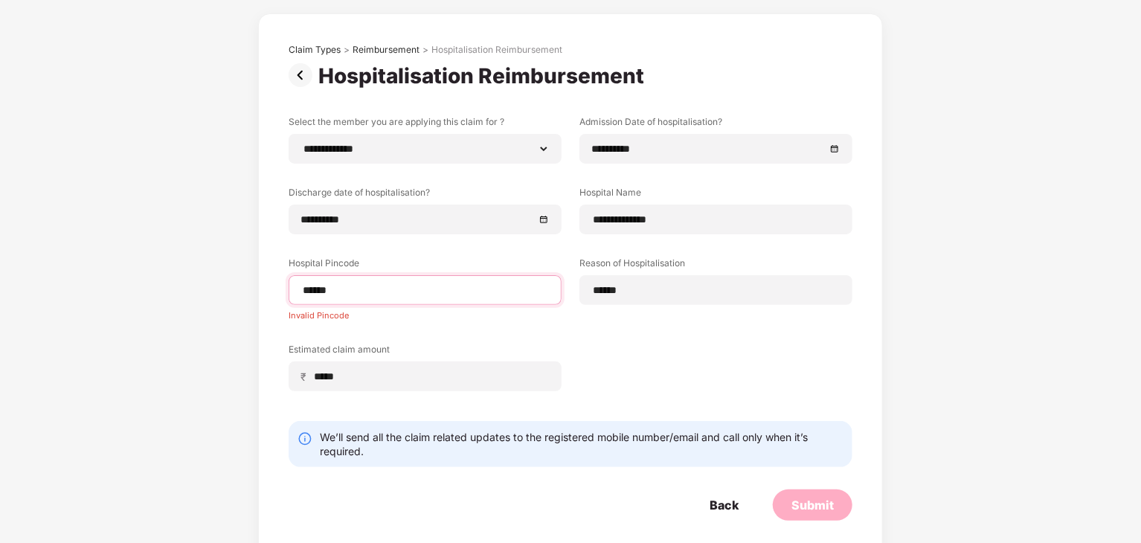
click at [514, 283] on input "******" at bounding box center [425, 291] width 248 height 16
type input "*"
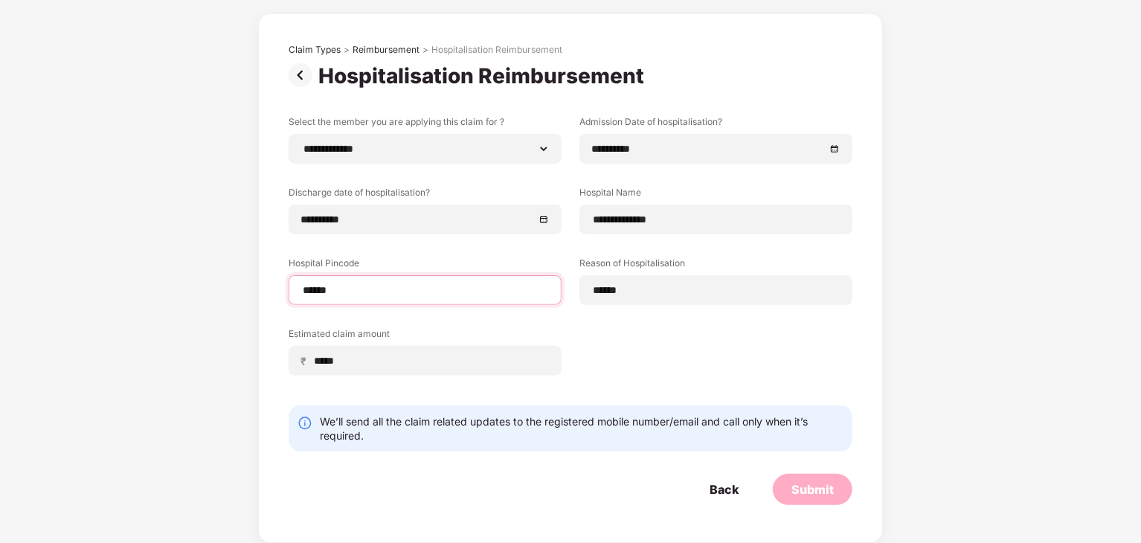
type input "******"
click at [673, 349] on div "**********" at bounding box center [571, 256] width 564 height 283
click at [815, 490] on div "Submit" at bounding box center [813, 489] width 42 height 16
select select "**********"
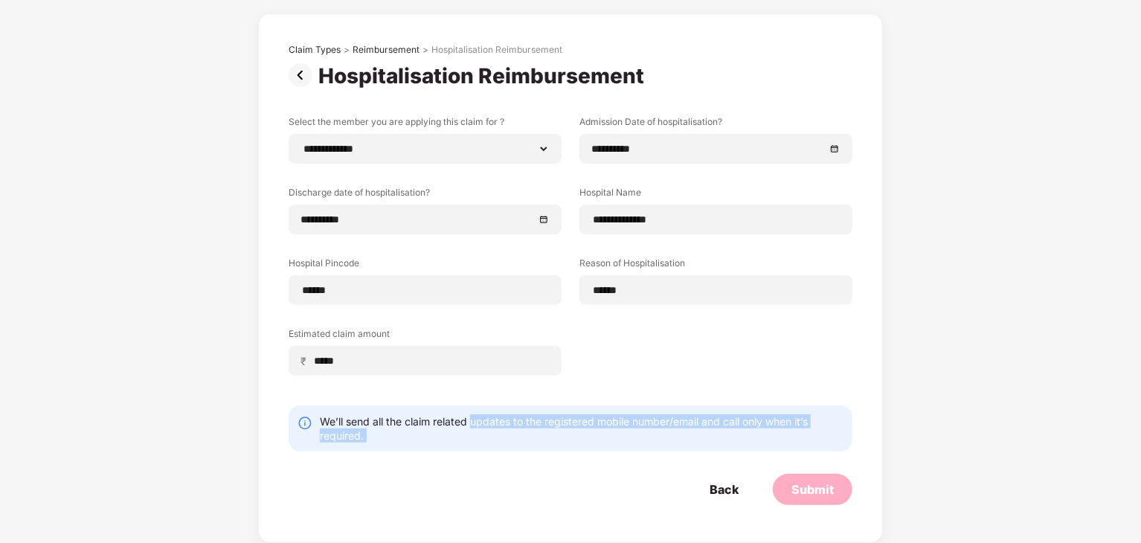
drag, startPoint x: 500, startPoint y: 421, endPoint x: 542, endPoint y: 453, distance: 53.1
click at [545, 453] on form "**********" at bounding box center [571, 310] width 564 height 390
click at [541, 443] on div "We’ll send all the claim related updates to the registered mobile number/email …" at bounding box center [582, 428] width 524 height 28
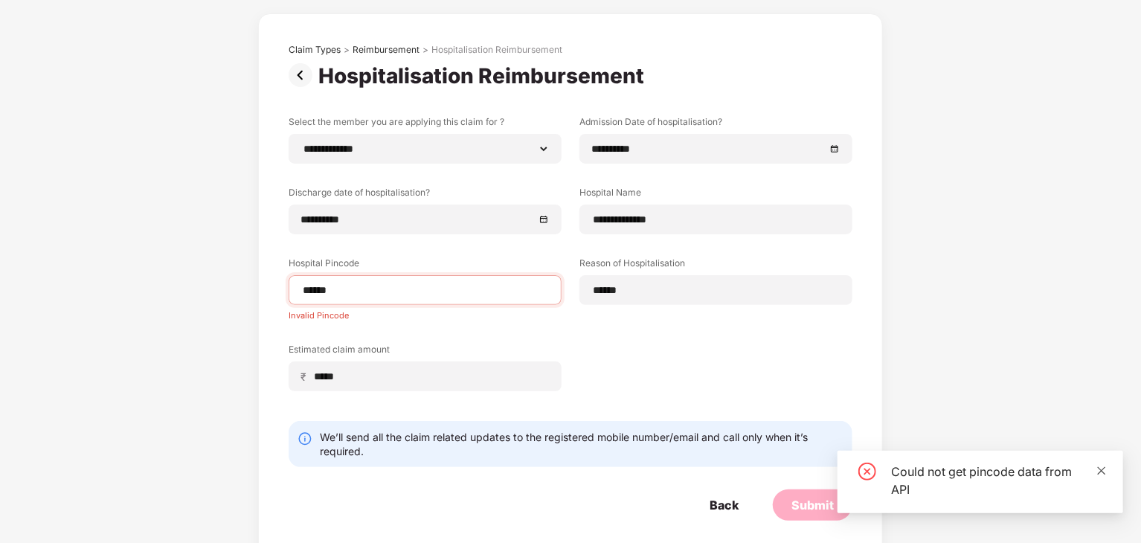
click at [1101, 471] on icon "close" at bounding box center [1102, 471] width 8 height 8
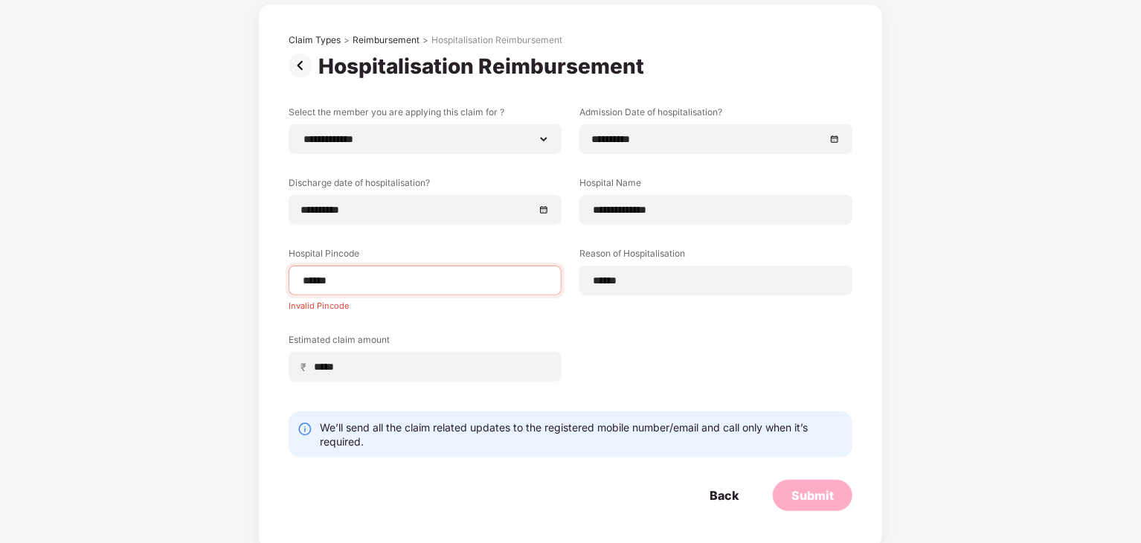
scroll to position [80, 0]
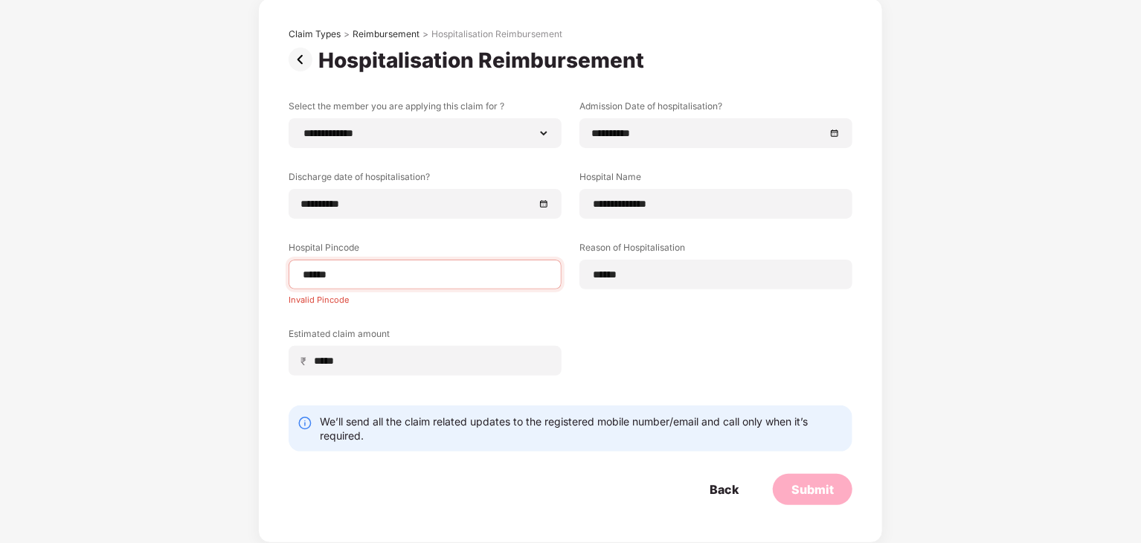
click at [292, 53] on img at bounding box center [304, 60] width 30 height 24
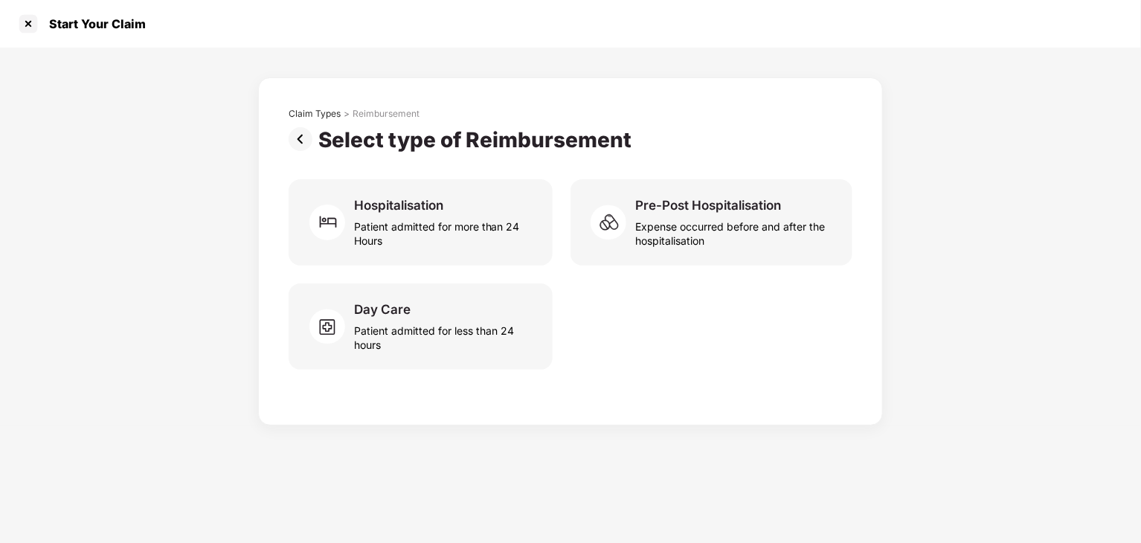
click at [295, 124] on div "Claim Types > Reimbursement" at bounding box center [571, 117] width 564 height 19
click at [321, 111] on div "Claim Types" at bounding box center [315, 114] width 52 height 12
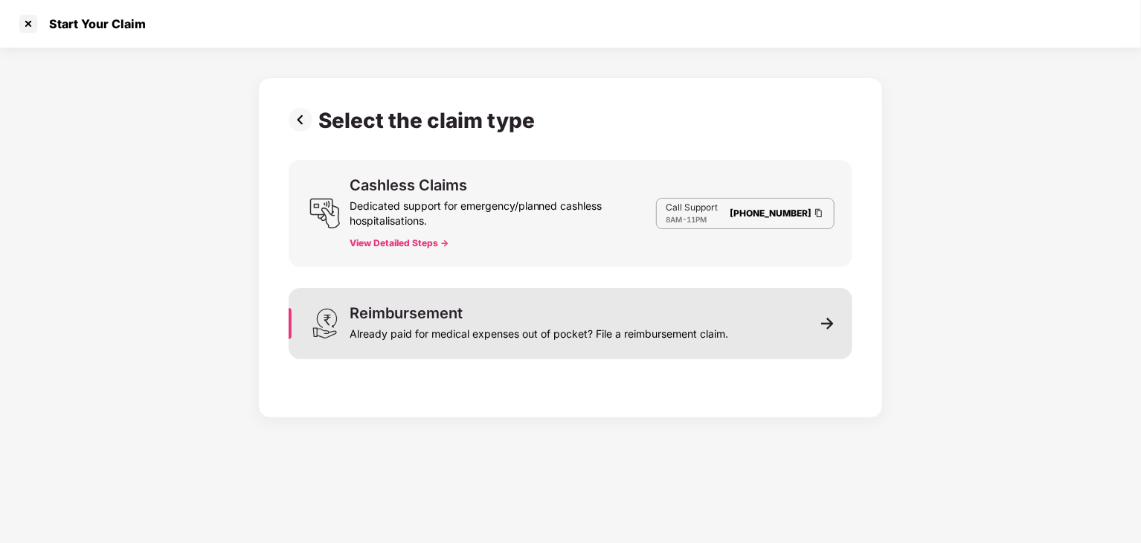
click at [452, 330] on div "Already paid for medical expenses out of pocket? File a reimbursement claim." at bounding box center [539, 331] width 379 height 21
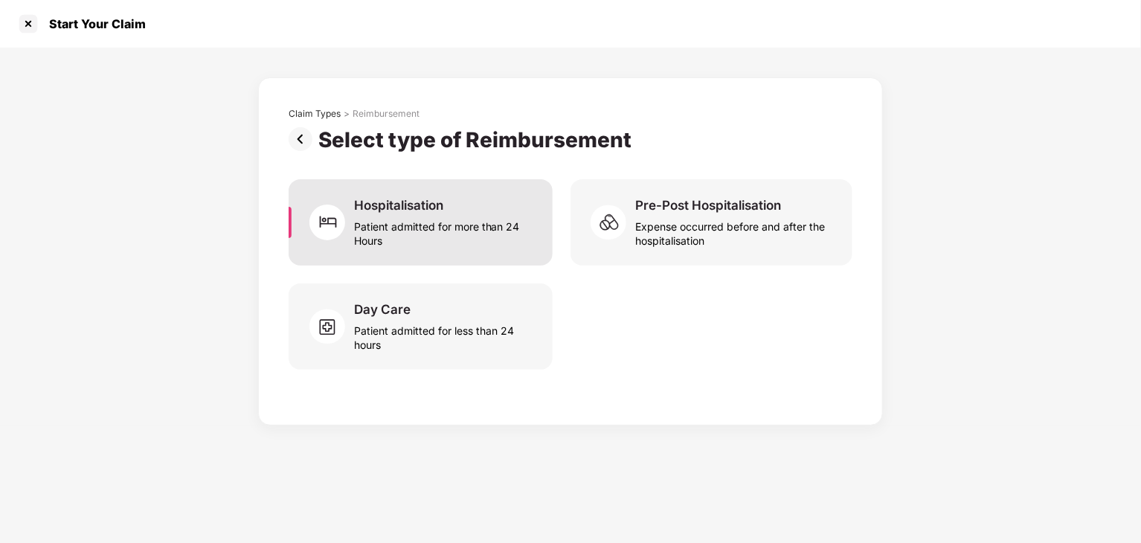
click at [411, 218] on div "Patient admitted for more than 24 Hours" at bounding box center [444, 231] width 181 height 34
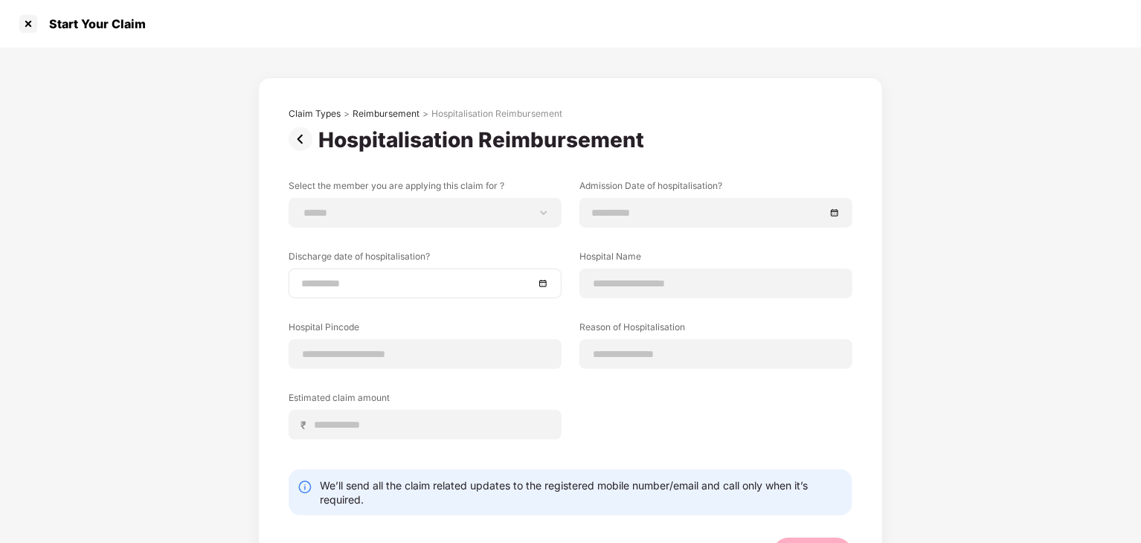
click at [476, 281] on div at bounding box center [425, 284] width 273 height 30
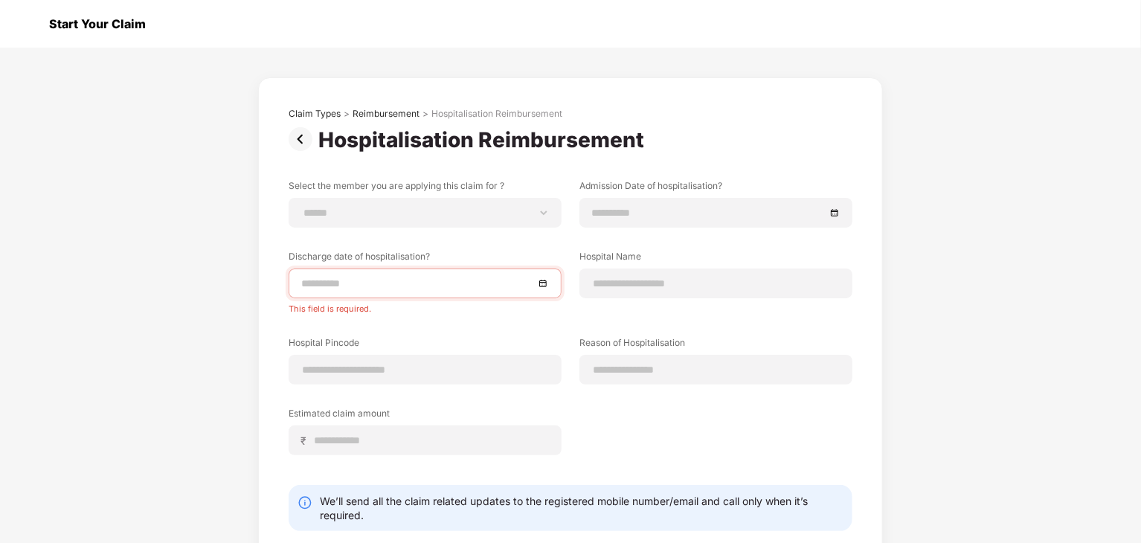
click at [21, 31] on div at bounding box center [28, 24] width 24 height 24
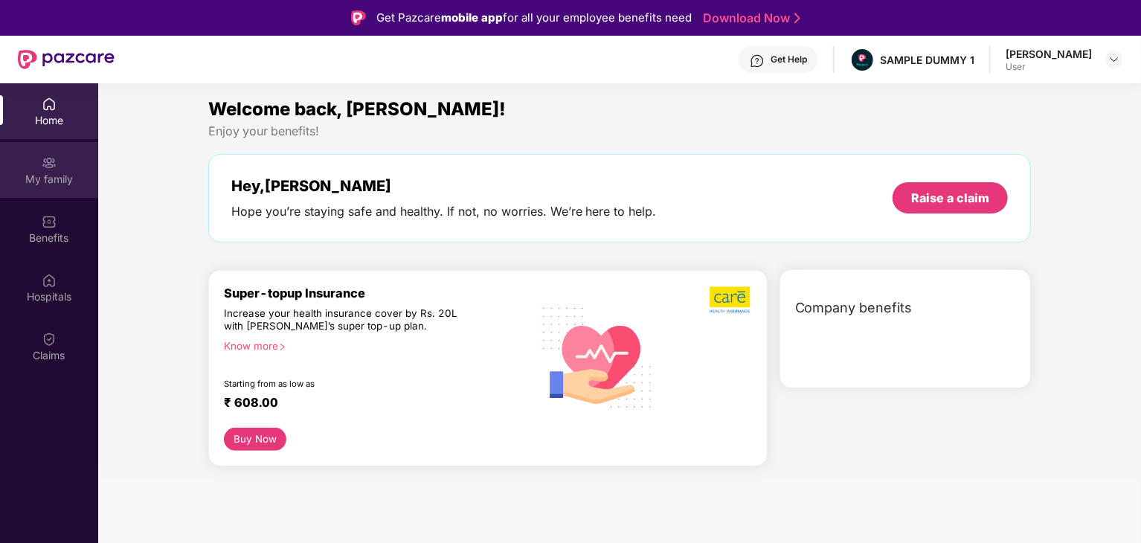
click at [48, 178] on div "My family" at bounding box center [49, 179] width 98 height 15
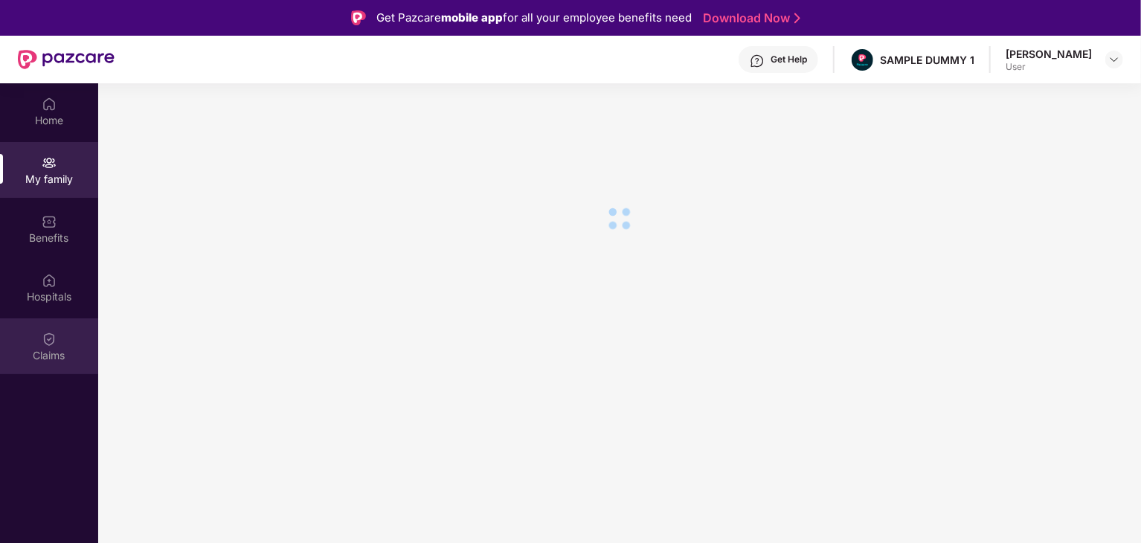
click at [57, 359] on div "Claims" at bounding box center [49, 355] width 98 height 15
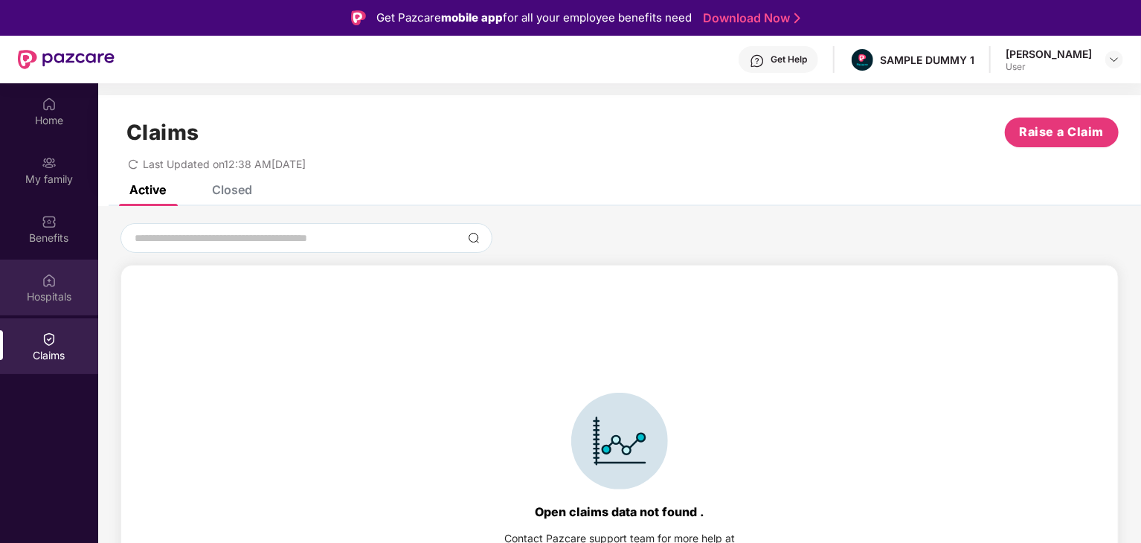
click at [50, 274] on img at bounding box center [49, 280] width 15 height 15
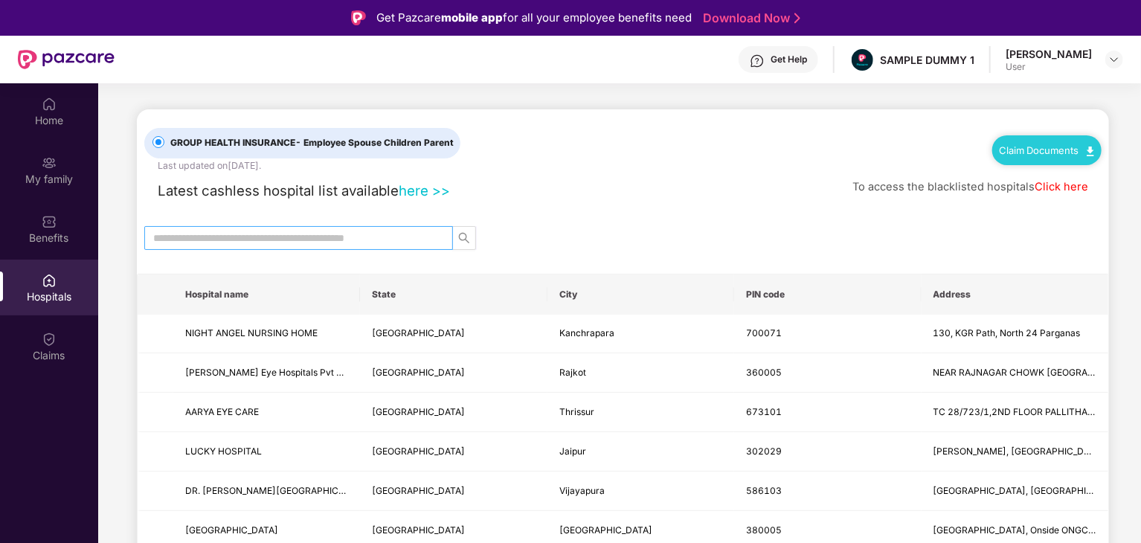
click at [403, 230] on input "text" at bounding box center [292, 238] width 279 height 16
click at [61, 242] on div "Benefits" at bounding box center [49, 238] width 98 height 15
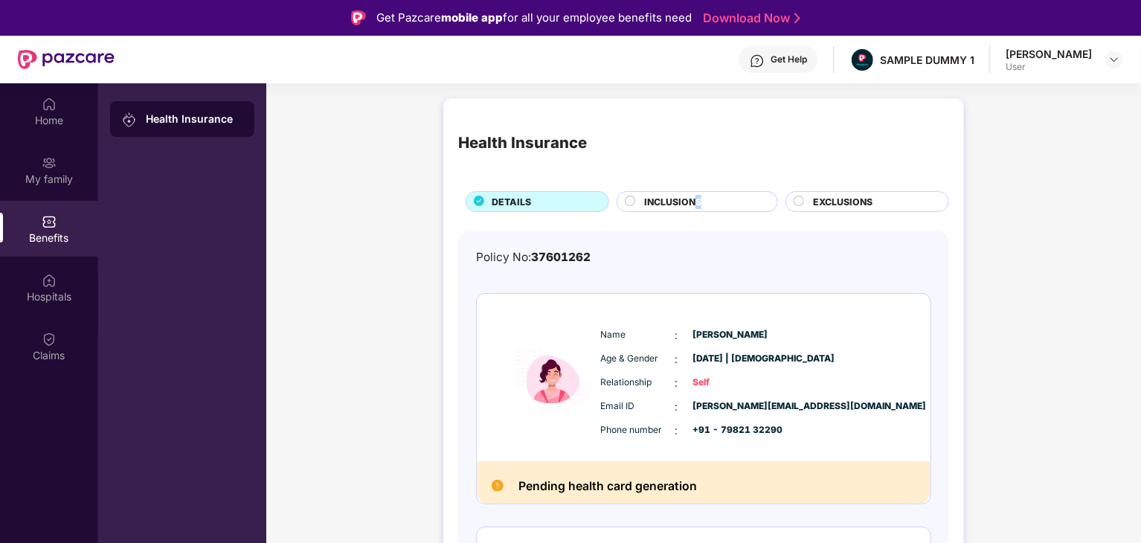
click at [698, 205] on span "INCLUSIONS" at bounding box center [672, 202] width 57 height 14
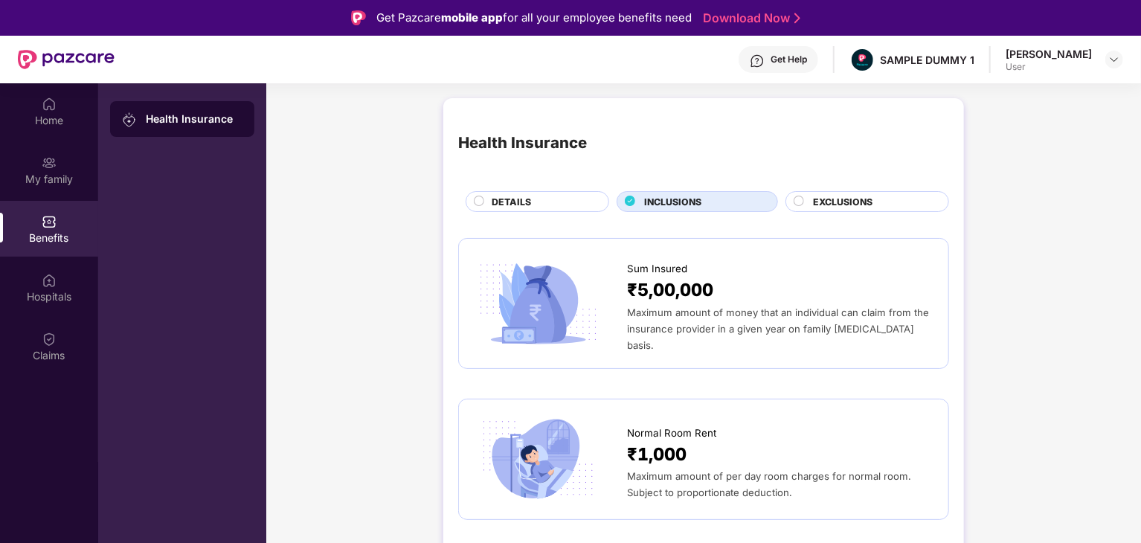
click at [843, 199] on span "EXCLUSIONS" at bounding box center [843, 202] width 60 height 14
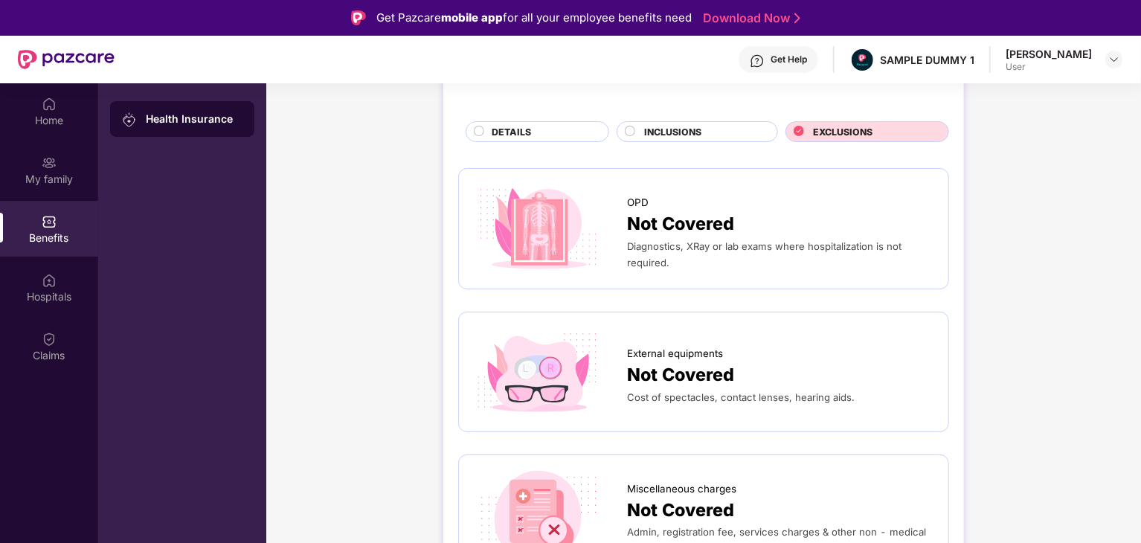
scroll to position [74, 0]
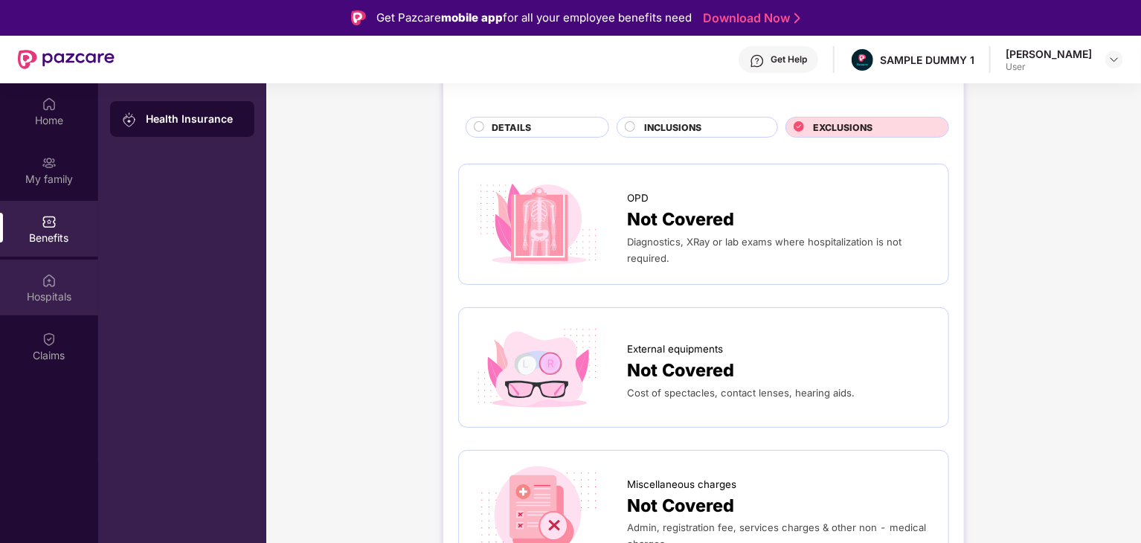
click at [18, 283] on div "Hospitals" at bounding box center [49, 288] width 98 height 56
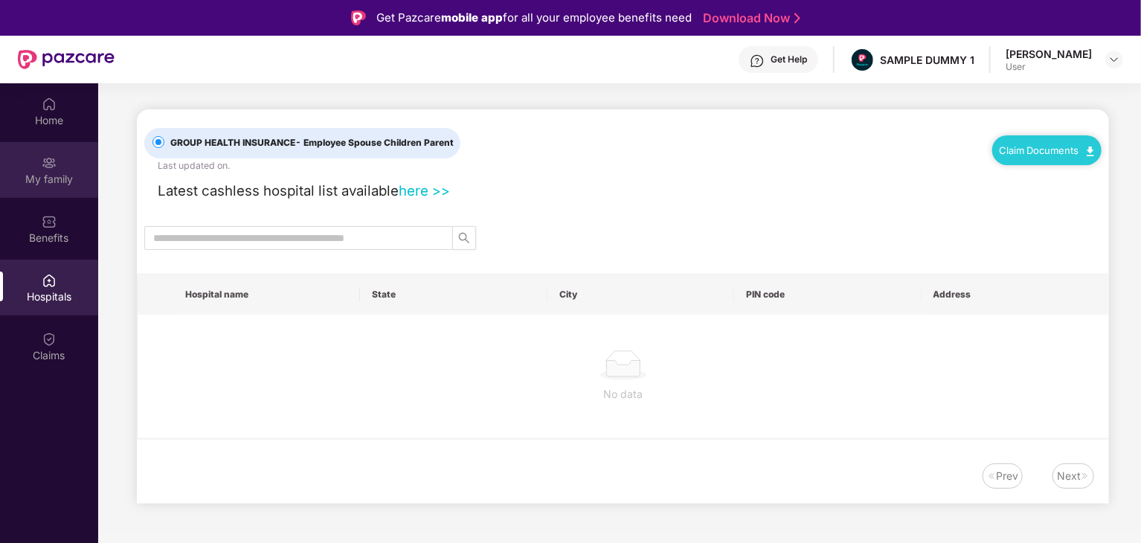
click at [56, 183] on div "My family" at bounding box center [49, 179] width 98 height 15
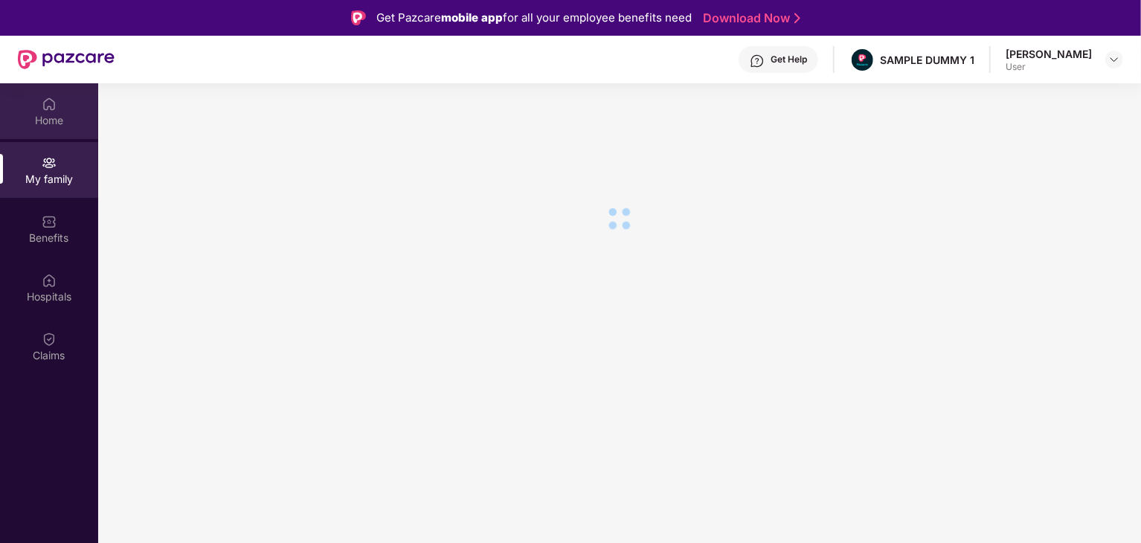
click at [59, 129] on div "Home" at bounding box center [49, 111] width 98 height 56
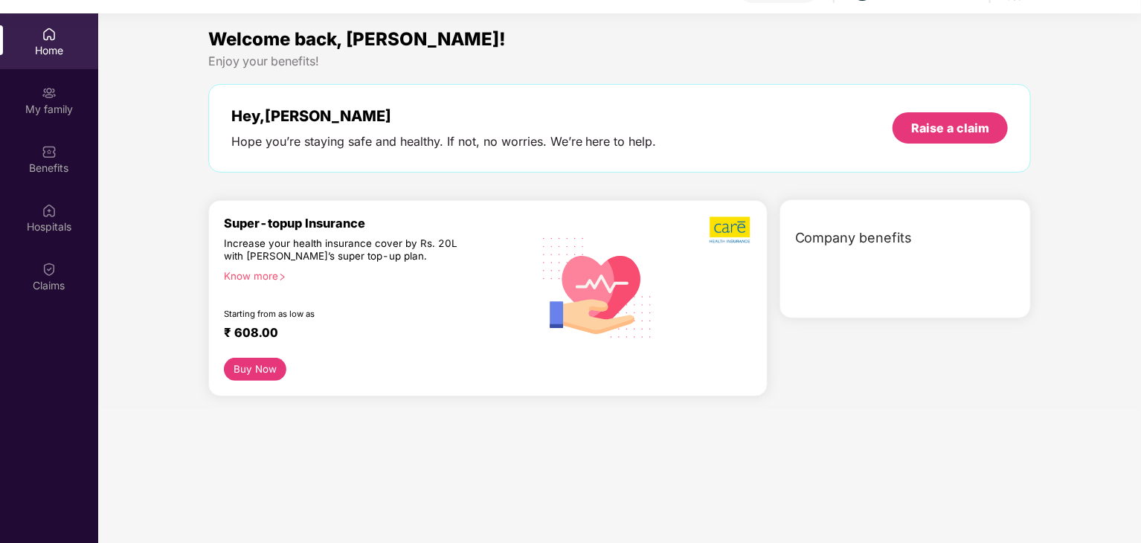
scroll to position [83, 0]
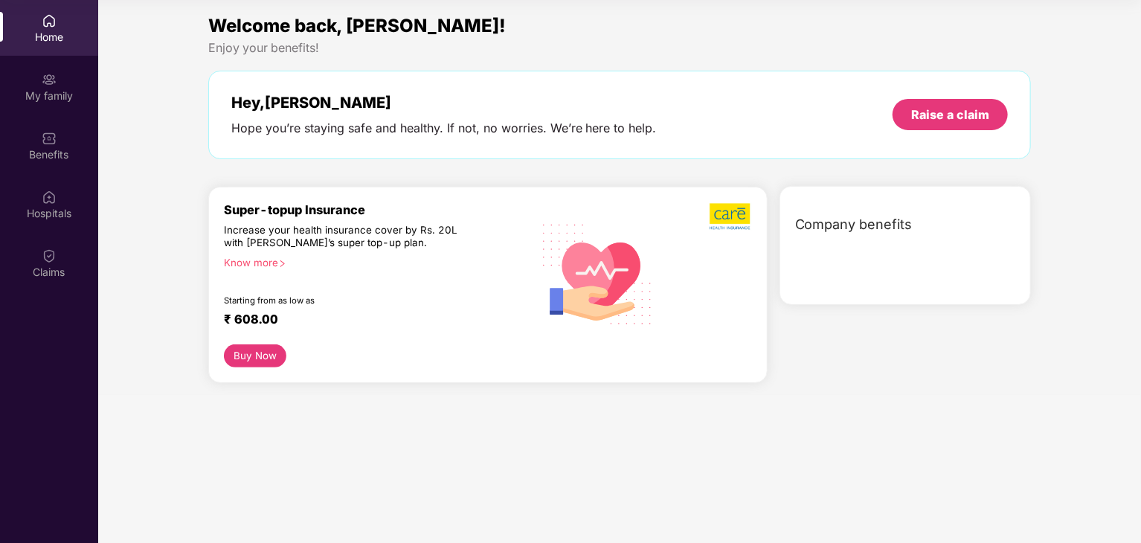
click at [268, 357] on button "Buy Now" at bounding box center [255, 355] width 63 height 23
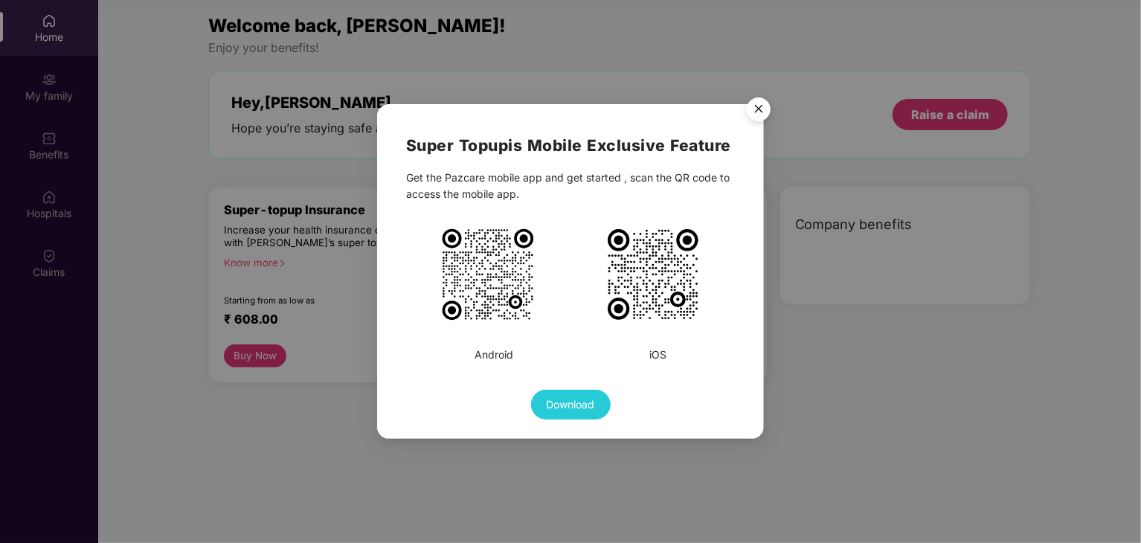
click at [865, 398] on div "Super Topup is Mobile Exclusive Feature Get the Pazcare mobile app and get star…" at bounding box center [570, 271] width 1141 height 543
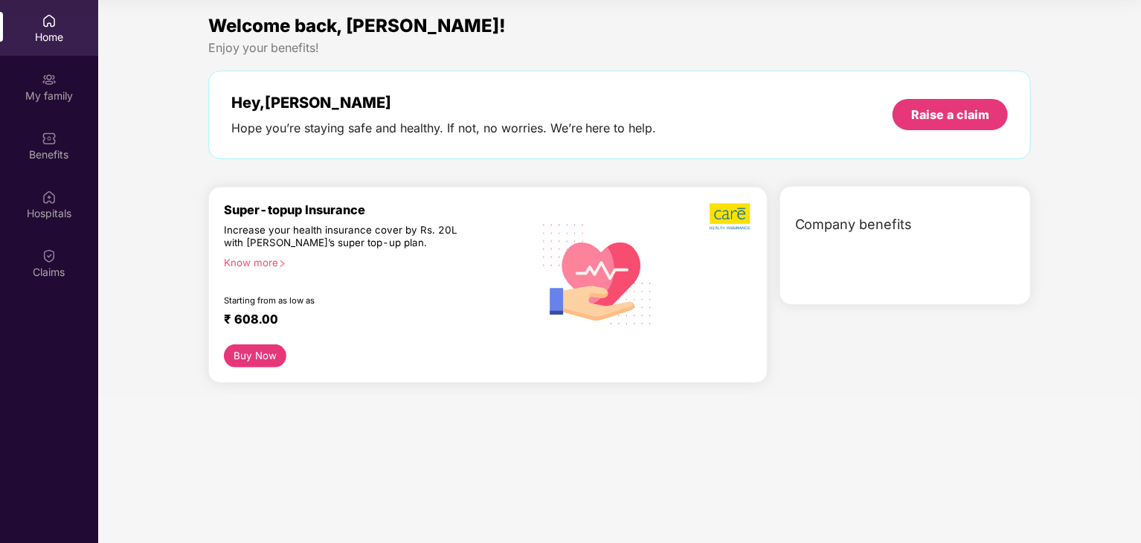
click at [237, 356] on button "Buy Now" at bounding box center [255, 355] width 63 height 23
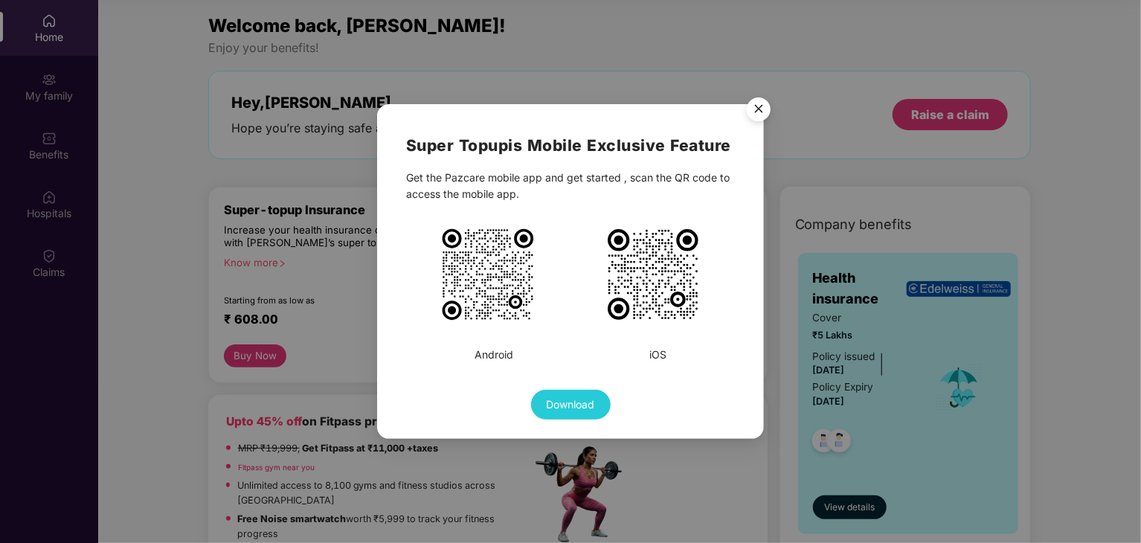
click at [762, 104] on img "Close" at bounding box center [759, 112] width 42 height 42
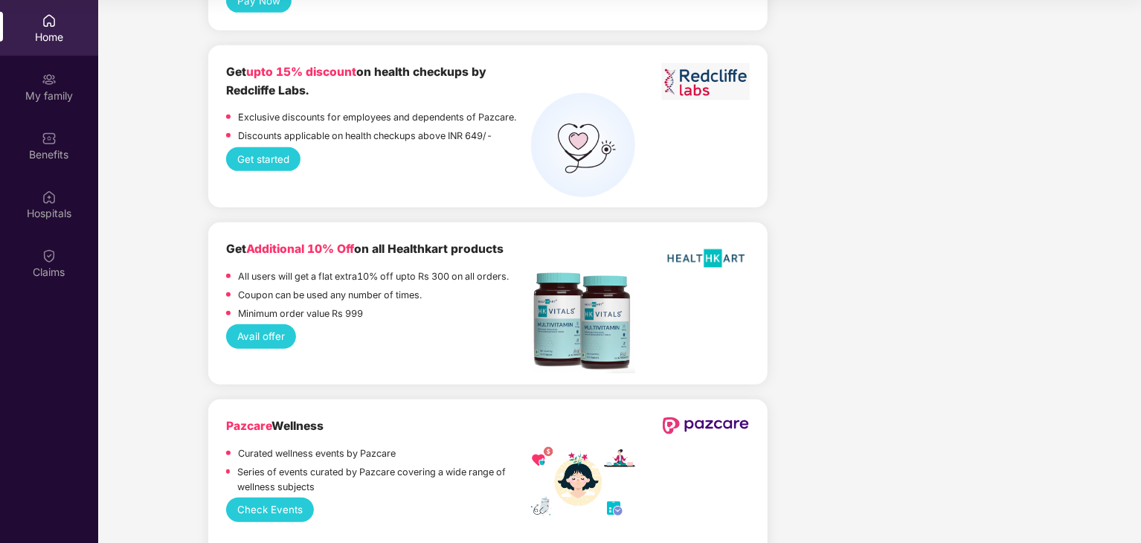
click at [267, 324] on button "Avail offer" at bounding box center [261, 336] width 71 height 24
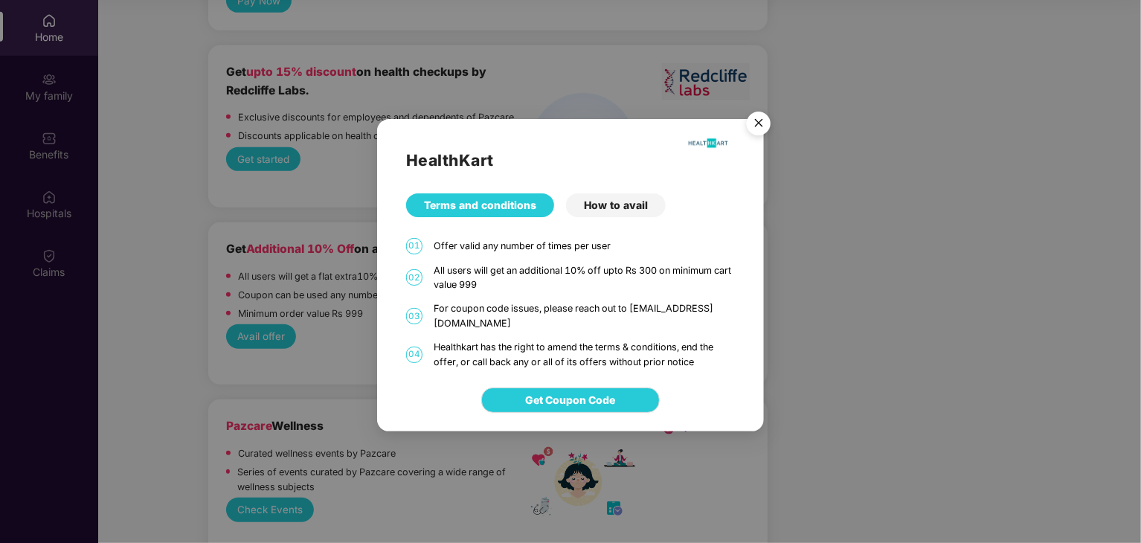
drag, startPoint x: 662, startPoint y: 205, endPoint x: 674, endPoint y: 208, distance: 12.1
click at [674, 208] on div "Terms and conditions How to avail" at bounding box center [570, 205] width 329 height 24
click at [655, 211] on div "How to avail" at bounding box center [616, 205] width 100 height 24
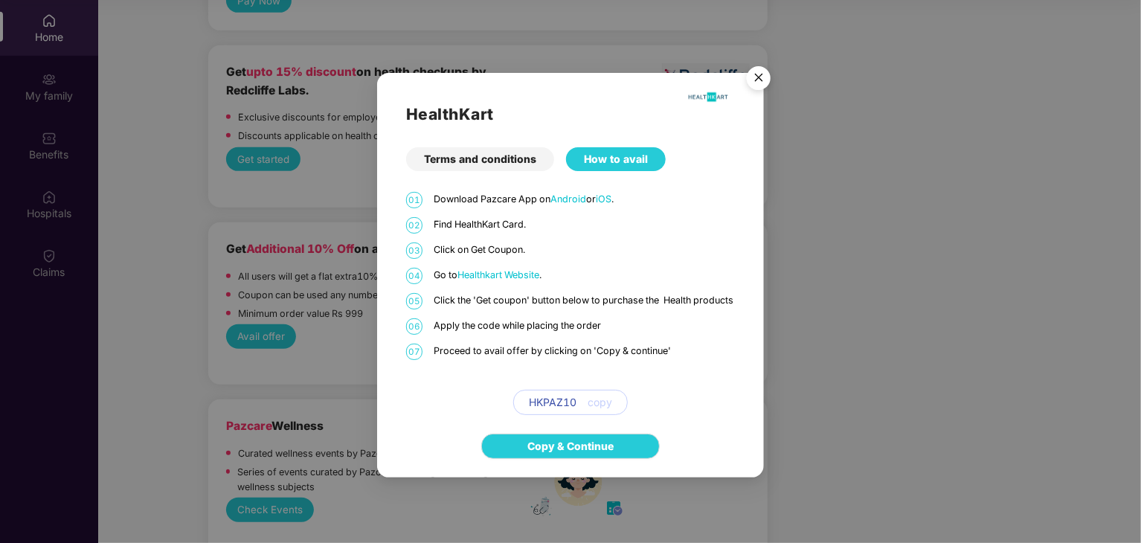
click at [498, 158] on div "Terms and conditions" at bounding box center [480, 159] width 148 height 24
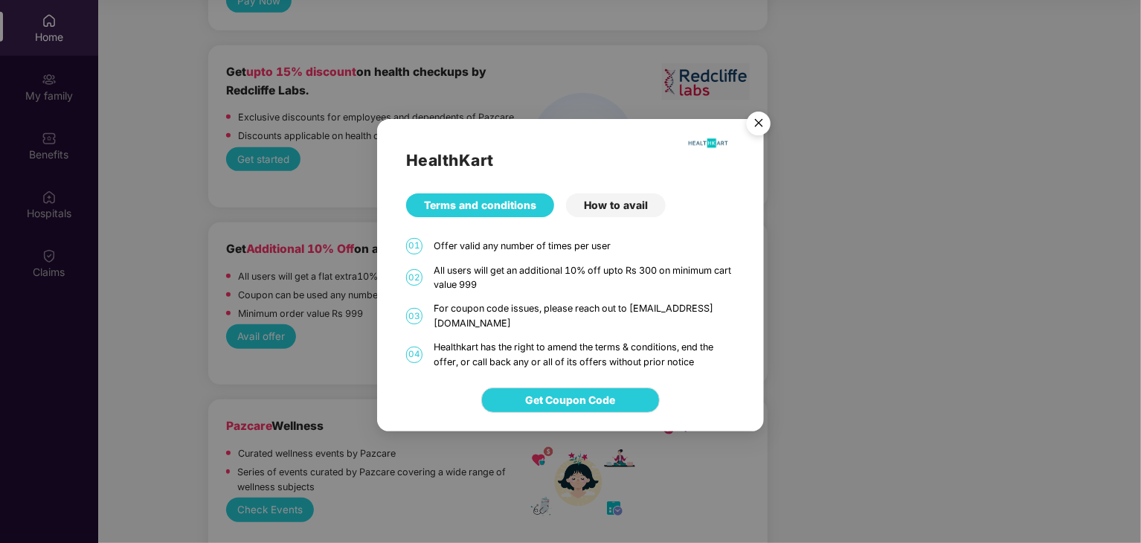
click at [533, 377] on div "Get Coupon Code" at bounding box center [570, 400] width 387 height 62
click at [521, 388] on button "Get Coupon Code" at bounding box center [570, 400] width 179 height 25
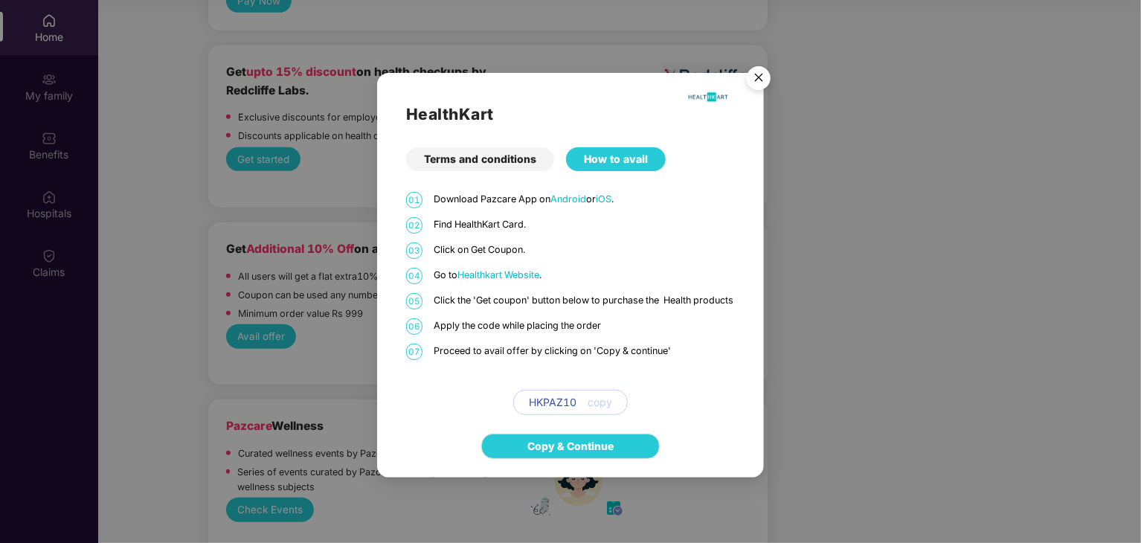
click at [760, 71] on img "Close" at bounding box center [759, 81] width 42 height 42
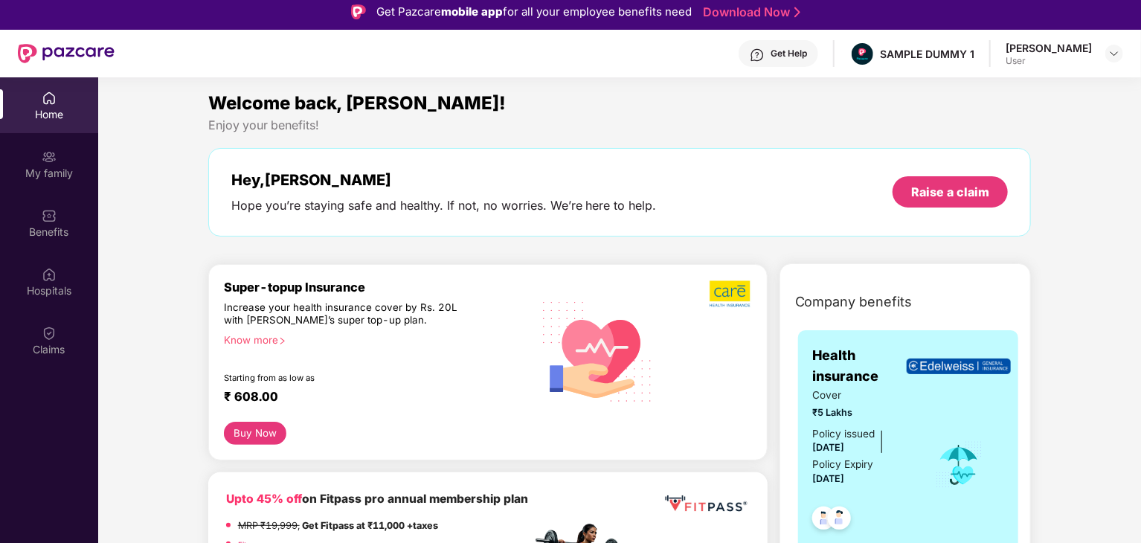
scroll to position [0, 0]
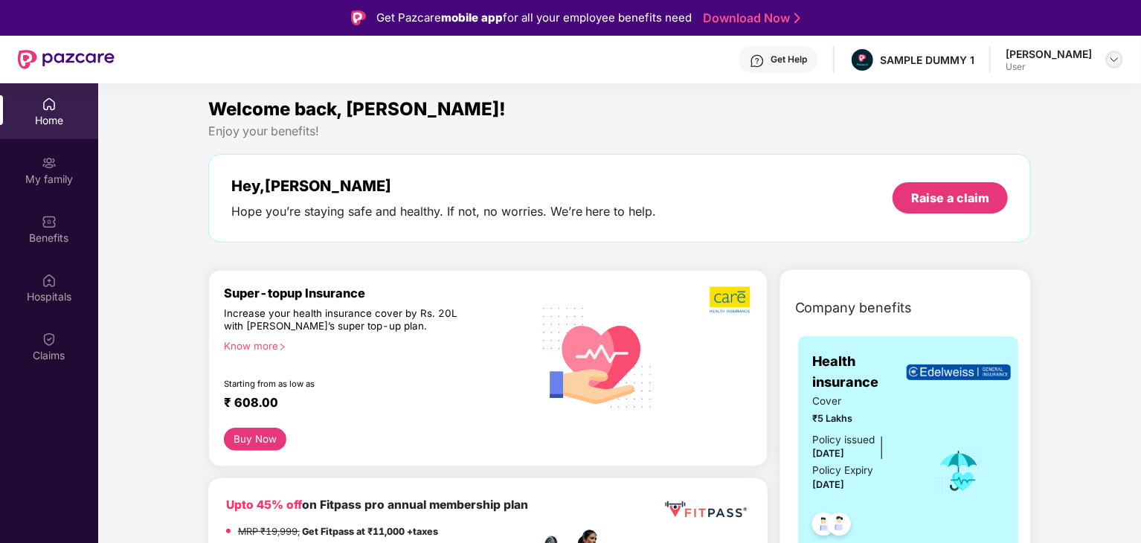
click at [1109, 52] on div at bounding box center [1115, 60] width 18 height 18
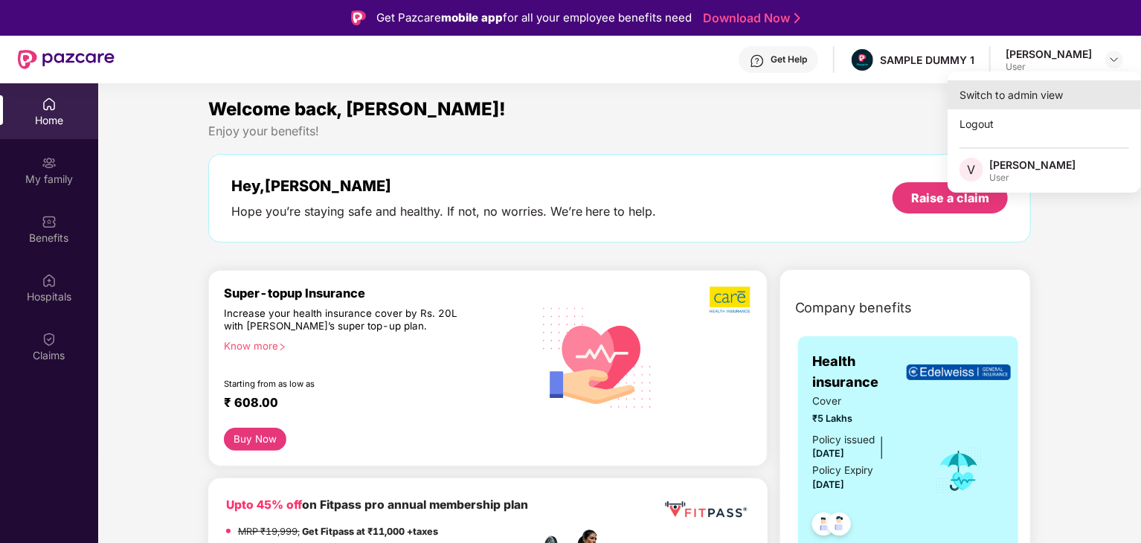
click at [1036, 94] on div "Switch to admin view" at bounding box center [1044, 94] width 193 height 29
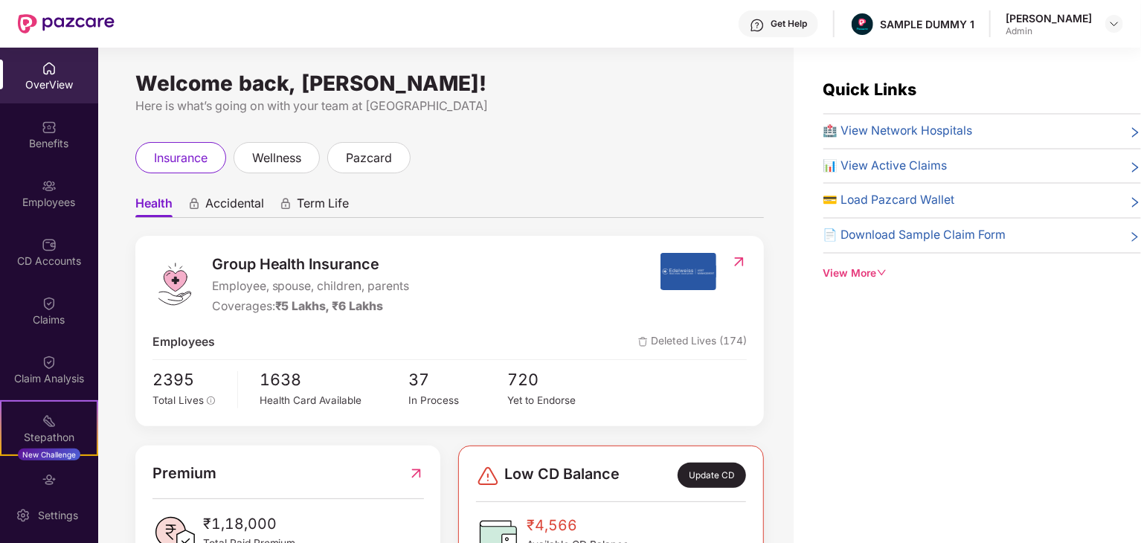
scroll to position [372, 0]
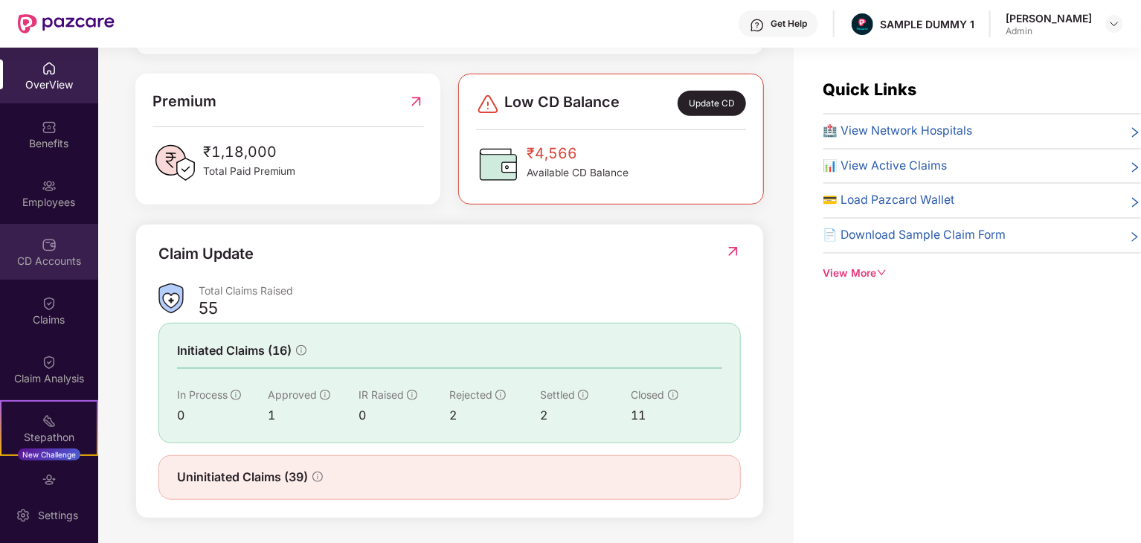
click at [53, 275] on div "CD Accounts" at bounding box center [49, 252] width 98 height 56
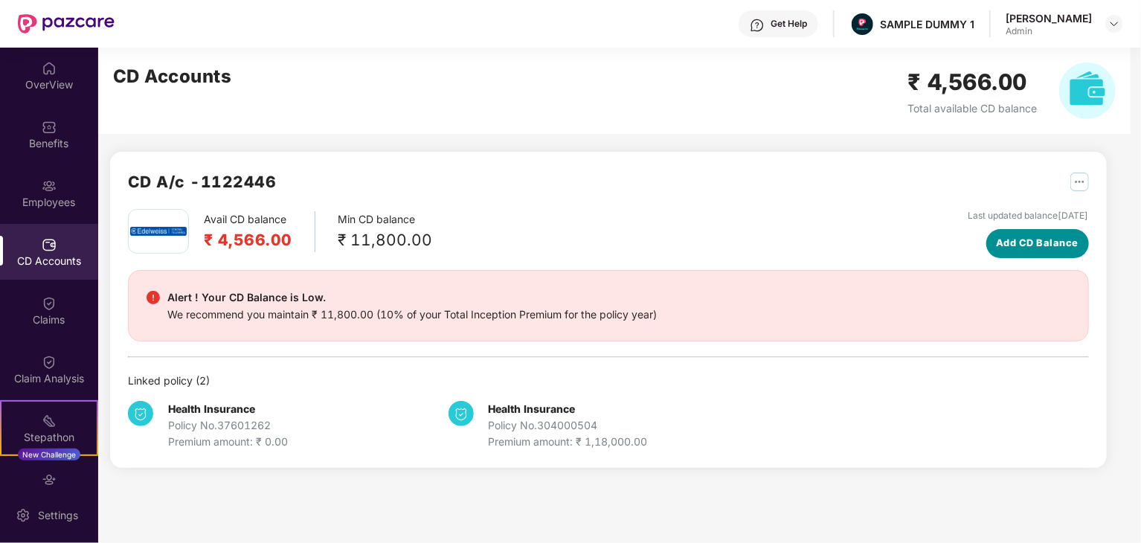
click at [1024, 249] on span "Add CD Balance" at bounding box center [1037, 243] width 83 height 15
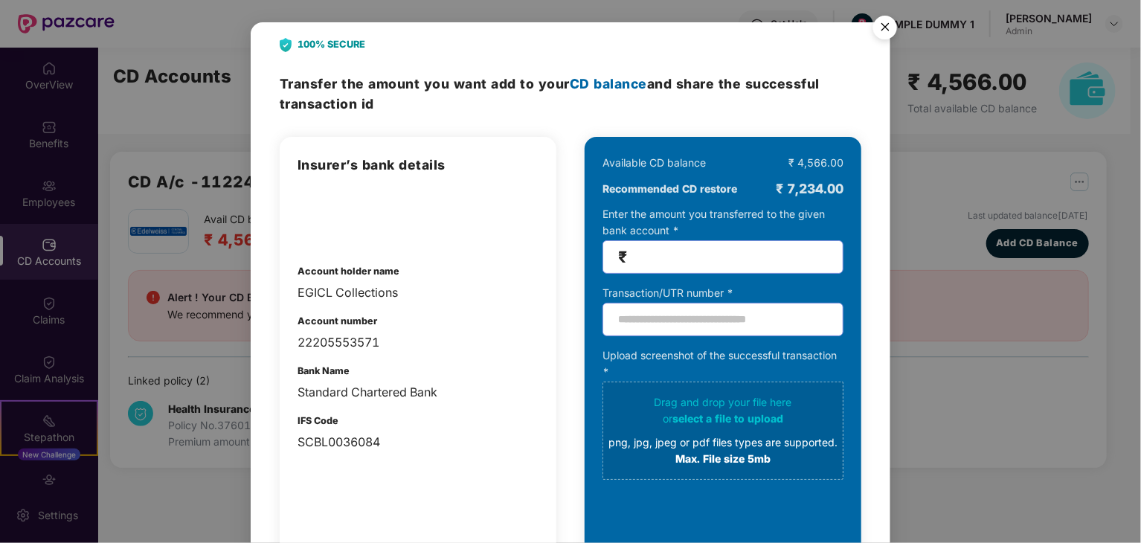
click at [885, 29] on img "Close" at bounding box center [886, 30] width 42 height 42
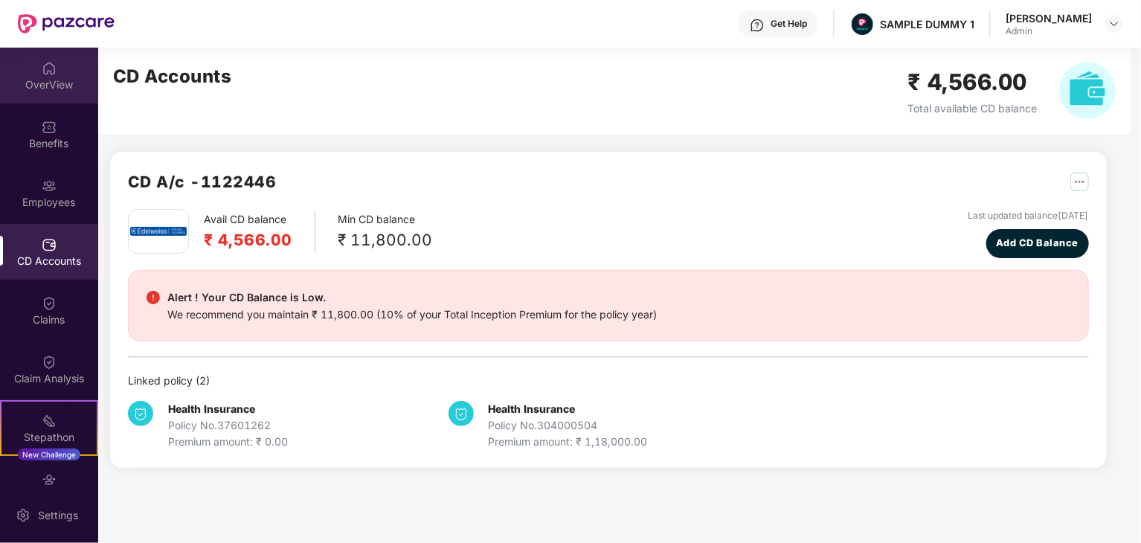
click at [56, 94] on div "OverView" at bounding box center [49, 76] width 98 height 56
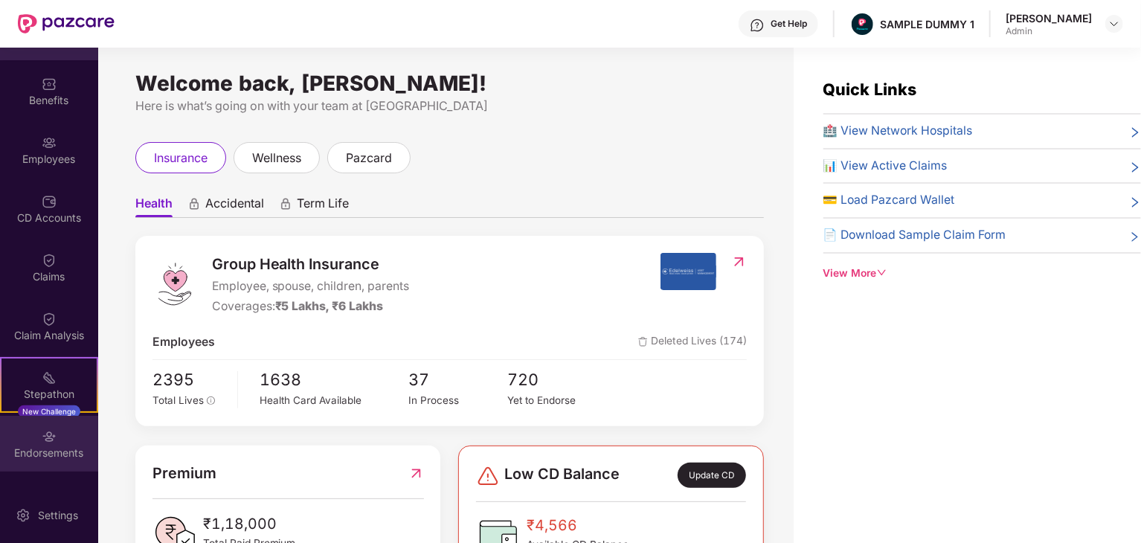
scroll to position [149, 0]
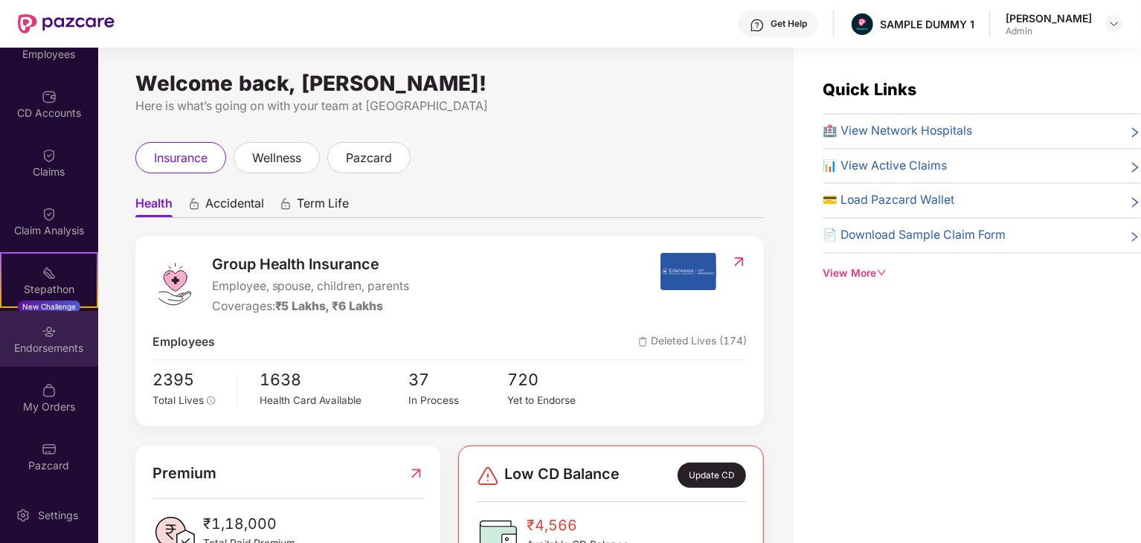
click at [48, 345] on div "Endorsements" at bounding box center [49, 348] width 98 height 15
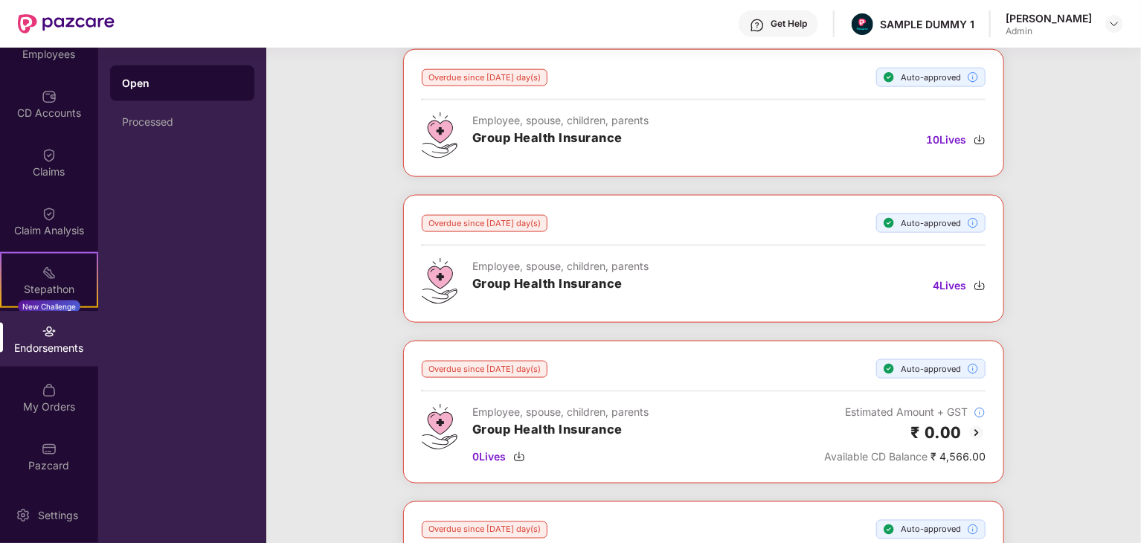
scroll to position [1119, 0]
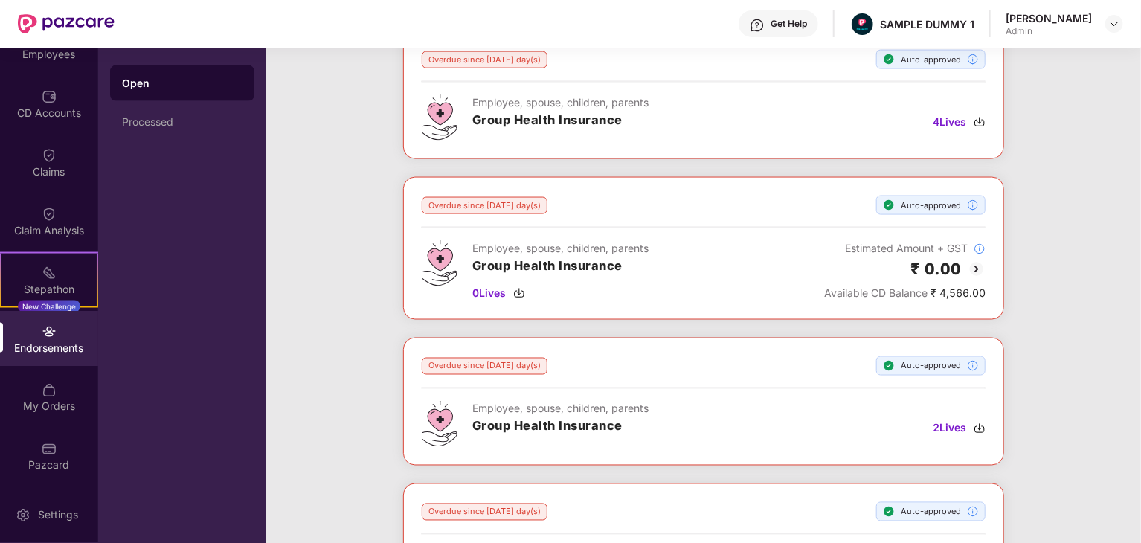
click at [979, 260] on img at bounding box center [977, 269] width 18 height 18
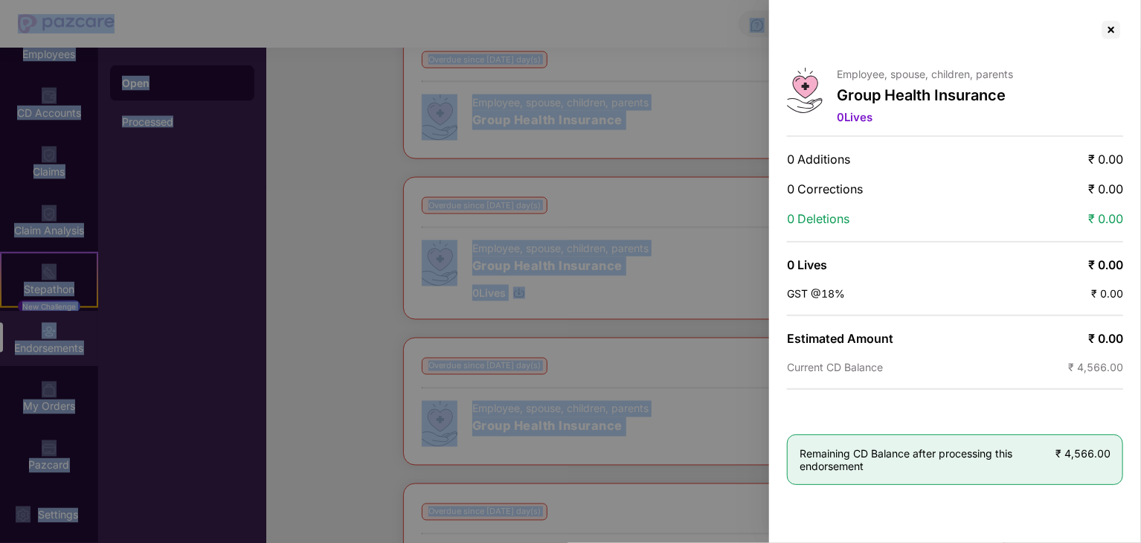
click at [979, 261] on div "Employee, spouse, children, parents Group Health Insurance 0 Lives 0 Additions …" at bounding box center [570, 271] width 1141 height 543
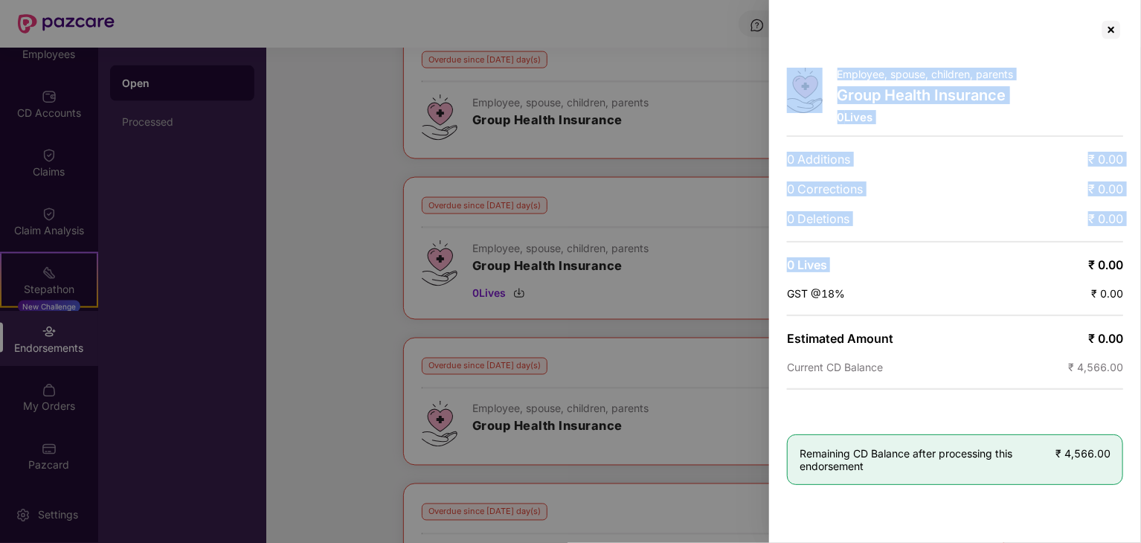
click at [1057, 16] on div "Employee, spouse, children, parents Group Health Insurance 0 Lives 0 Additions …" at bounding box center [955, 271] width 372 height 543
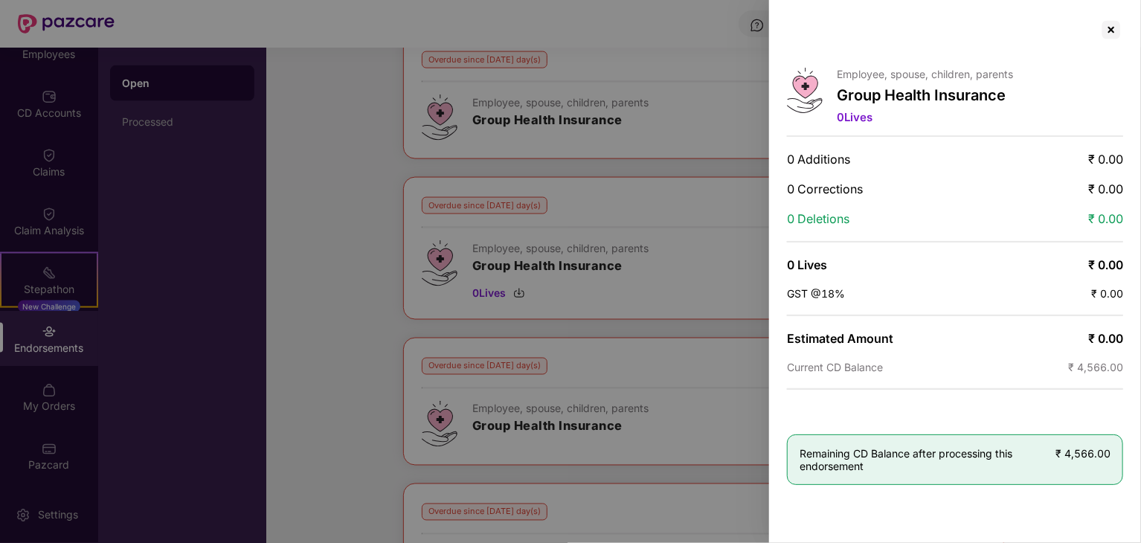
click at [571, 318] on div at bounding box center [570, 271] width 1141 height 543
click at [1107, 29] on div at bounding box center [1112, 30] width 24 height 24
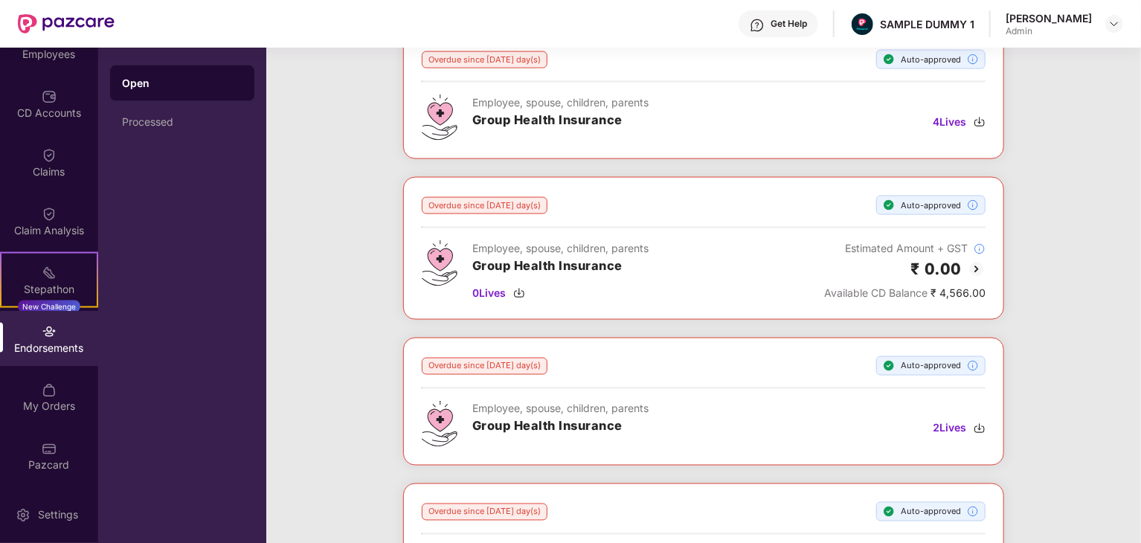
drag, startPoint x: 1075, startPoint y: 254, endPoint x: 929, endPoint y: 260, distance: 145.9
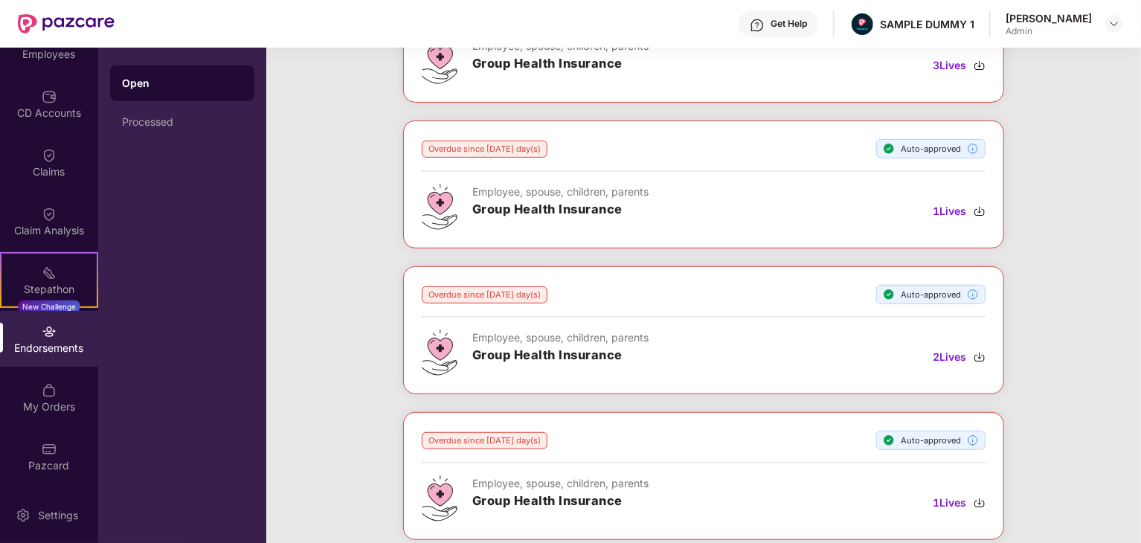
scroll to position [0, 0]
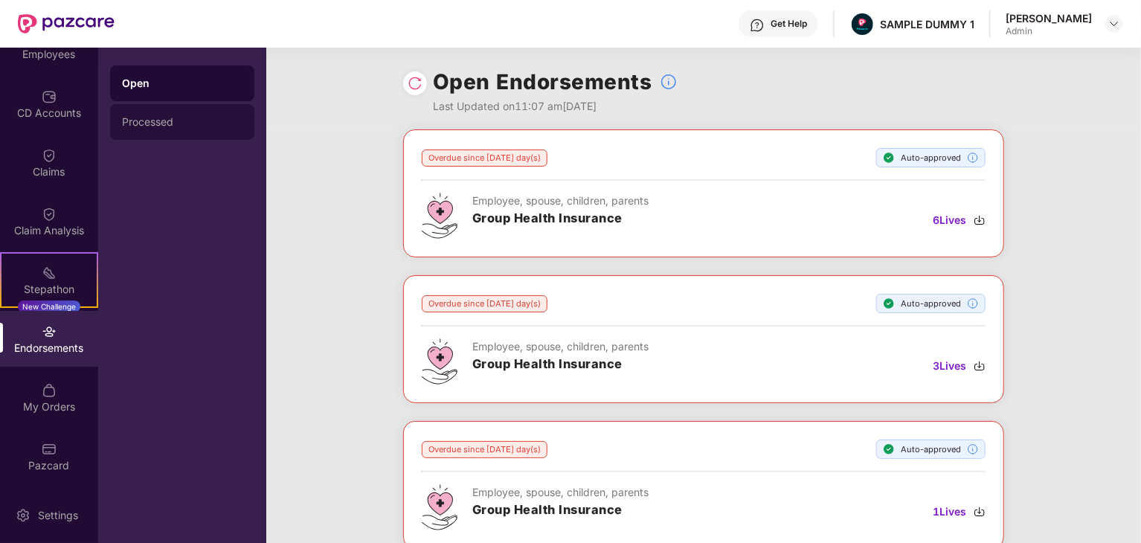
click at [165, 131] on div "Processed" at bounding box center [182, 122] width 144 height 36
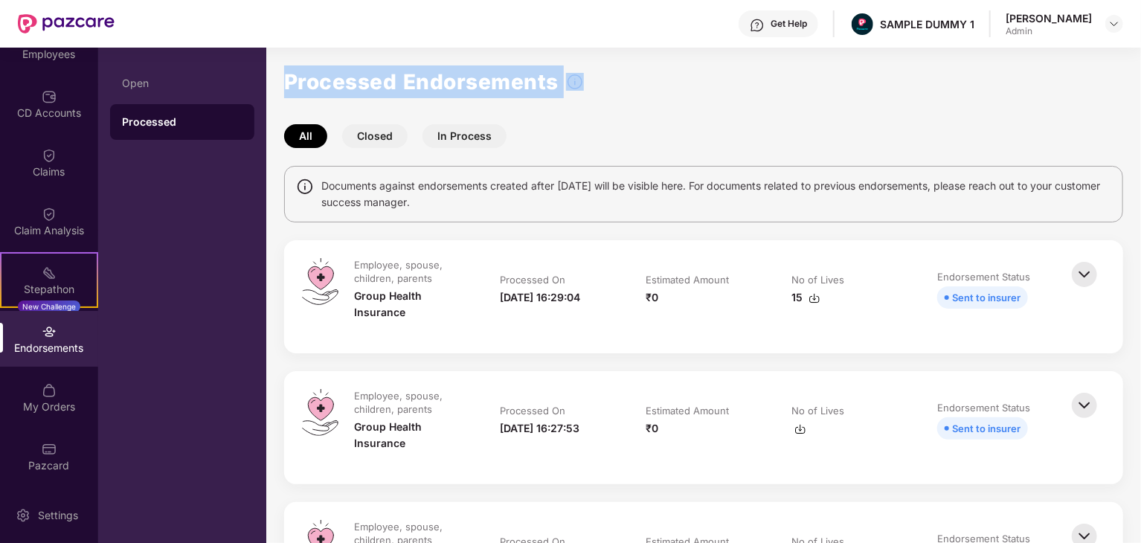
drag, startPoint x: 292, startPoint y: 81, endPoint x: 565, endPoint y: 92, distance: 274.0
drag, startPoint x: 353, startPoint y: 138, endPoint x: 397, endPoint y: 138, distance: 43.2
click at [397, 138] on button "Closed" at bounding box center [374, 136] width 65 height 24
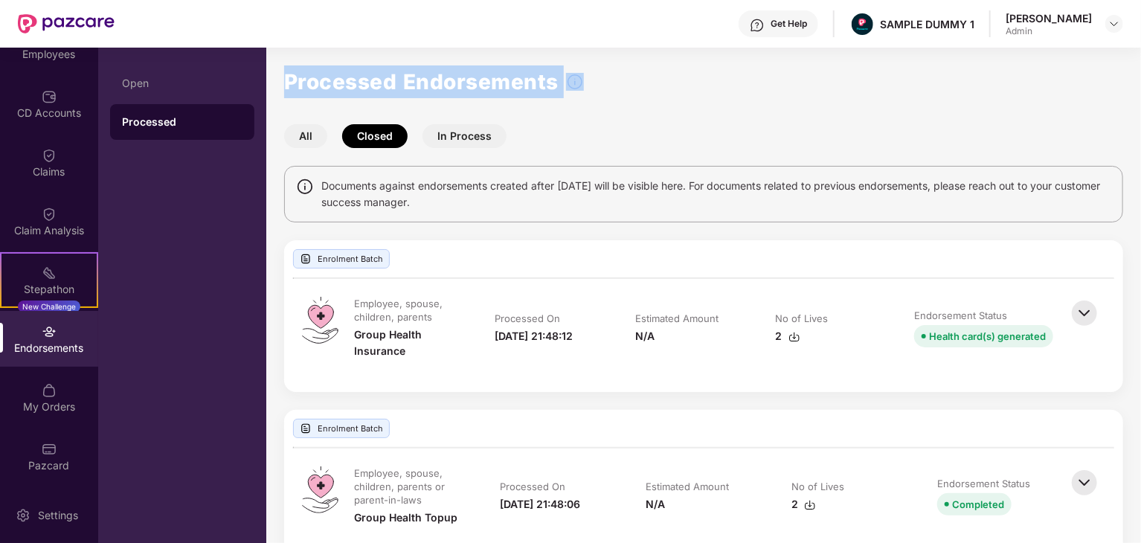
click at [388, 133] on button "Closed" at bounding box center [374, 136] width 65 height 24
drag, startPoint x: 379, startPoint y: 135, endPoint x: 354, endPoint y: 135, distance: 25.3
click at [354, 135] on button "Closed" at bounding box center [374, 136] width 65 height 24
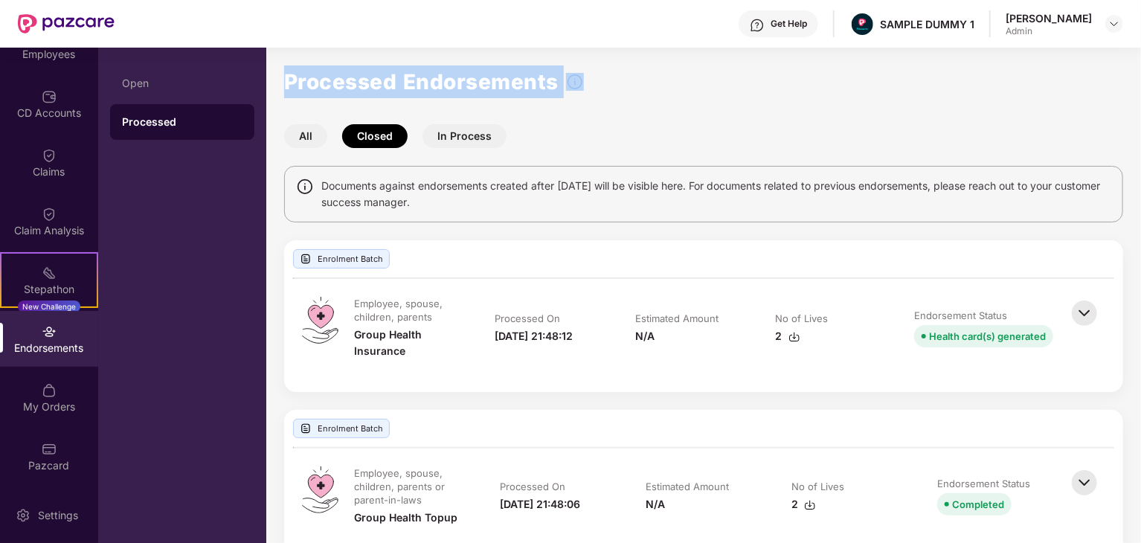
drag, startPoint x: 354, startPoint y: 135, endPoint x: 420, endPoint y: 139, distance: 66.3
click at [414, 140] on div "All Closed In Process" at bounding box center [703, 136] width 839 height 24
drag, startPoint x: 446, startPoint y: 135, endPoint x: 505, endPoint y: 135, distance: 58.8
click at [505, 135] on div "All Closed In Process" at bounding box center [703, 136] width 839 height 24
click at [310, 136] on button "All" at bounding box center [305, 136] width 43 height 24
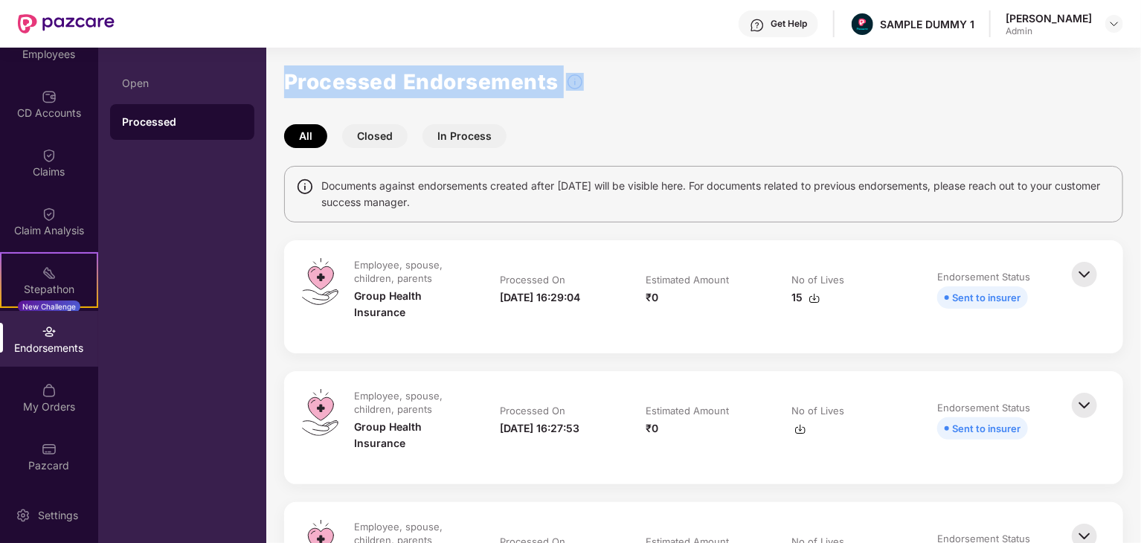
drag, startPoint x: 319, startPoint y: 182, endPoint x: 496, endPoint y: 206, distance: 178.7
click at [496, 206] on div "Documents against endorsements created after [DATE] will be visible here. For d…" at bounding box center [703, 194] width 839 height 57
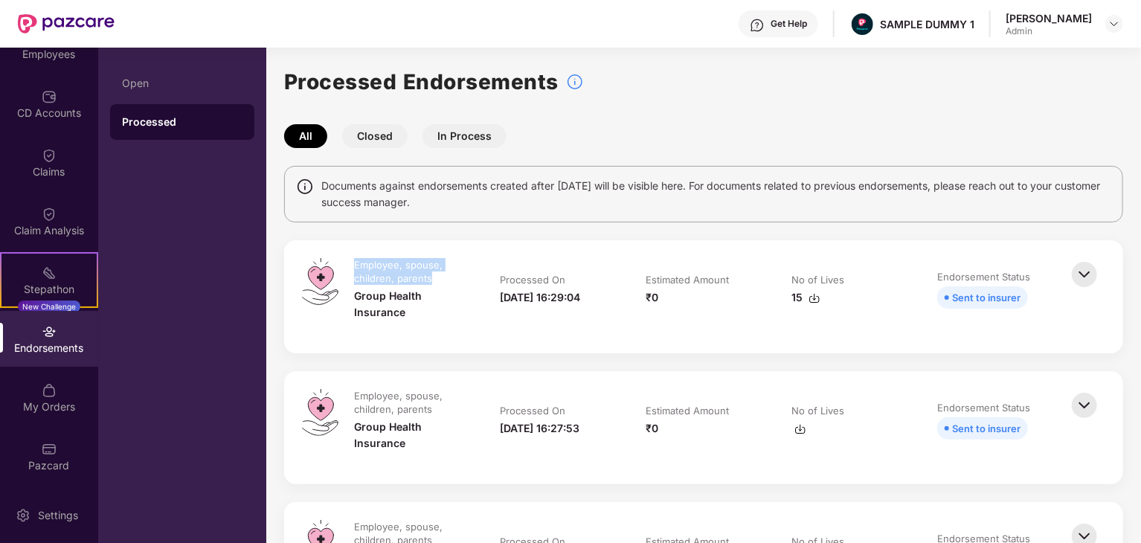
drag, startPoint x: 429, startPoint y: 275, endPoint x: 350, endPoint y: 264, distance: 79.6
click at [350, 264] on td "Employee, spouse, children, parents Group Health Insurance" at bounding box center [412, 296] width 146 height 77
drag, startPoint x: 431, startPoint y: 277, endPoint x: 345, endPoint y: 266, distance: 86.2
click at [345, 266] on td "Employee, spouse, children, parents Group Health Insurance" at bounding box center [412, 296] width 146 height 77
drag, startPoint x: 432, startPoint y: 283, endPoint x: 348, endPoint y: 263, distance: 85.9
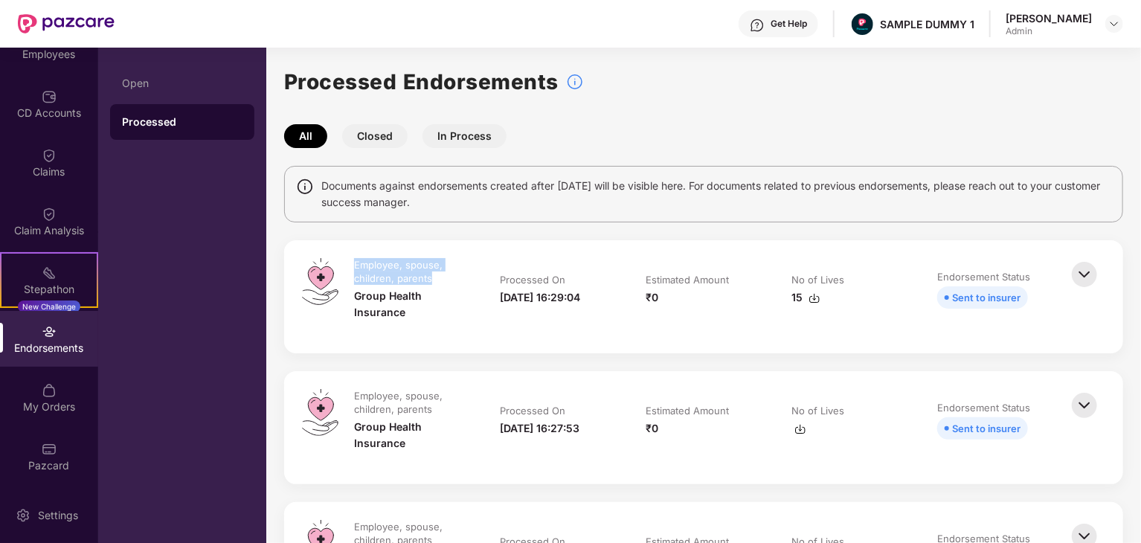
click at [348, 263] on td "Employee, spouse, children, parents Group Health Insurance" at bounding box center [412, 296] width 146 height 77
drag, startPoint x: 410, startPoint y: 317, endPoint x: 353, endPoint y: 295, distance: 61.5
click at [353, 295] on td "Employee, spouse, children, parents Group Health Insurance" at bounding box center [412, 296] width 146 height 77
drag, startPoint x: 376, startPoint y: 310, endPoint x: 345, endPoint y: 295, distance: 33.6
click at [345, 295] on td "Employee, spouse, children, parents Group Health Insurance" at bounding box center [412, 296] width 146 height 77
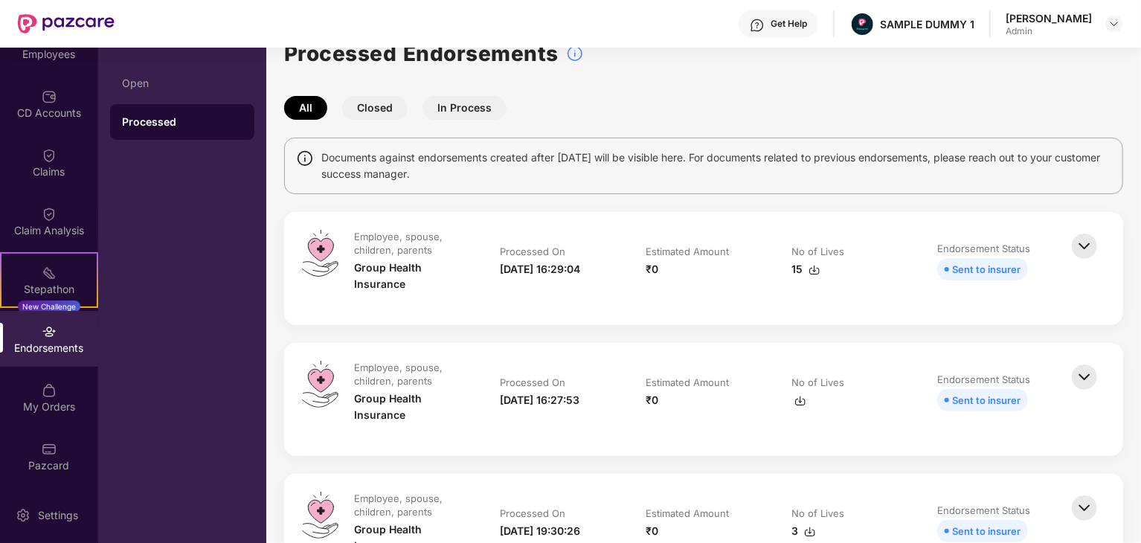
scroll to position [74, 0]
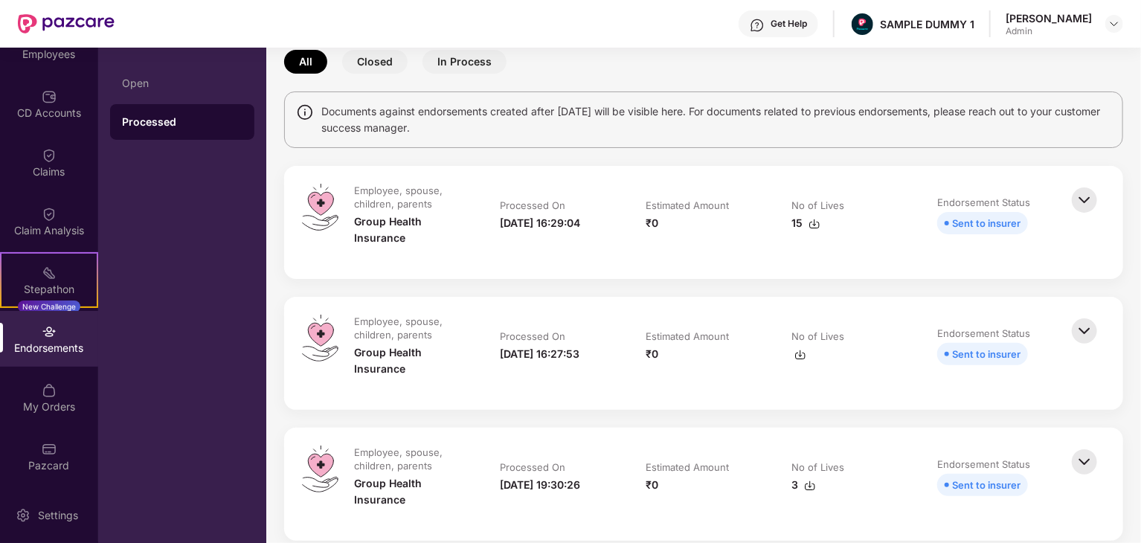
click at [1093, 206] on img at bounding box center [1084, 200] width 33 height 33
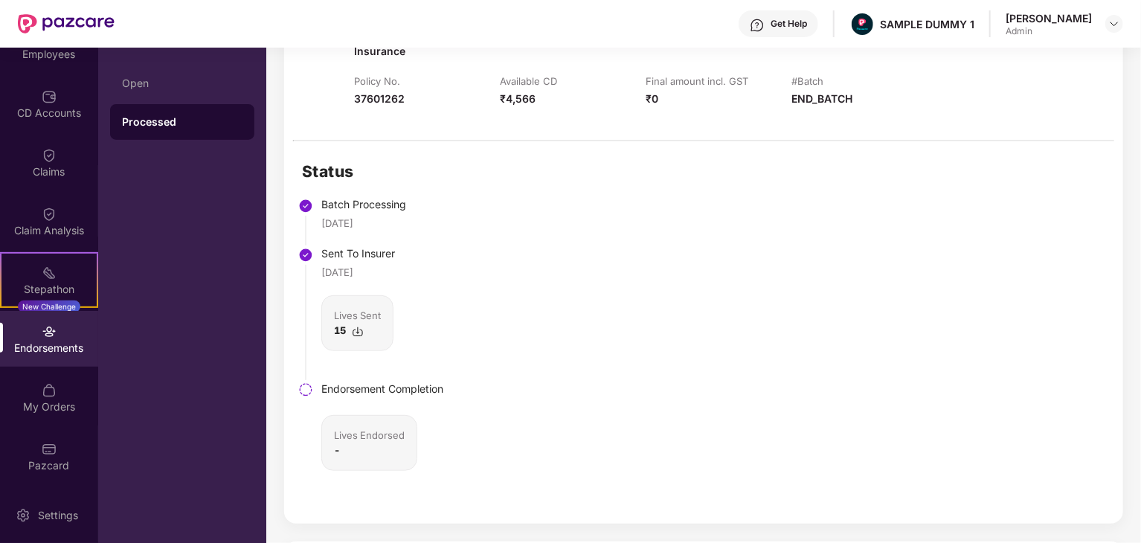
scroll to position [149, 0]
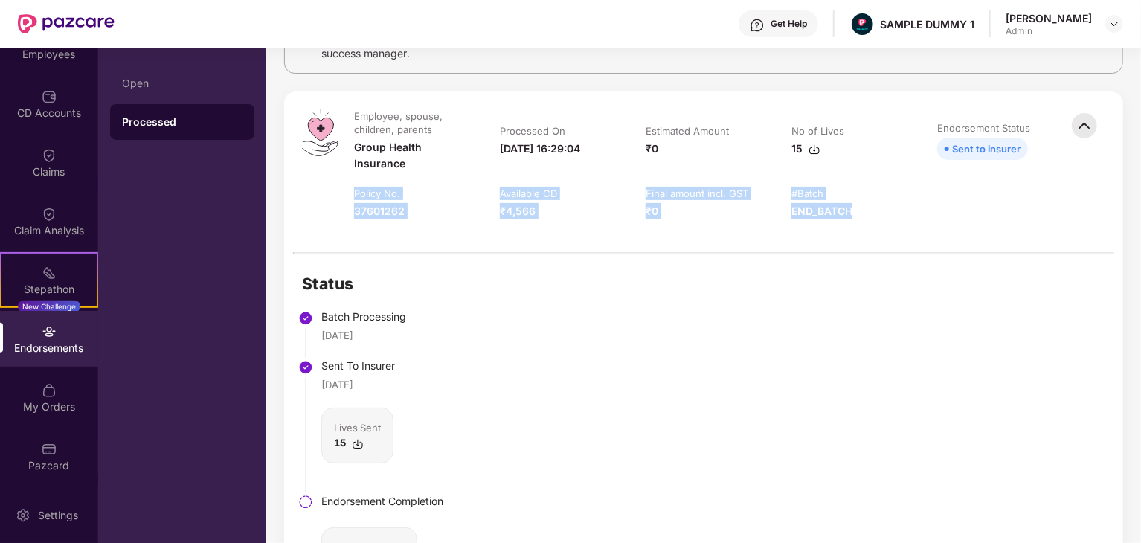
drag, startPoint x: 340, startPoint y: 189, endPoint x: 858, endPoint y: 208, distance: 518.2
click at [858, 208] on tr "Policy No. 37601262 Available CD ₹4,566 Final amount incl. GST ₹0 #Batch END_BA…" at bounding box center [703, 211] width 729 height 48
drag, startPoint x: 854, startPoint y: 208, endPoint x: 344, endPoint y: 196, distance: 510.5
click at [344, 196] on tr "Policy No. 37601262 Available CD ₹4,566 Final amount incl. GST ₹0 #Batch END_BA…" at bounding box center [703, 211] width 729 height 48
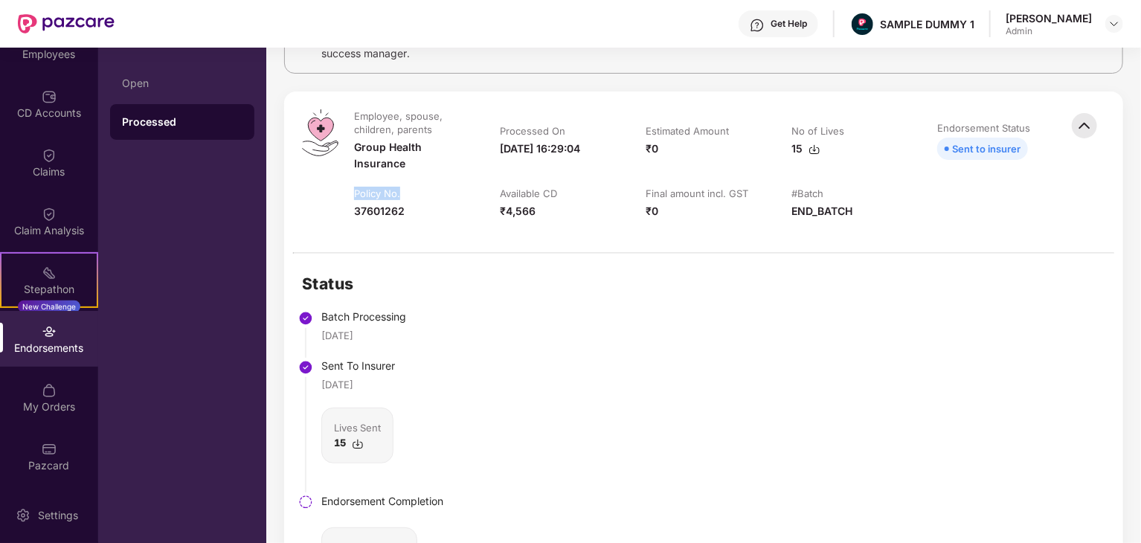
drag, startPoint x: 354, startPoint y: 191, endPoint x: 407, endPoint y: 196, distance: 53.1
click at [407, 196] on td "Policy No. 37601262" at bounding box center [412, 211] width 146 height 48
click at [375, 212] on div "37601262" at bounding box center [379, 211] width 51 height 16
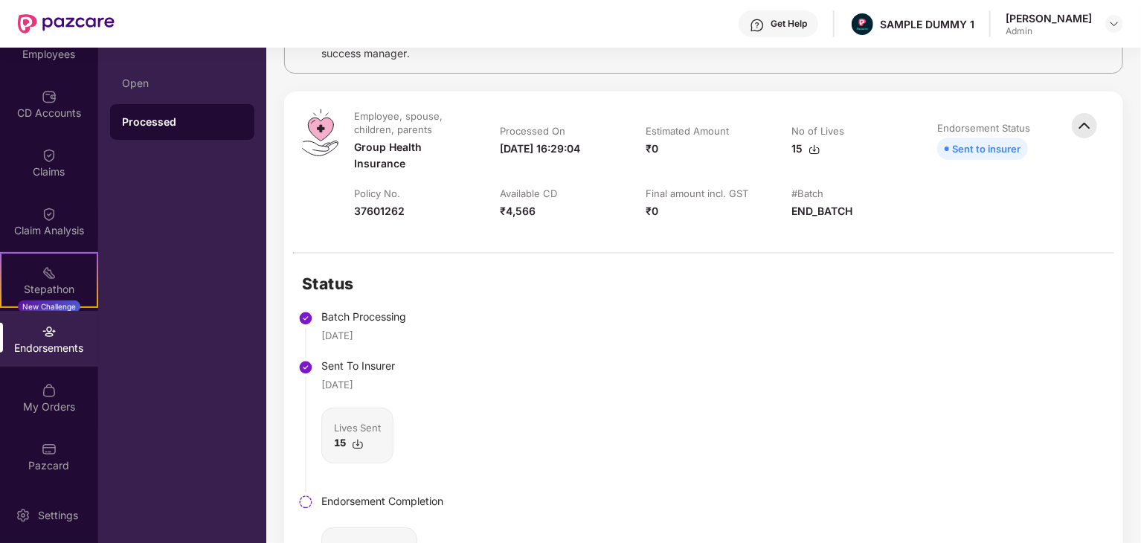
click at [375, 212] on div "37601262" at bounding box center [379, 211] width 51 height 16
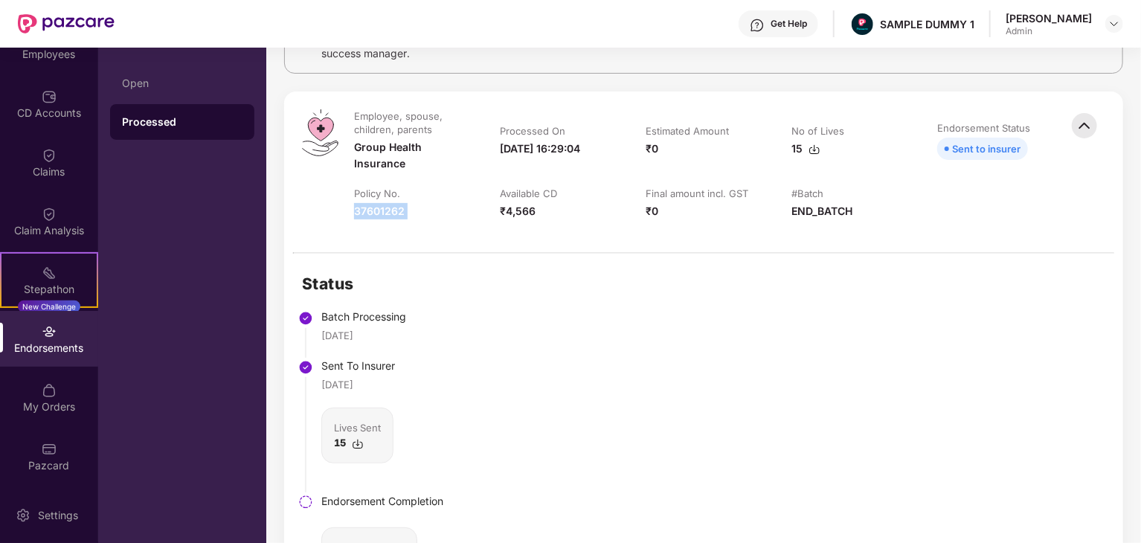
click at [375, 212] on div "37601262" at bounding box center [379, 211] width 51 height 16
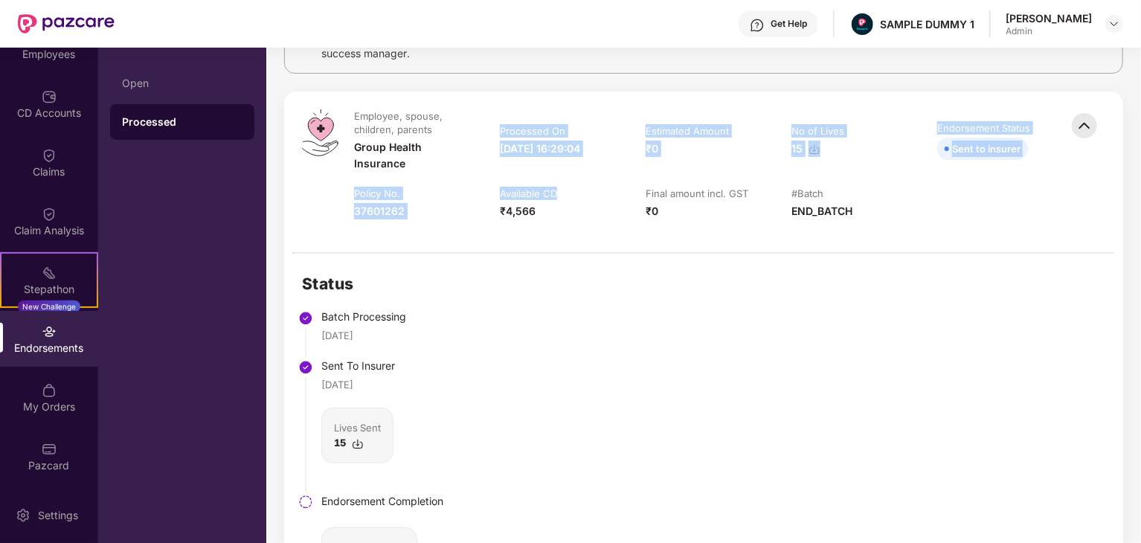
drag, startPoint x: 475, startPoint y: 184, endPoint x: 581, endPoint y: 195, distance: 106.2
click at [581, 195] on table "Employee, spouse, children, parents Group Health Insurance Processed On [DATE] …" at bounding box center [703, 171] width 729 height 125
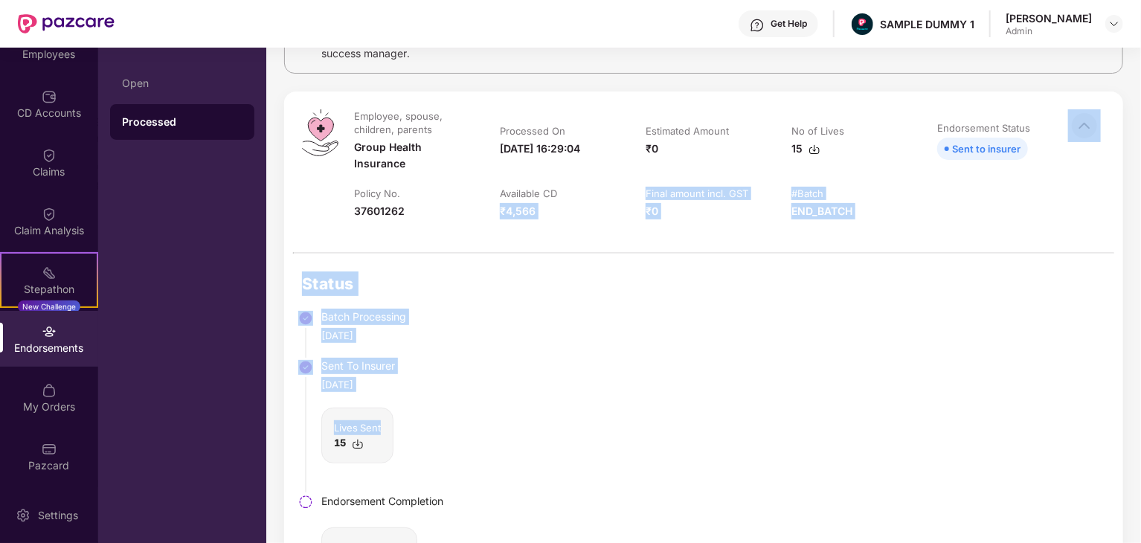
drag, startPoint x: 557, startPoint y: 188, endPoint x: 624, endPoint y: 449, distance: 269.8
click at [624, 449] on div "Employee, spouse, children, parents Group Health Insurance Processed On [DATE] …" at bounding box center [703, 364] width 839 height 545
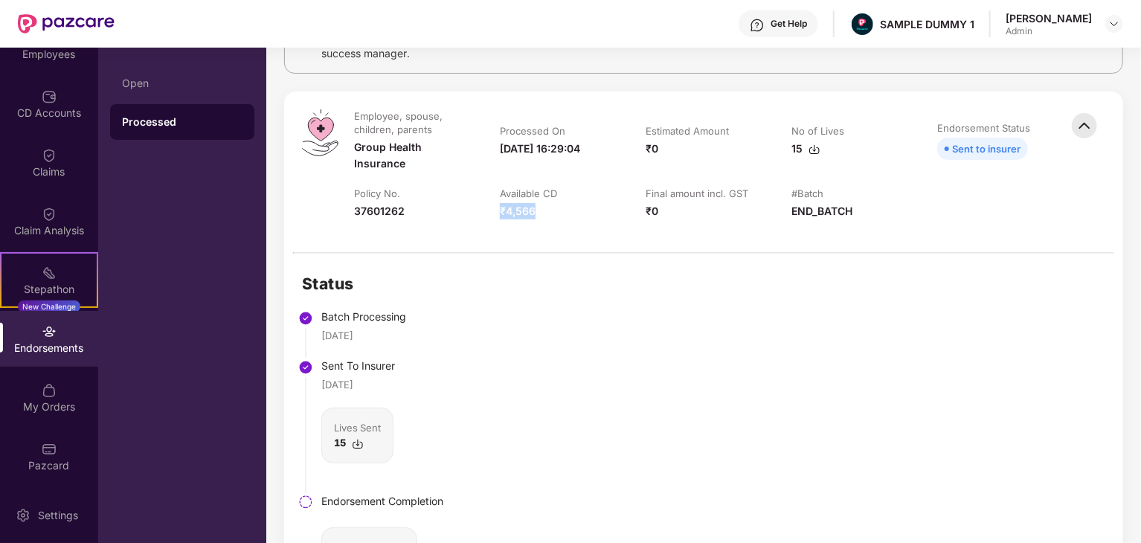
drag, startPoint x: 533, startPoint y: 212, endPoint x: 492, endPoint y: 212, distance: 40.9
click at [492, 212] on td "Available CD ₹4,566" at bounding box center [558, 211] width 146 height 48
drag, startPoint x: 531, startPoint y: 208, endPoint x: 519, endPoint y: 209, distance: 12.7
click at [519, 209] on div "₹4,566" at bounding box center [518, 211] width 36 height 16
drag, startPoint x: 548, startPoint y: 213, endPoint x: 491, endPoint y: 229, distance: 59.6
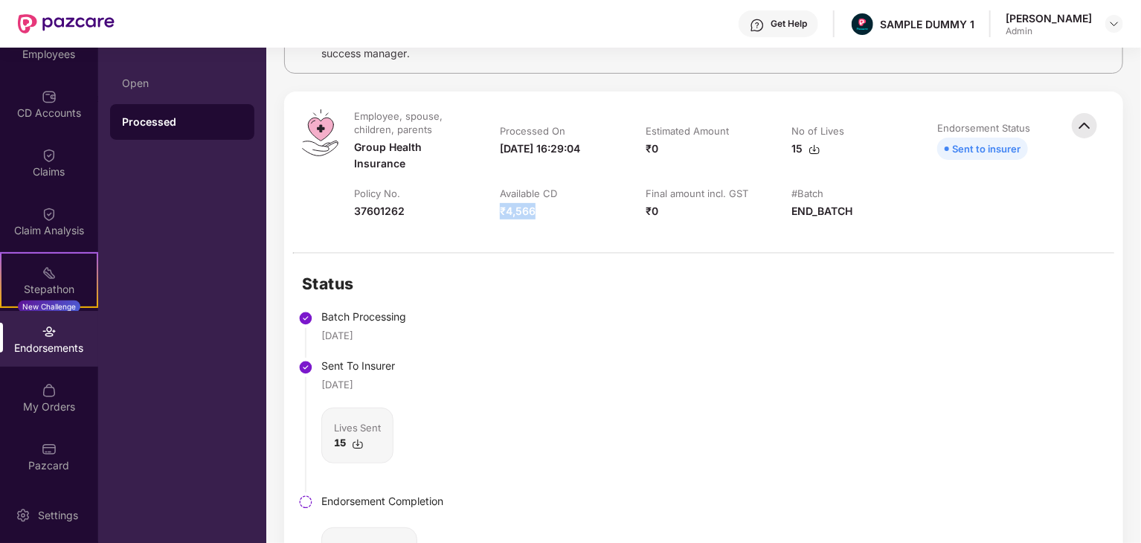
click at [491, 229] on td "Available CD ₹4,566" at bounding box center [558, 211] width 146 height 48
drag, startPoint x: 687, startPoint y: 206, endPoint x: 632, endPoint y: 212, distance: 55.4
click at [632, 212] on td "Final amount incl. GST ₹0" at bounding box center [704, 211] width 146 height 48
drag, startPoint x: 830, startPoint y: 188, endPoint x: 786, endPoint y: 200, distance: 46.2
click at [786, 200] on td "#Batch END_BATCH" at bounding box center [850, 211] width 146 height 48
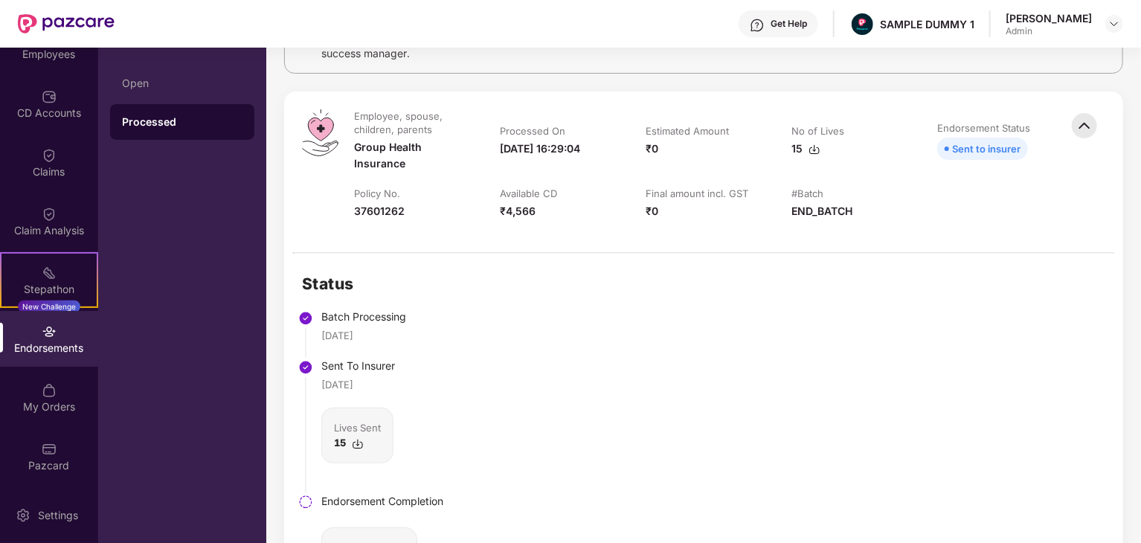
click at [821, 185] on td "No of Lives 15" at bounding box center [850, 147] width 146 height 77
drag, startPoint x: 831, startPoint y: 191, endPoint x: 792, endPoint y: 193, distance: 39.5
click at [792, 193] on div "#Batch" at bounding box center [850, 195] width 116 height 16
click at [848, 208] on div "END_BATCH" at bounding box center [822, 211] width 61 height 16
drag, startPoint x: 856, startPoint y: 205, endPoint x: 793, endPoint y: 218, distance: 63.8
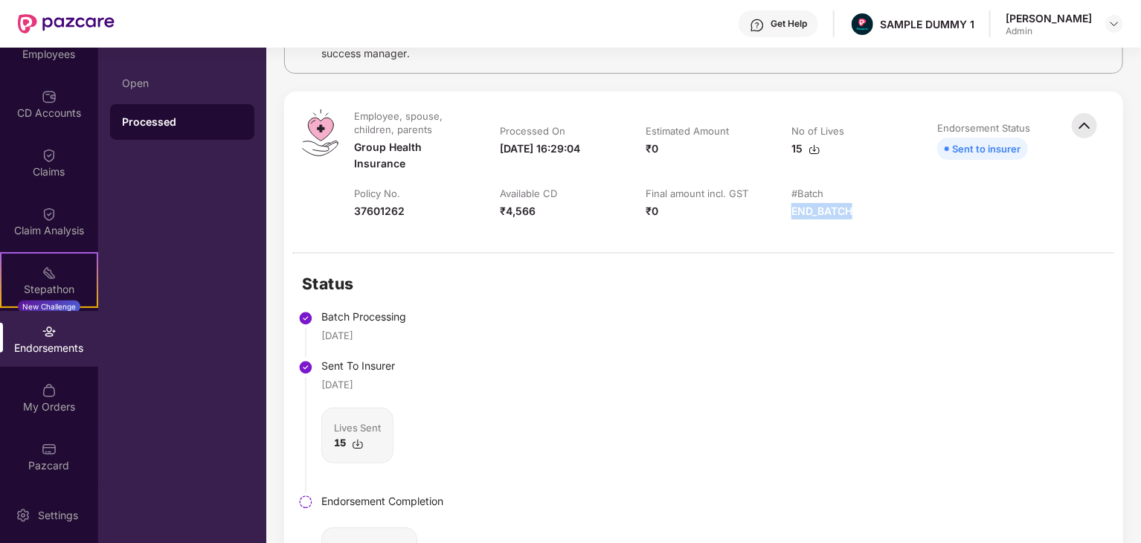
click at [793, 218] on div "END_BATCH" at bounding box center [850, 211] width 116 height 16
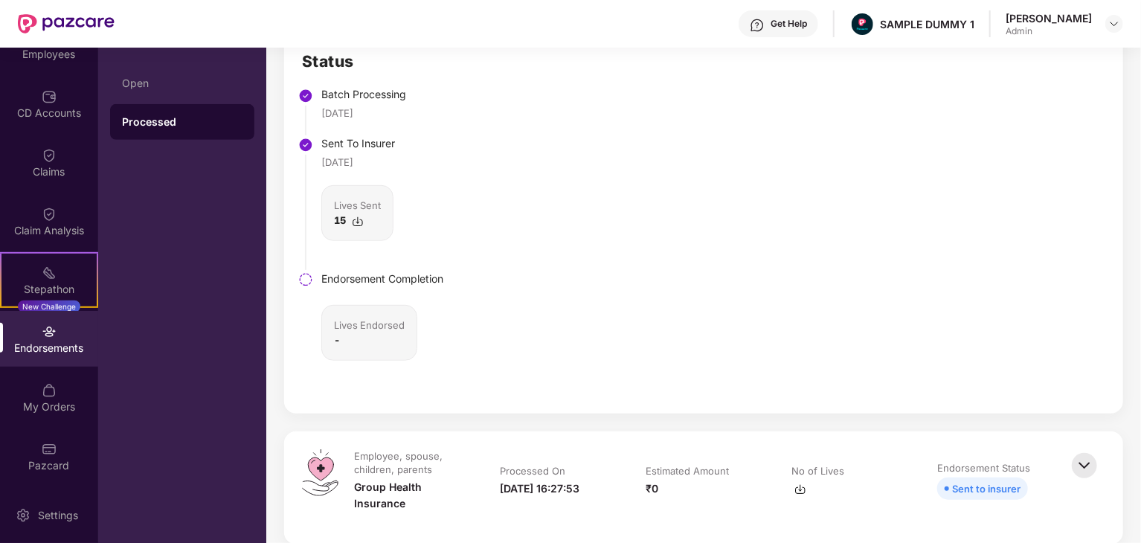
scroll to position [372, 0]
click at [351, 53] on div "Status Batch Processing [DATE] Sent To Insurer [DATE] Lives Sent 15 Endorsement…" at bounding box center [703, 222] width 839 height 382
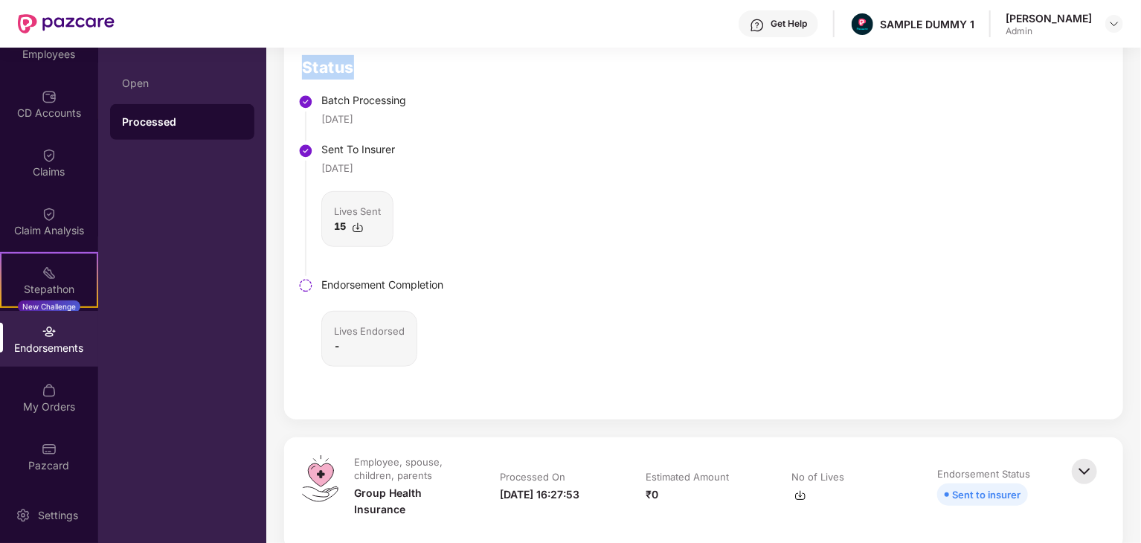
drag, startPoint x: 362, startPoint y: 57, endPoint x: 305, endPoint y: 66, distance: 58.0
click at [305, 66] on h2 "Status" at bounding box center [372, 67] width 141 height 25
click at [333, 59] on h2 "Status" at bounding box center [372, 67] width 141 height 25
click at [334, 60] on h2 "Status" at bounding box center [372, 67] width 141 height 25
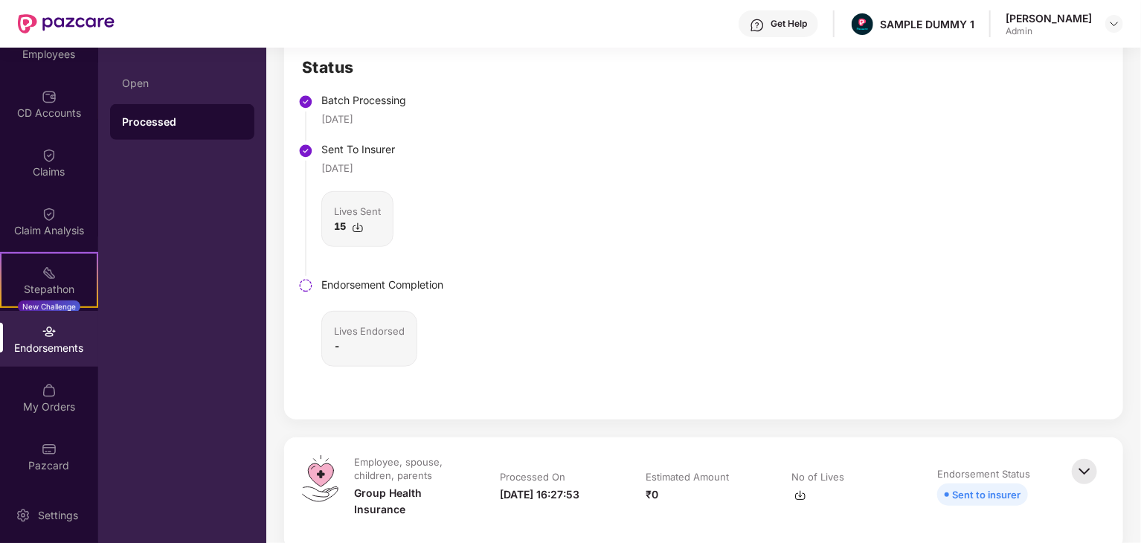
click at [338, 65] on h2 "Status" at bounding box center [372, 67] width 141 height 25
drag, startPoint x: 360, startPoint y: 69, endPoint x: 293, endPoint y: 69, distance: 67.0
click at [293, 69] on div "Status Batch Processing [DATE] Sent To Insurer [DATE] Lives Sent 15 Endorsement…" at bounding box center [703, 228] width 839 height 382
drag, startPoint x: 412, startPoint y: 102, endPoint x: 318, endPoint y: 102, distance: 93.7
click at [318, 102] on li "Batch Processing [DATE]" at bounding box center [372, 121] width 141 height 49
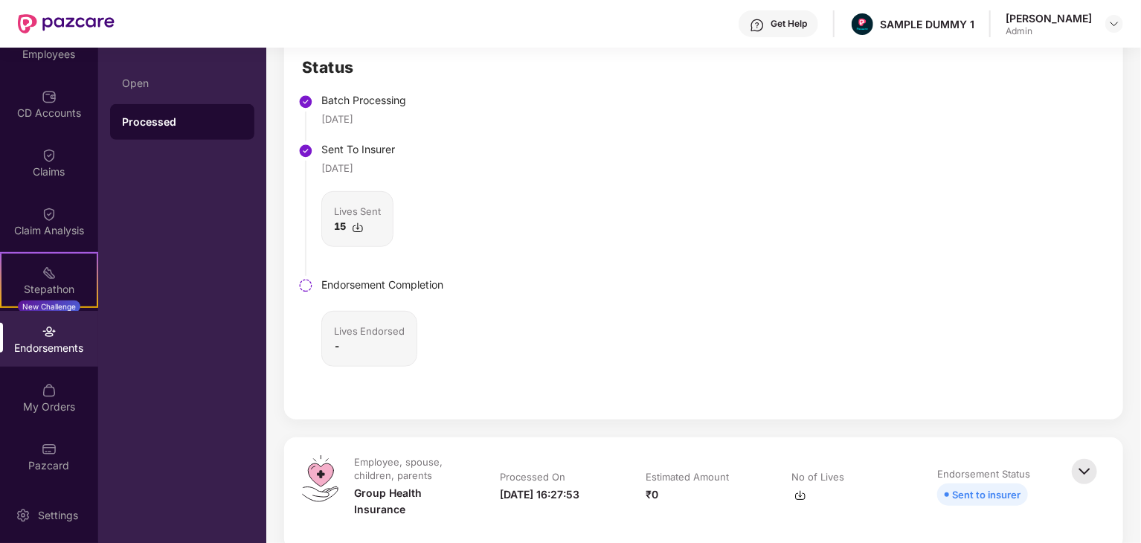
click at [411, 93] on div "Batch Processing" at bounding box center [382, 100] width 122 height 16
click at [401, 99] on div "Batch Processing" at bounding box center [382, 100] width 122 height 16
click at [402, 99] on div "Batch Processing" at bounding box center [382, 100] width 122 height 16
drag, startPoint x: 319, startPoint y: 118, endPoint x: 403, endPoint y: 114, distance: 83.4
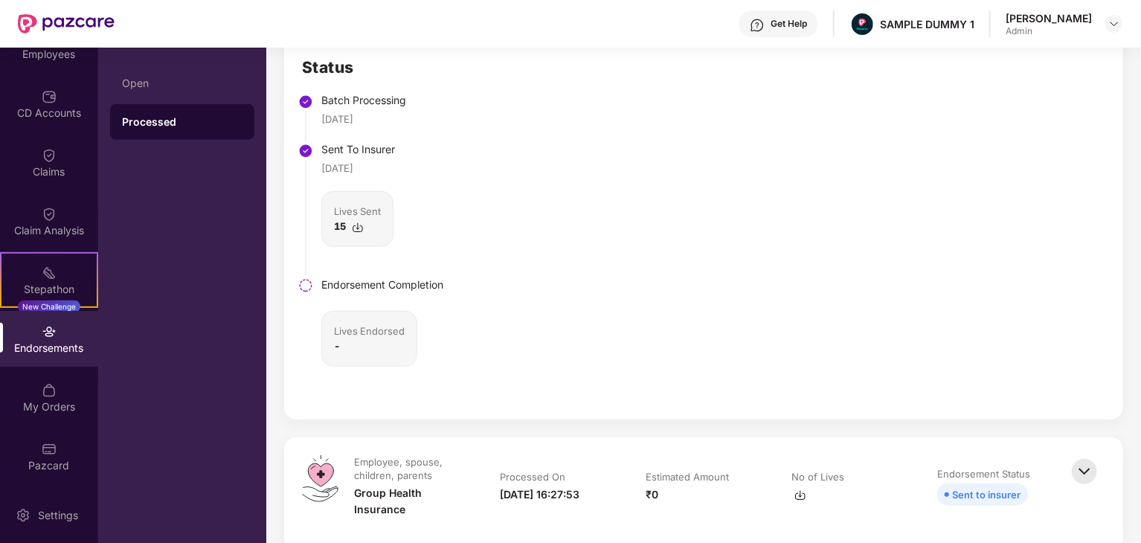
click at [403, 114] on li "Batch Processing [DATE]" at bounding box center [372, 121] width 141 height 49
drag, startPoint x: 331, startPoint y: 111, endPoint x: 388, endPoint y: 115, distance: 56.7
click at [388, 115] on li "Batch Processing [DATE]" at bounding box center [372, 121] width 141 height 49
drag, startPoint x: 322, startPoint y: 150, endPoint x: 405, endPoint y: 150, distance: 82.6
click at [405, 150] on div "Sent To Insurer" at bounding box center [382, 149] width 122 height 16
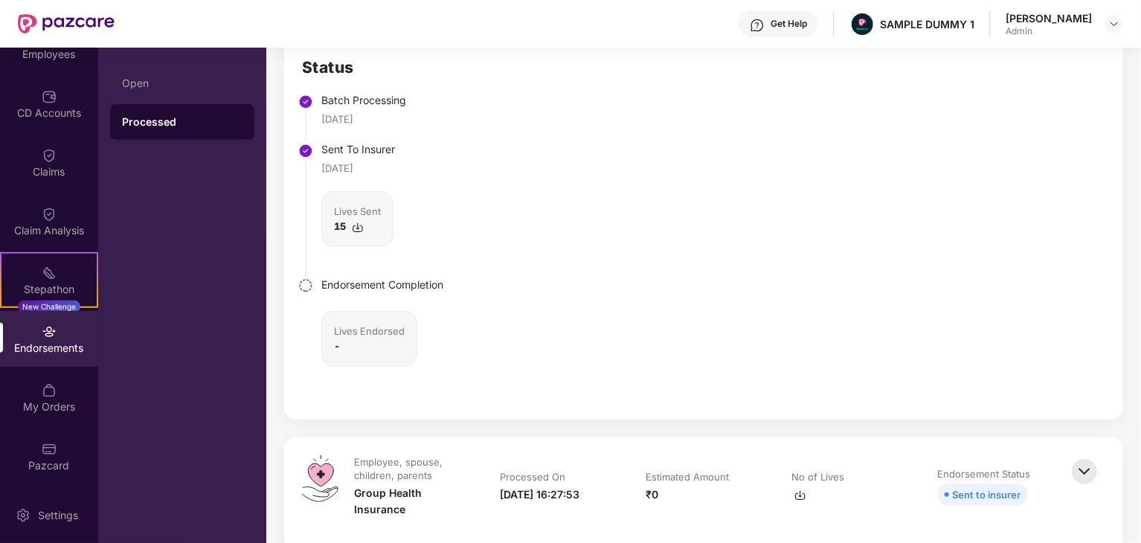
click at [365, 233] on div "Lives Sent 15" at bounding box center [357, 219] width 72 height 56
click at [358, 222] on img at bounding box center [358, 228] width 12 height 12
click at [449, 308] on div "Status Batch Processing [DATE] Sent To Insurer [DATE] Lives Sent 15 Endorsement…" at bounding box center [703, 228] width 839 height 382
drag, startPoint x: 318, startPoint y: 286, endPoint x: 464, endPoint y: 289, distance: 145.9
click at [464, 289] on div "Status Batch Processing [DATE] Sent To Insurer [DATE] Lives Sent 15 Endorsement…" at bounding box center [703, 228] width 839 height 382
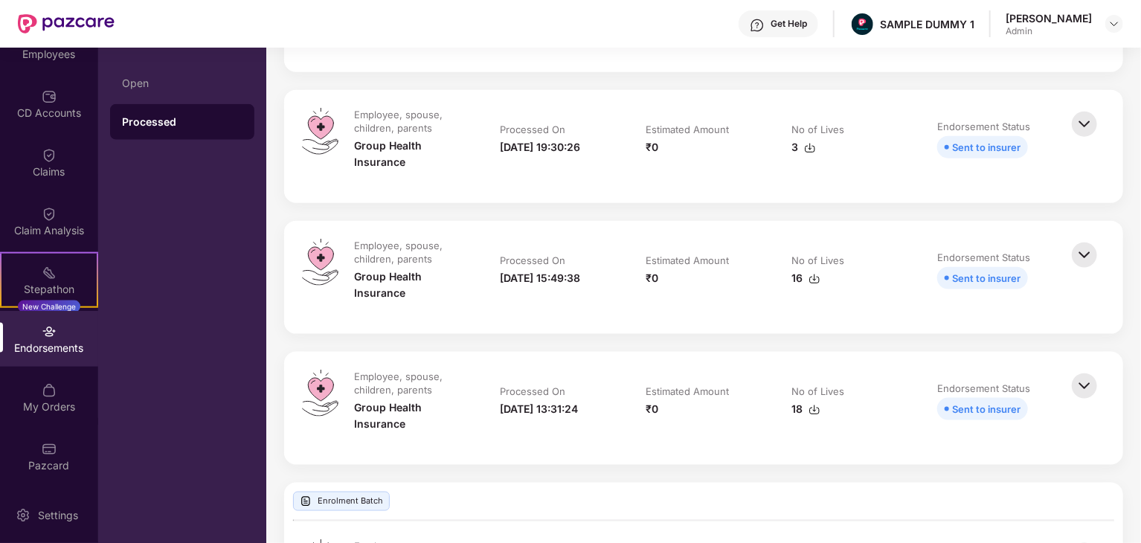
drag, startPoint x: 452, startPoint y: 283, endPoint x: 143, endPoint y: 282, distance: 308.8
click at [161, 277] on div "OverView Benefits Employees CD Accounts Claims Claim Analysis Stepathon New Cha…" at bounding box center [570, 296] width 1141 height 496
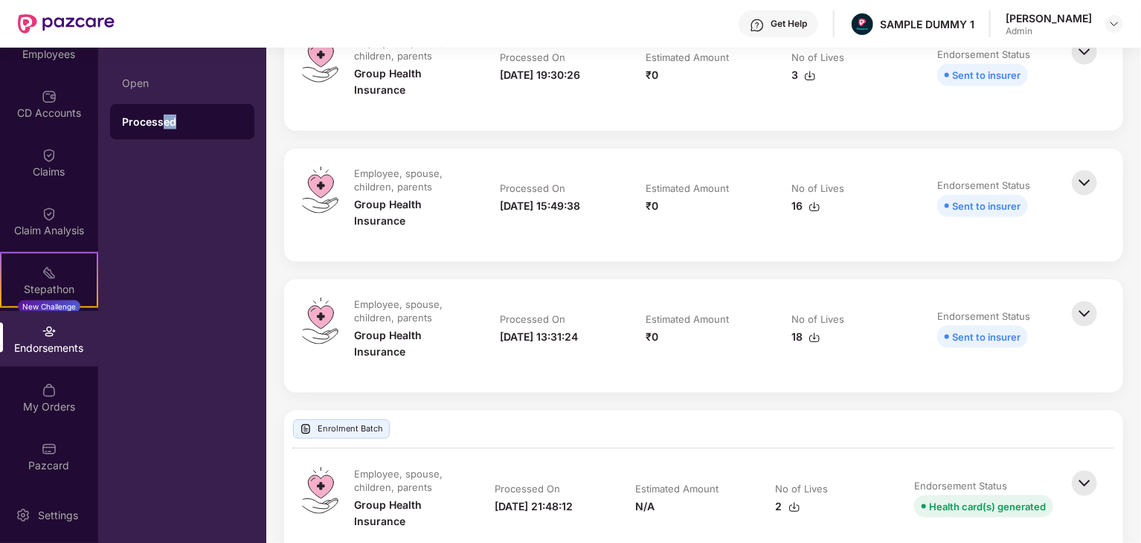
scroll to position [920, 0]
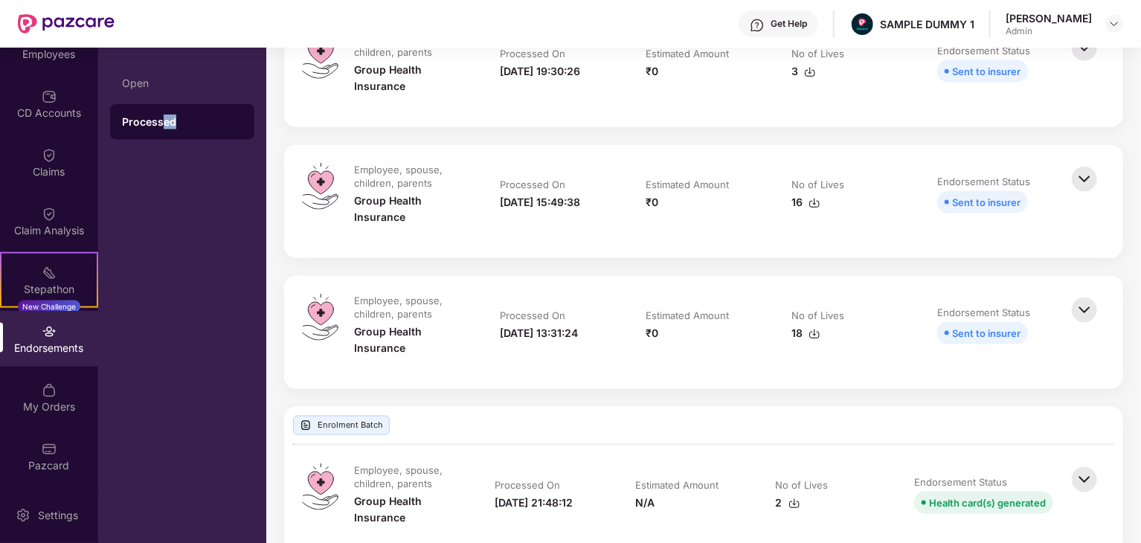
click at [1077, 179] on img at bounding box center [1084, 179] width 33 height 33
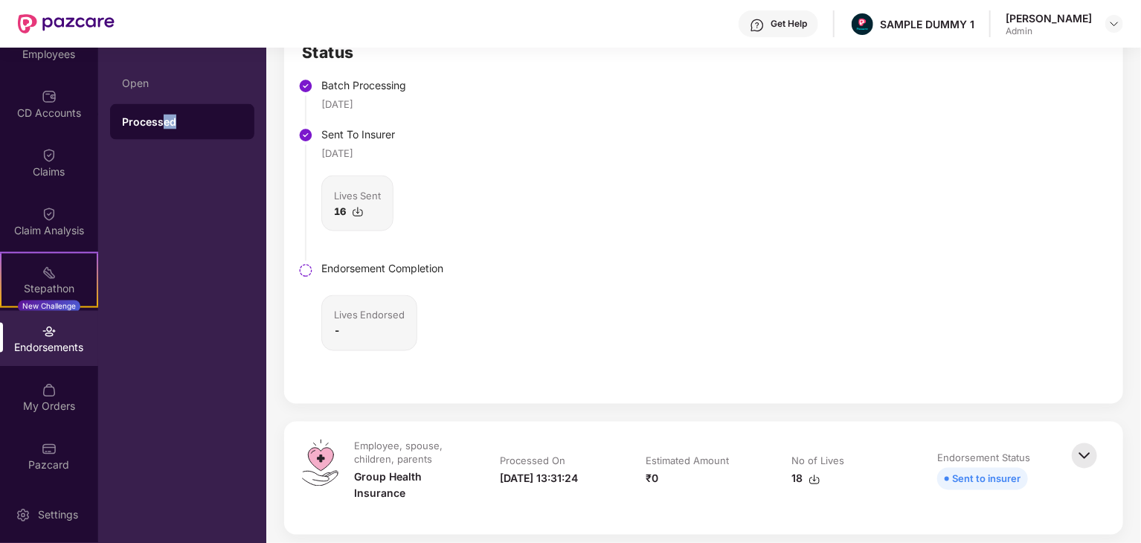
scroll to position [1217, 0]
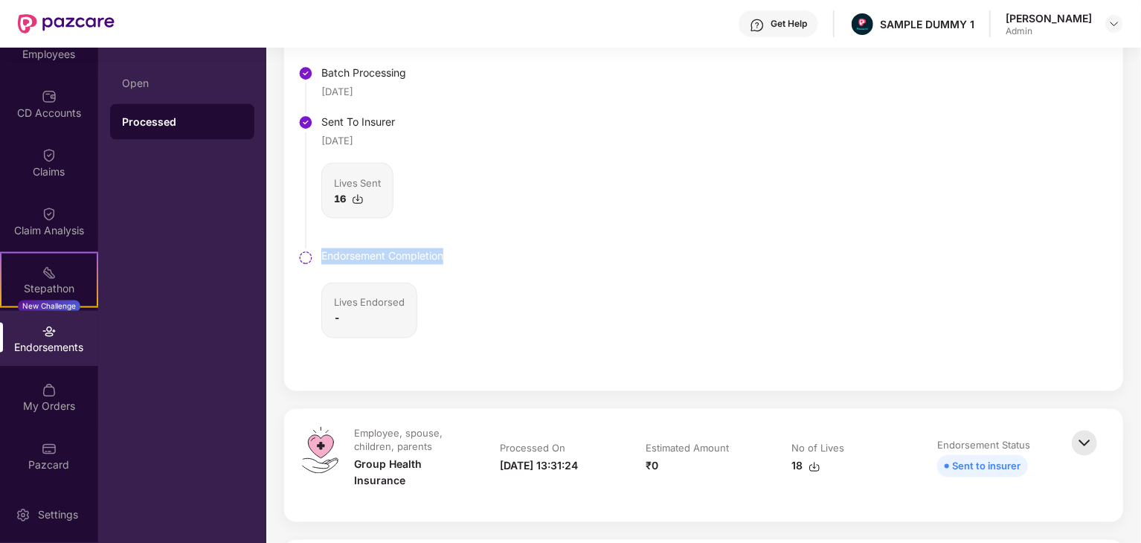
drag, startPoint x: 450, startPoint y: 255, endPoint x: 323, endPoint y: 259, distance: 127.3
click at [323, 259] on div "Status Batch Processing [DATE] Sent To Insurer [DATE] Lives Sent 16 Endorsement…" at bounding box center [703, 201] width 839 height 382
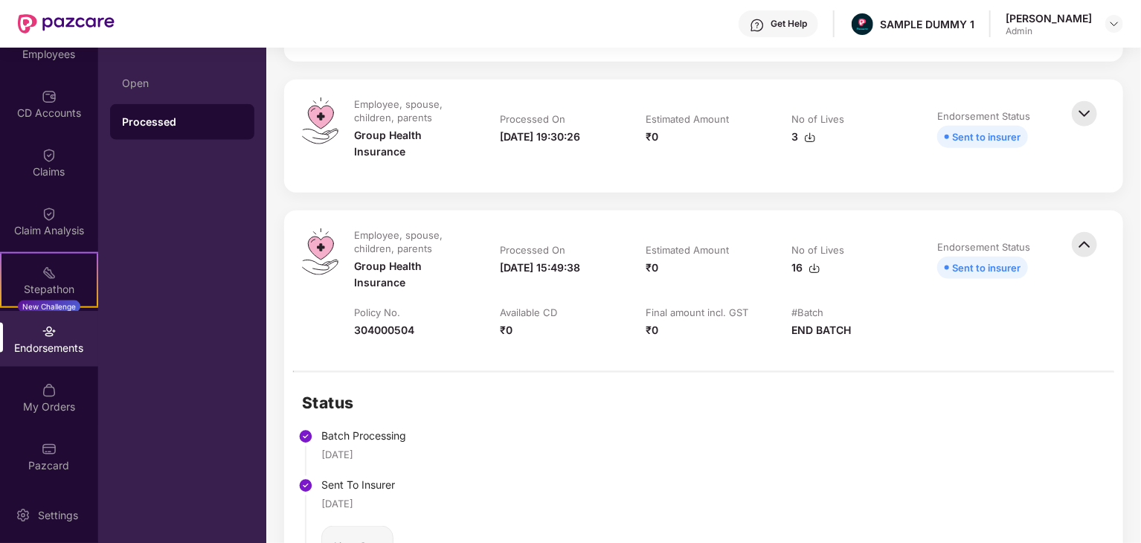
scroll to position [1143, 0]
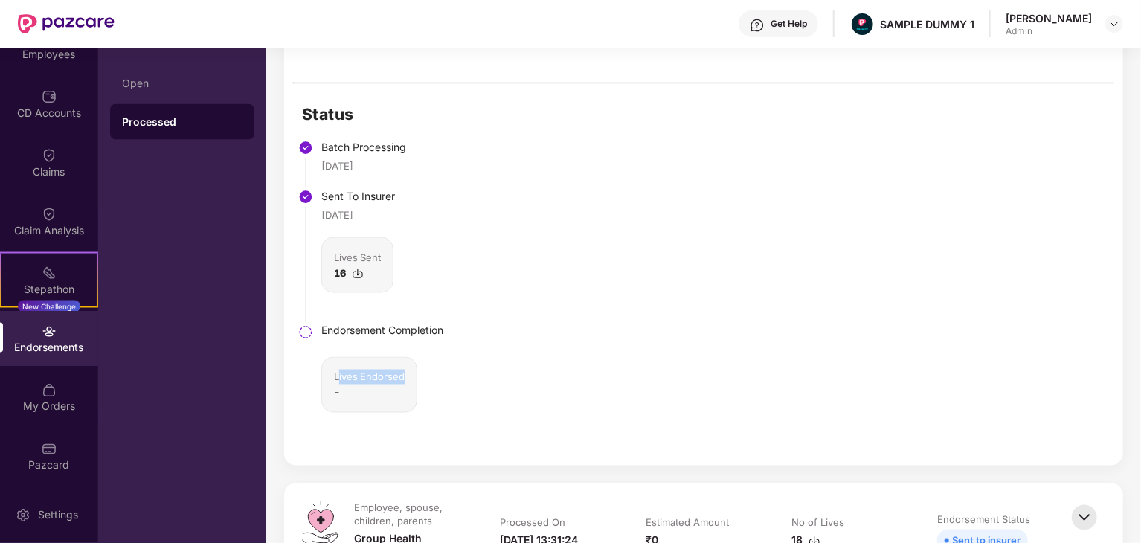
drag, startPoint x: 339, startPoint y: 376, endPoint x: 408, endPoint y: 379, distance: 68.5
click at [408, 379] on div "Lives Endorsed -" at bounding box center [369, 385] width 96 height 56
click at [394, 373] on div "Lives Endorsed" at bounding box center [369, 377] width 71 height 15
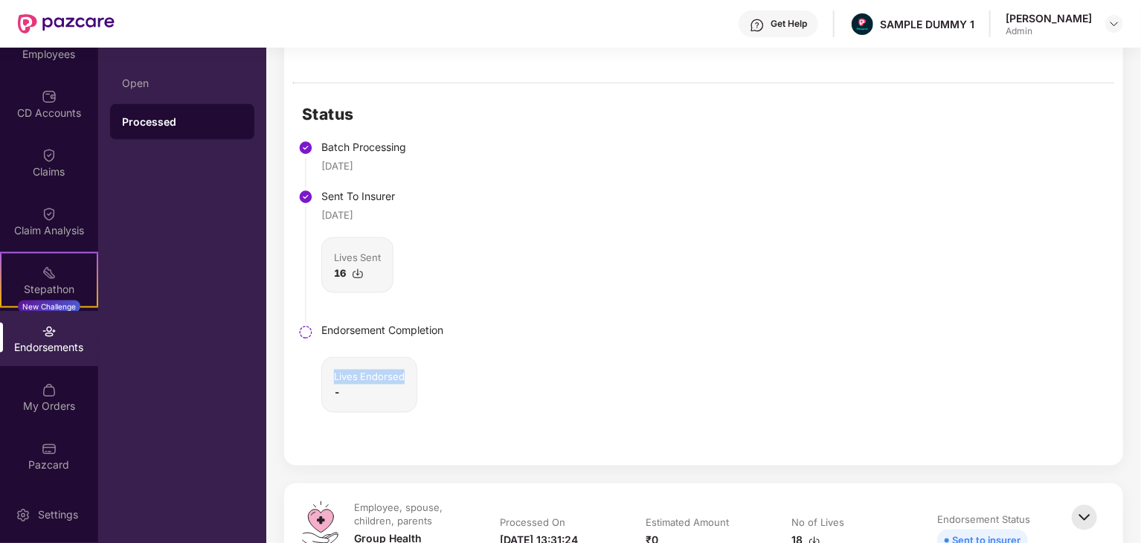
click at [394, 373] on div "Lives Endorsed" at bounding box center [369, 377] width 71 height 15
